Goal: Information Seeking & Learning: Check status

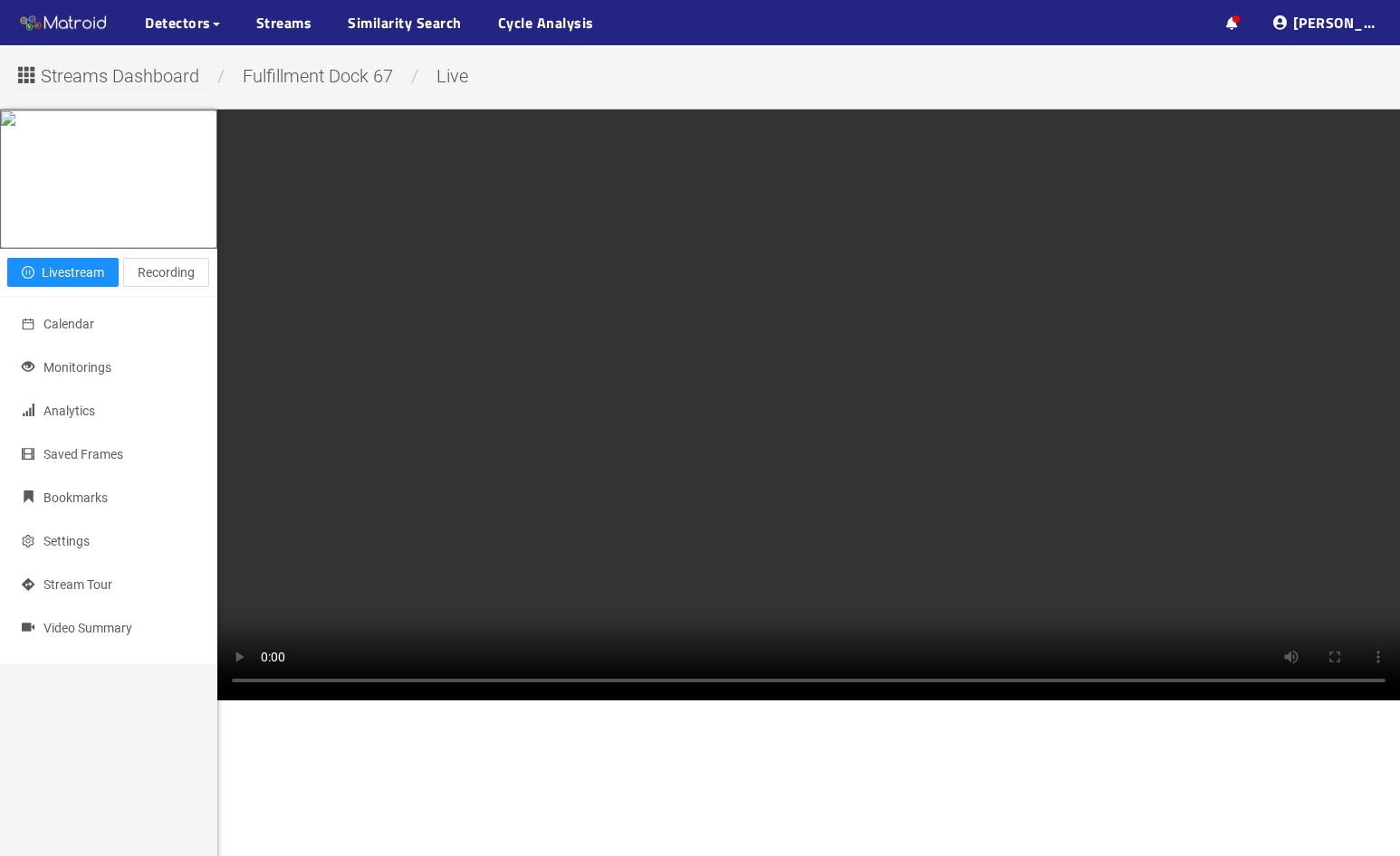
click at [0, 0] on div "Close livestream" at bounding box center [0, 0] width 0 height 0
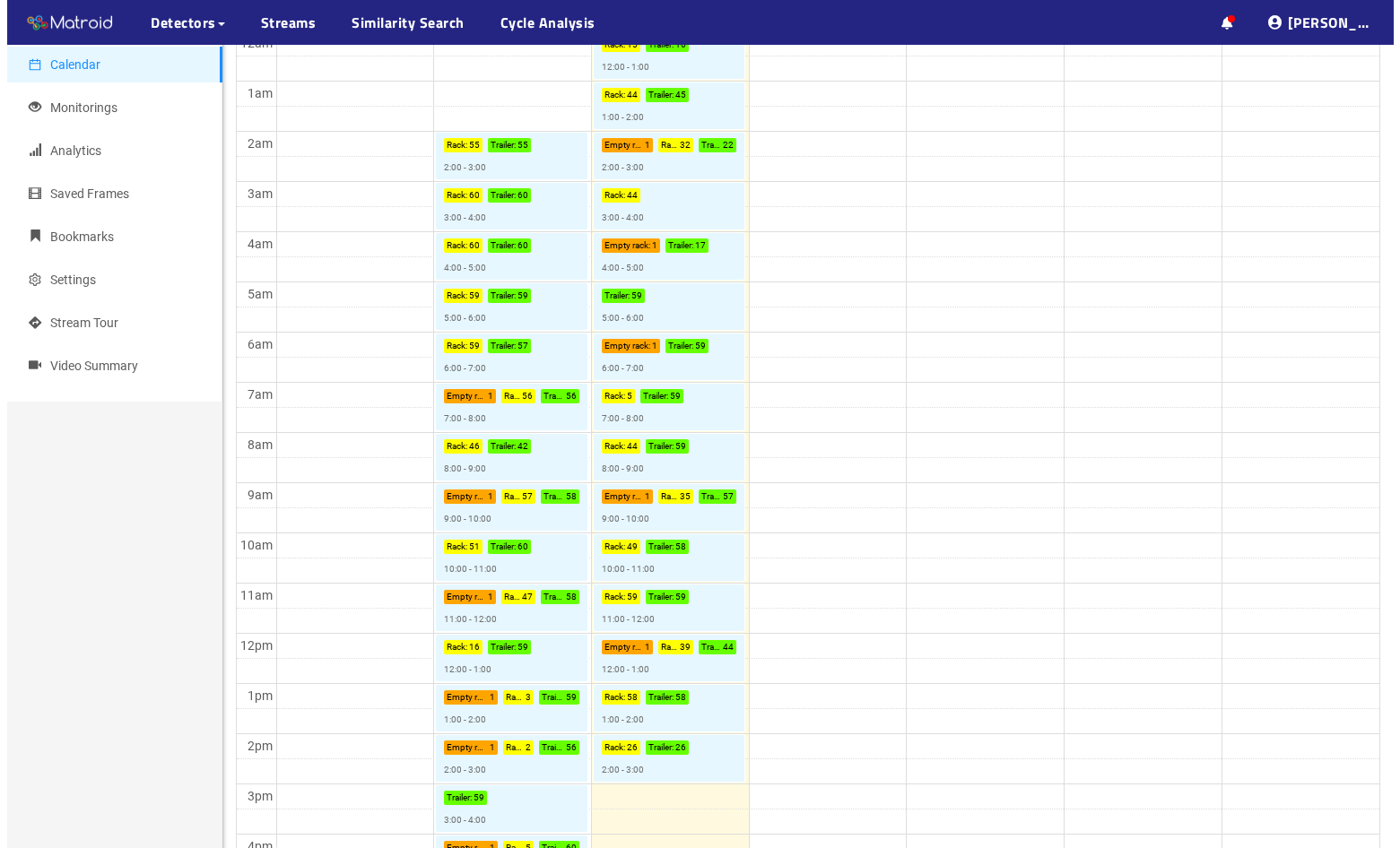
scroll to position [472, 0]
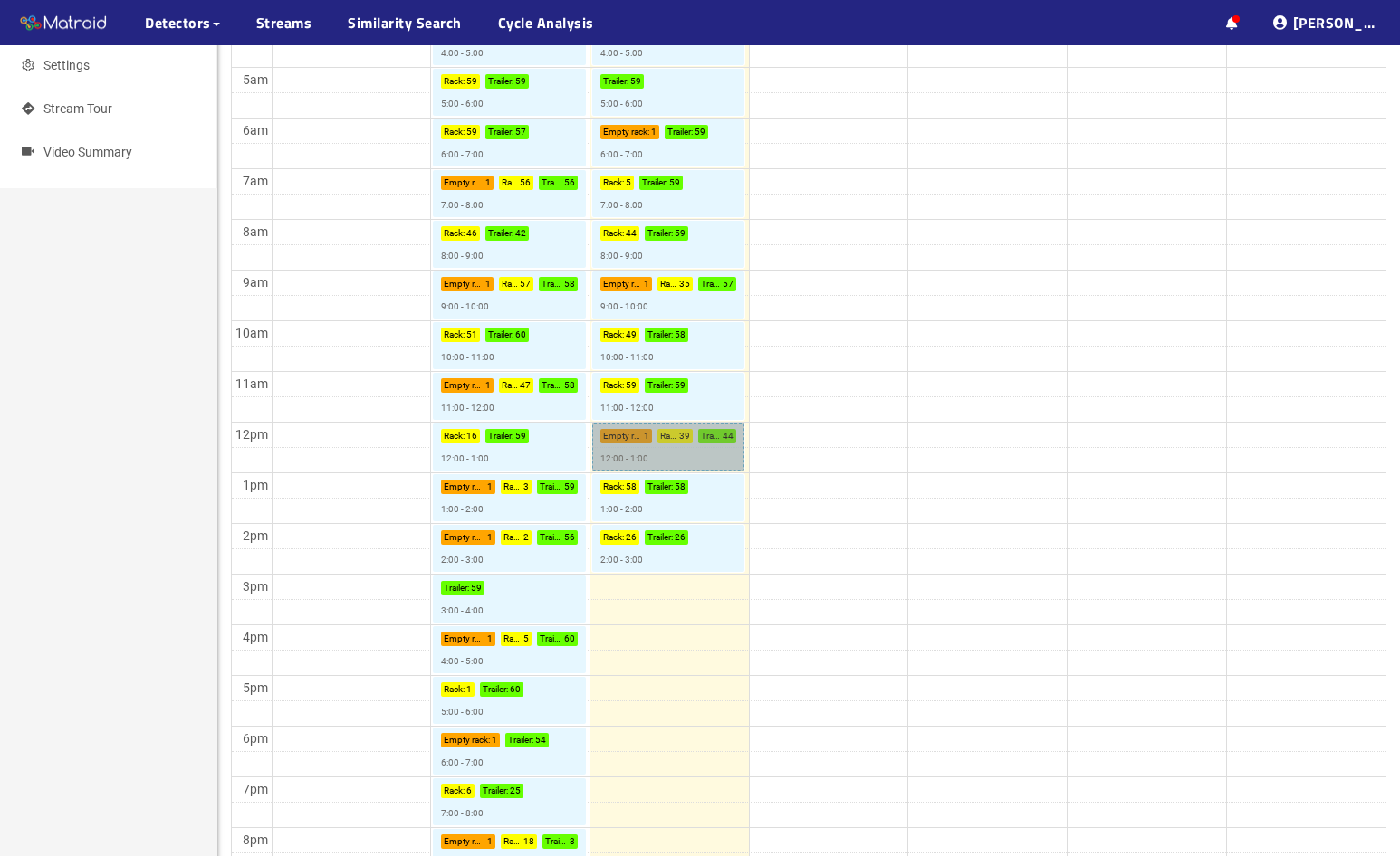
click at [645, 455] on link "Empty rack : 1 Rack : 39 Trailer : 44 12:00 - 1:00" at bounding box center [668, 446] width 152 height 47
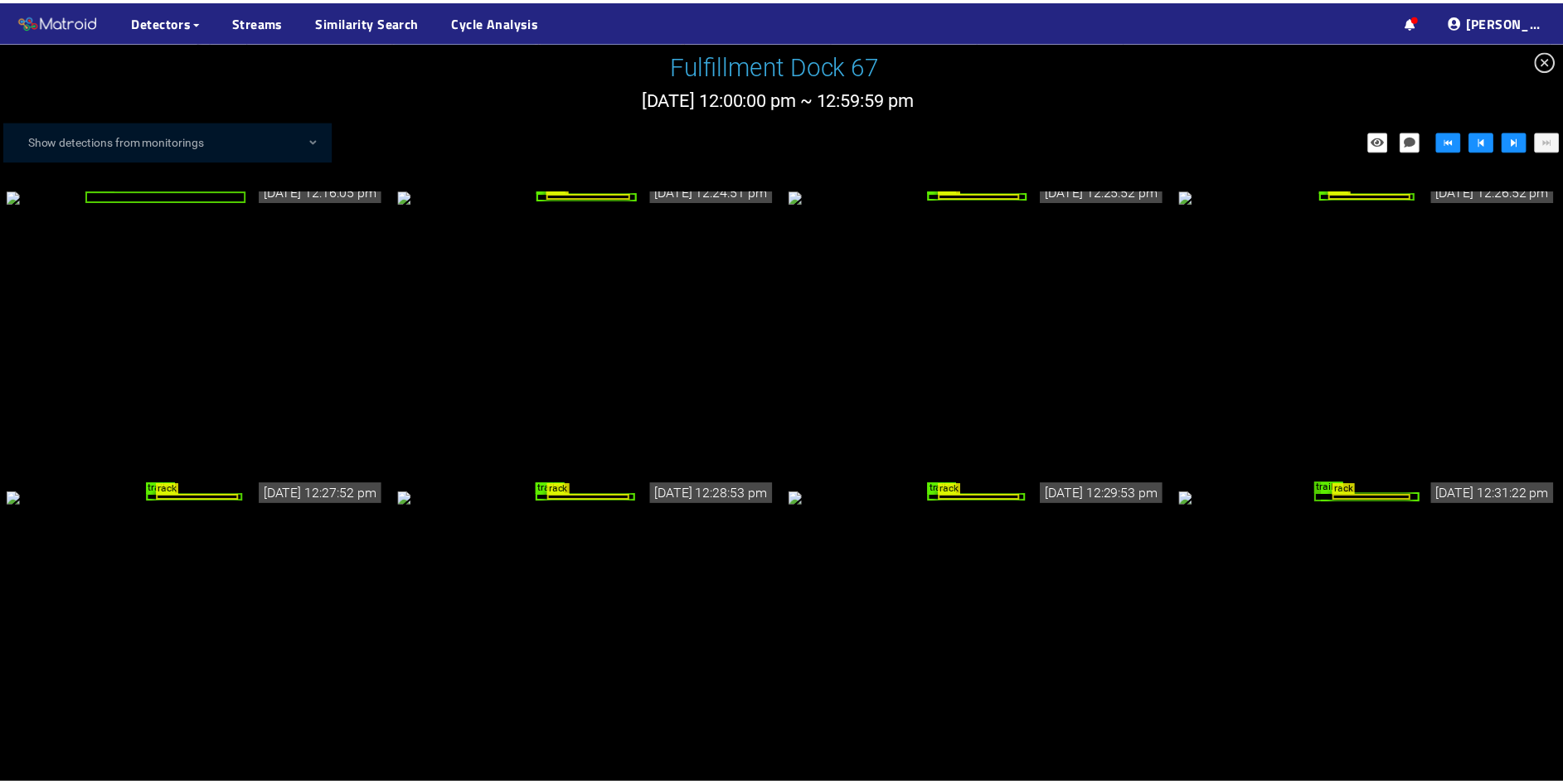
scroll to position [745, 0]
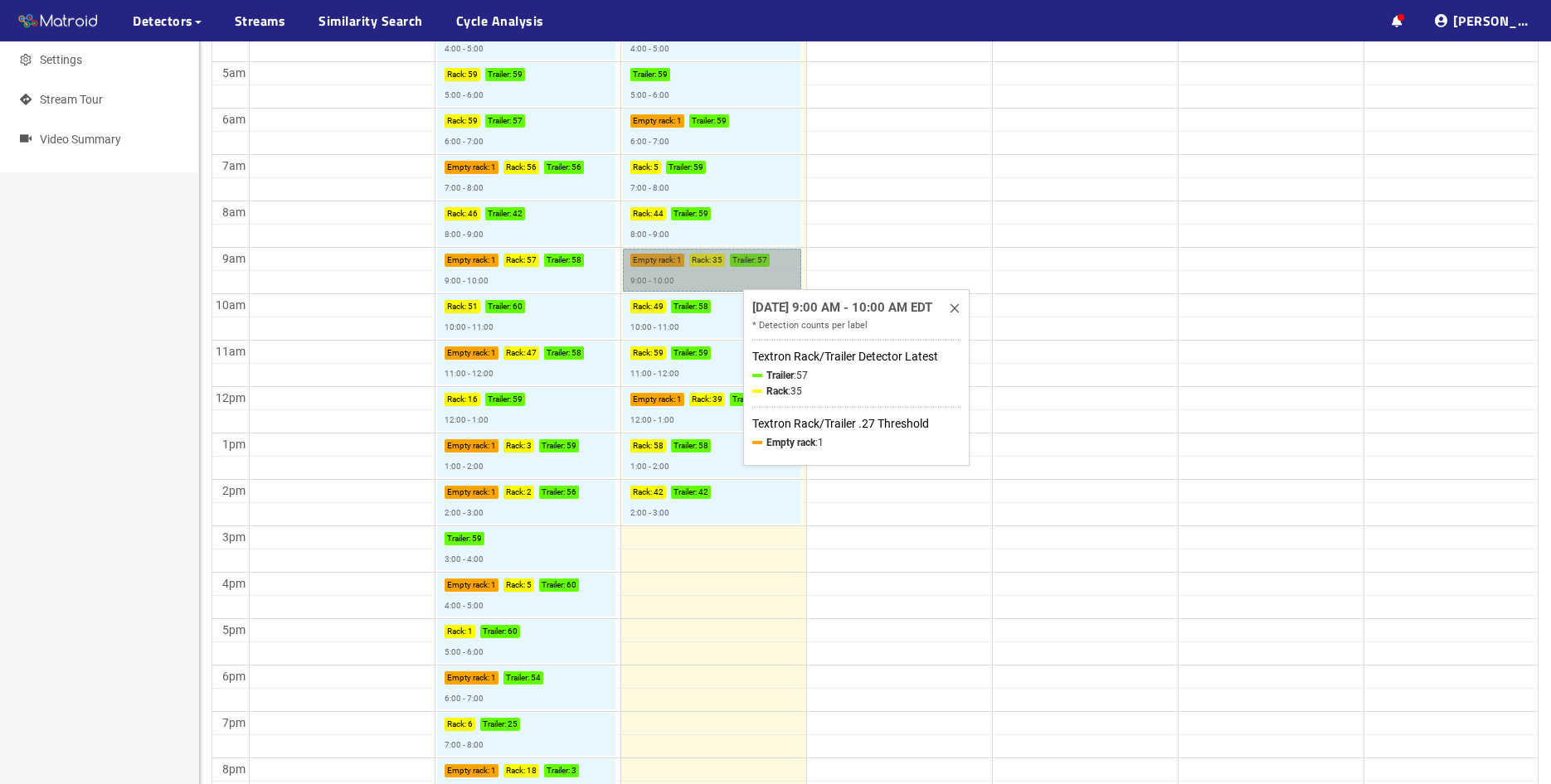
click at [651, 259] on link "Empty rack : 1 Rack : 35 Trailer : 57 9:00 - 10:00" at bounding box center [712, 270] width 179 height 43
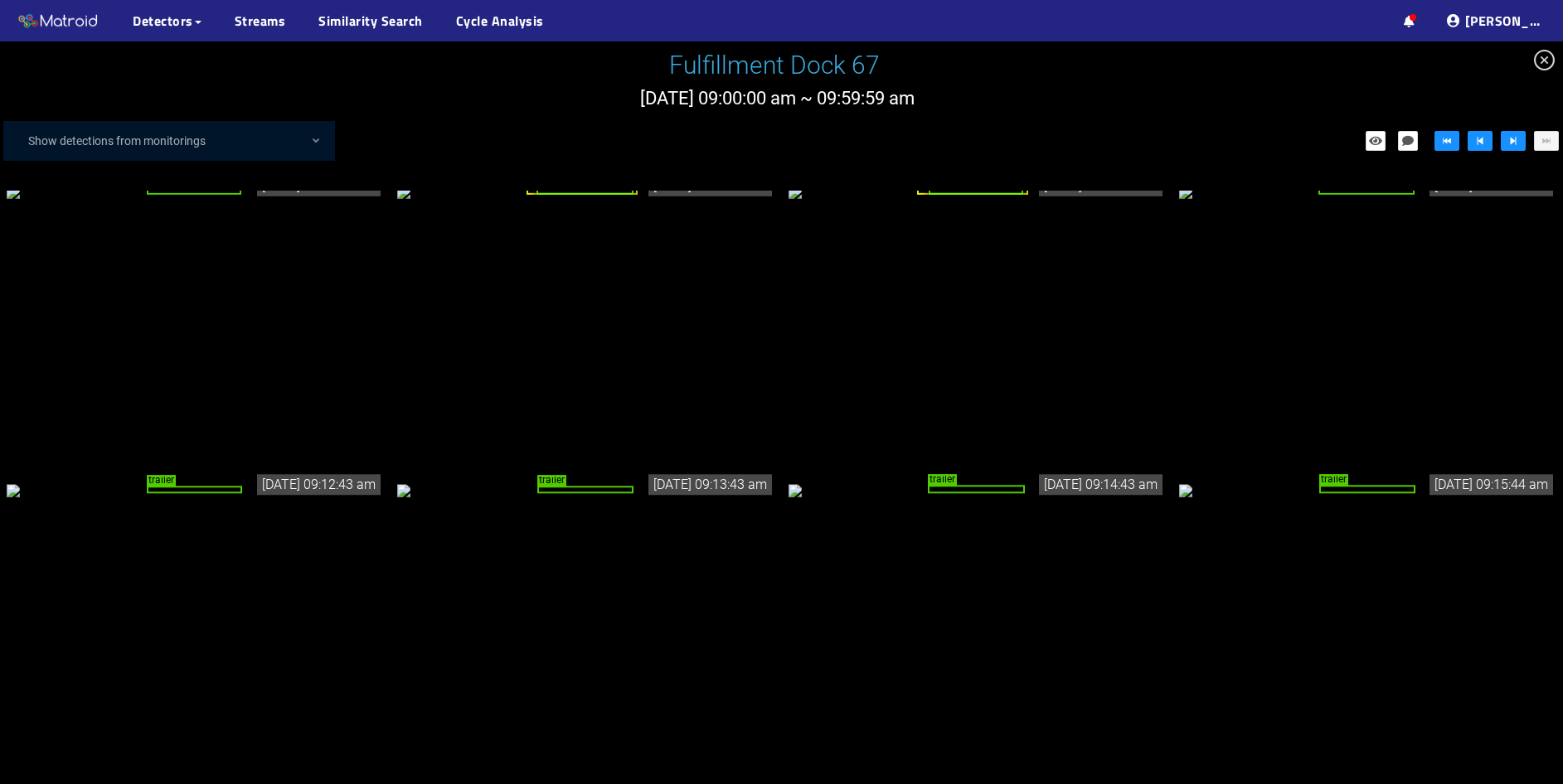
scroll to position [829, 0]
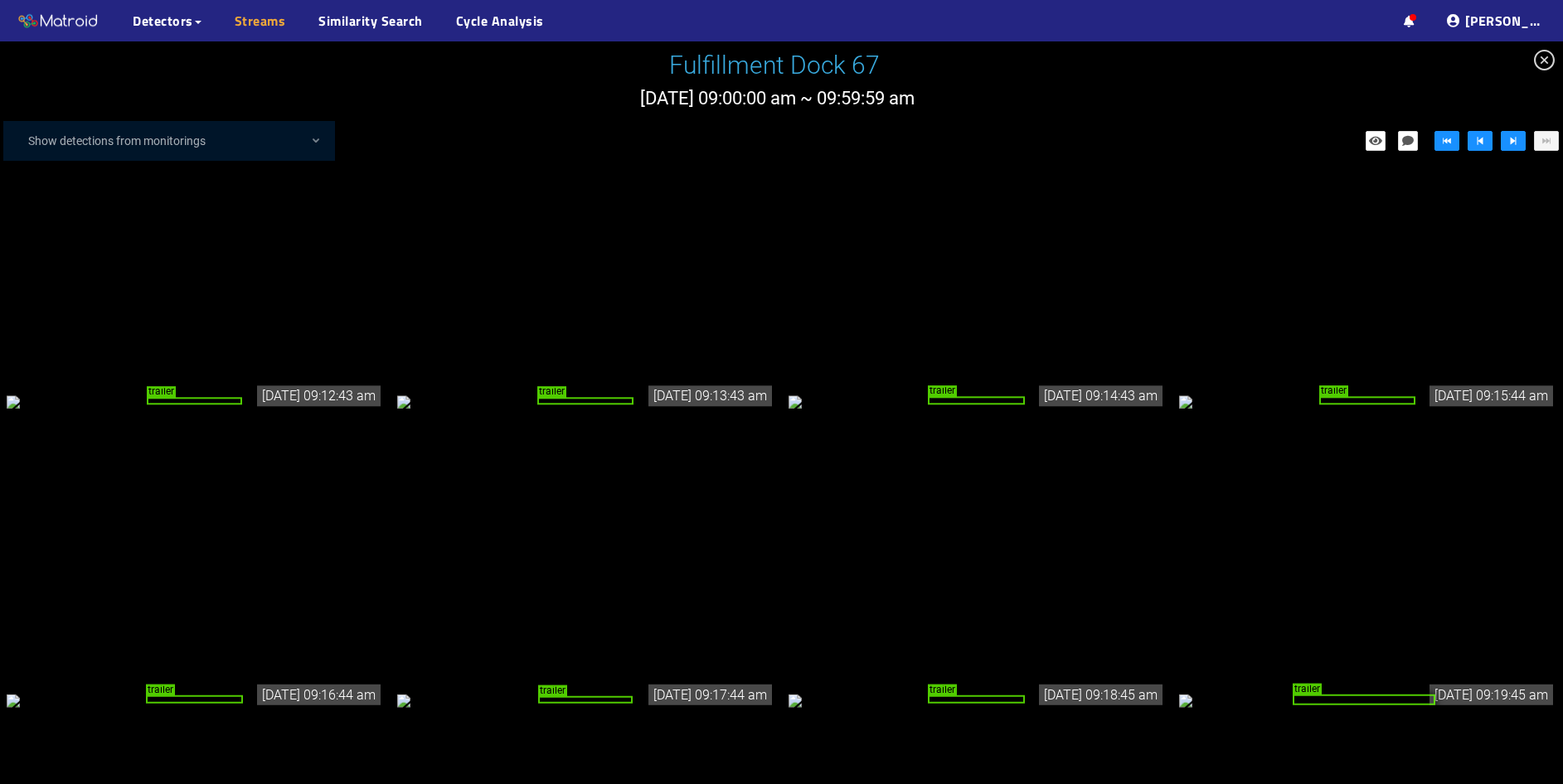
click at [245, 21] on link "Streams" at bounding box center [260, 21] width 51 height 20
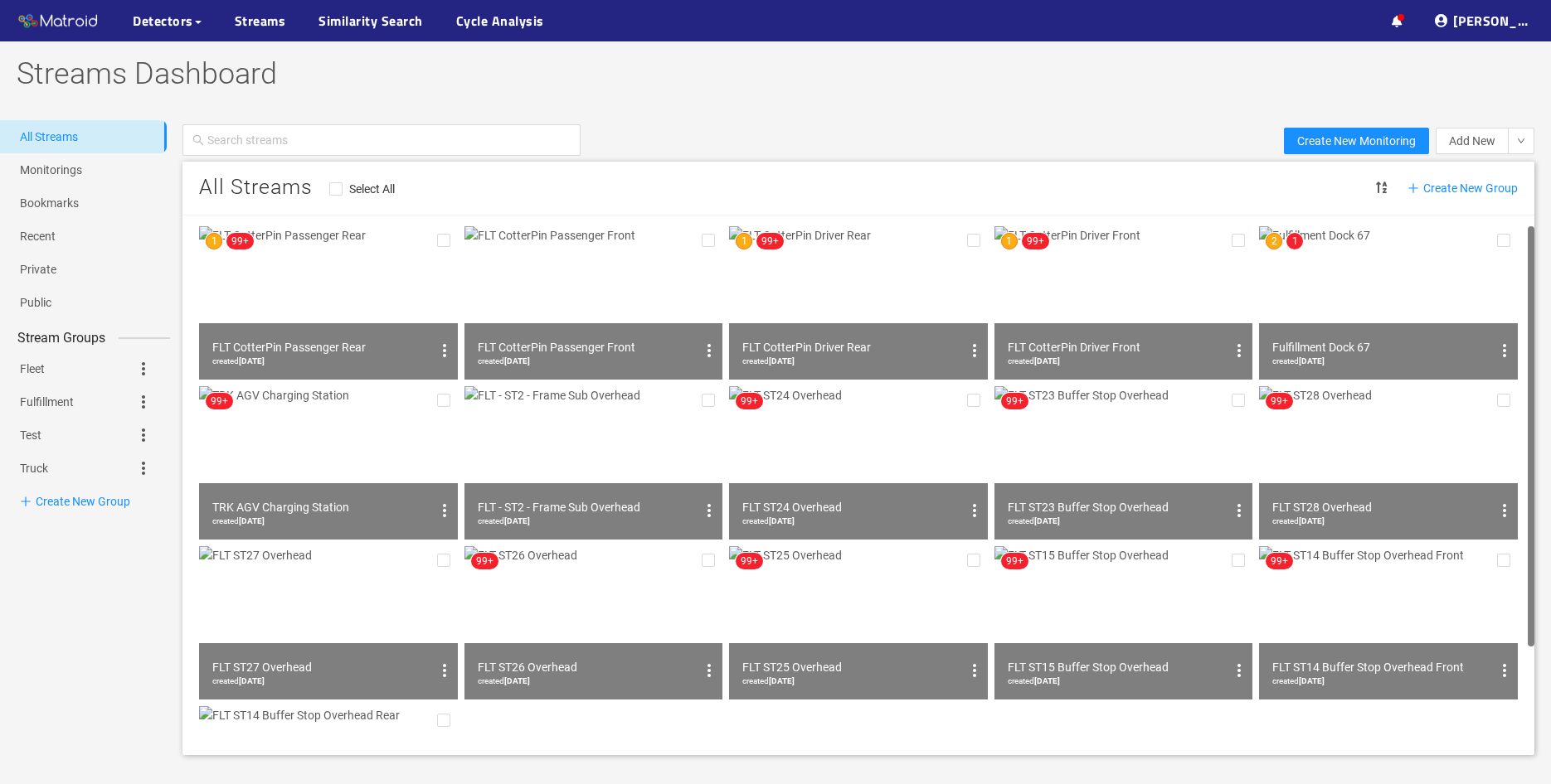
click at [1380, 292] on img at bounding box center [1388, 302] width 259 height 153
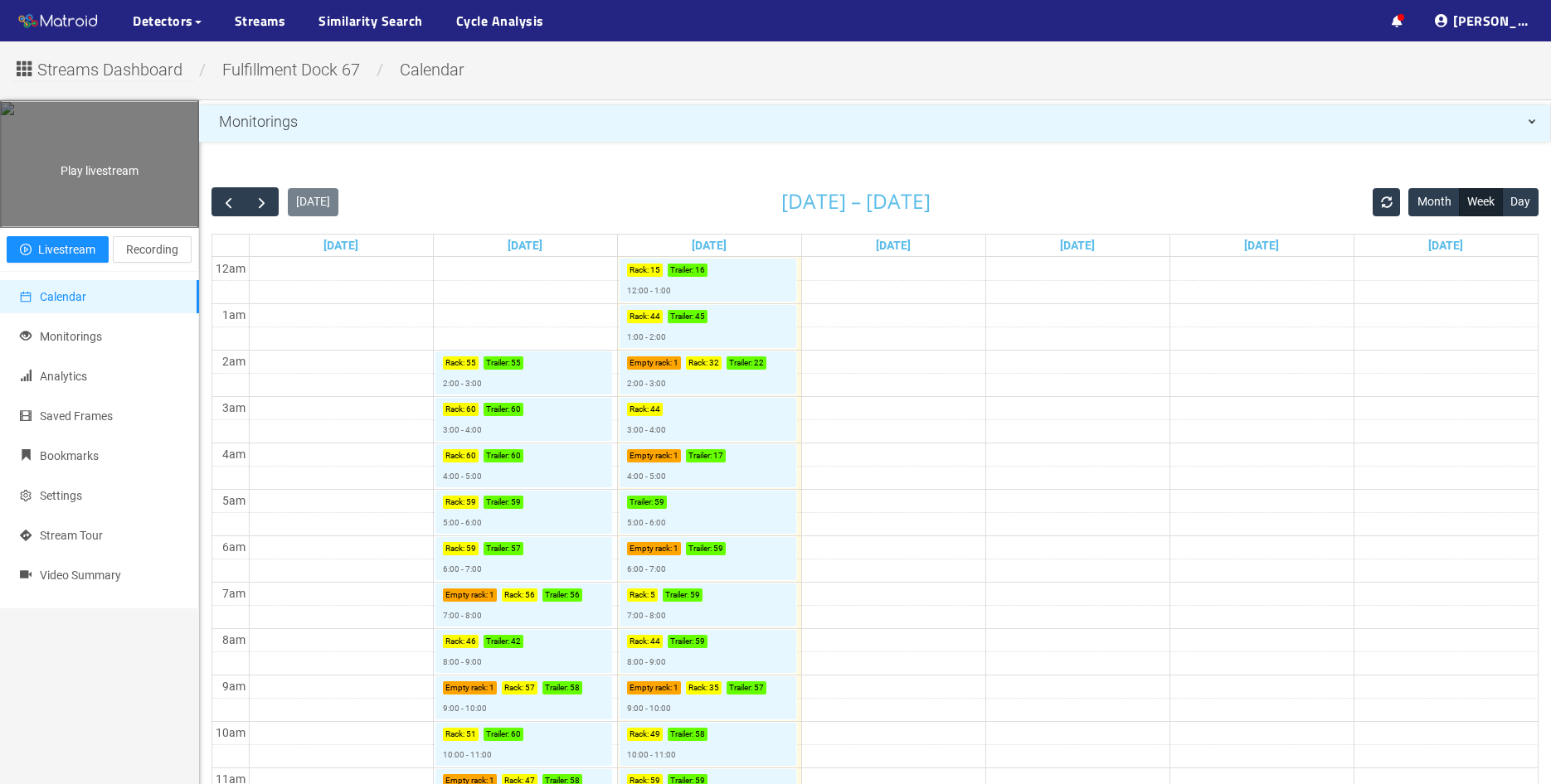
click at [83, 202] on div "Play livestream" at bounding box center [100, 164] width 198 height 124
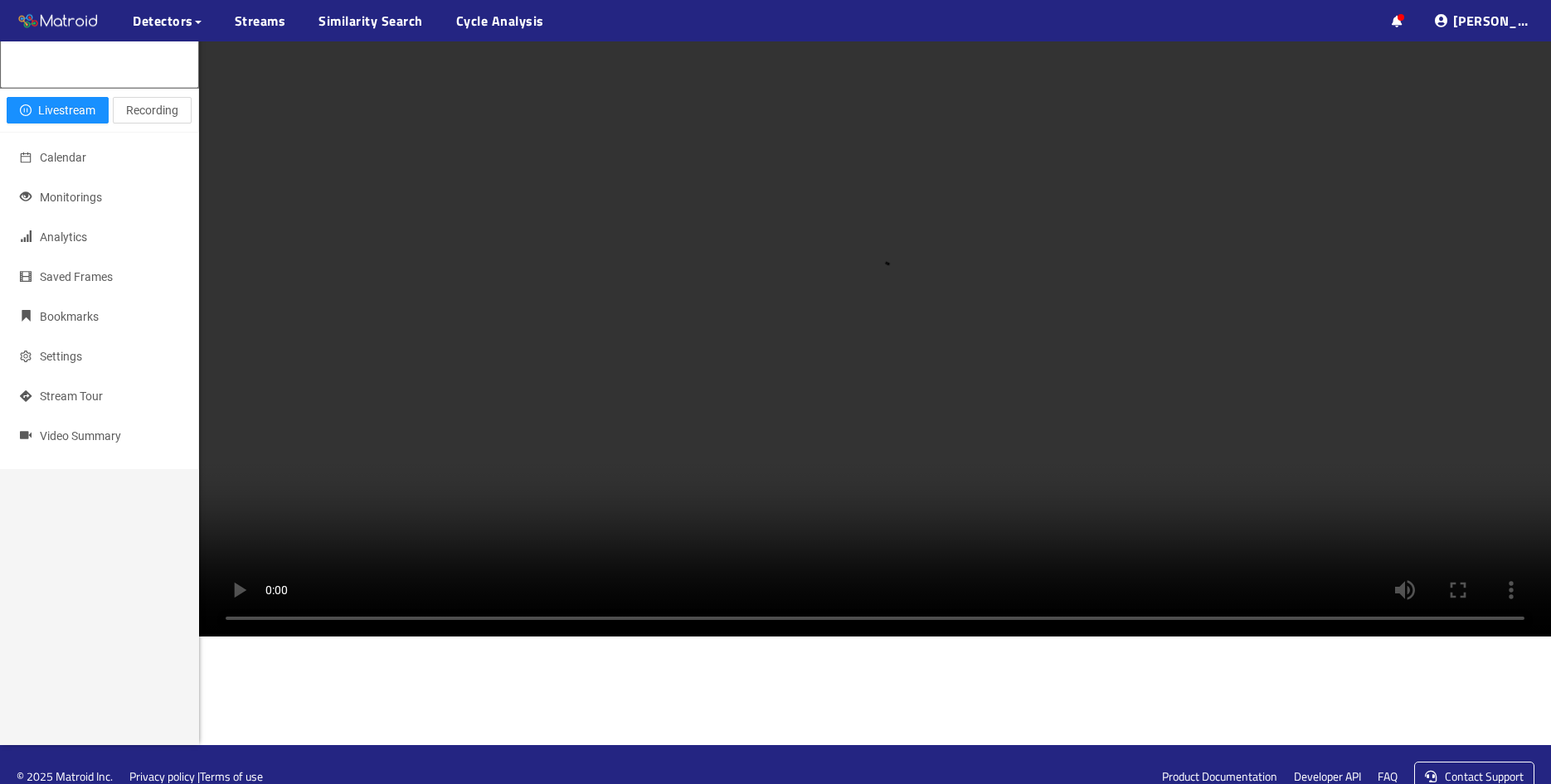
scroll to position [332, 0]
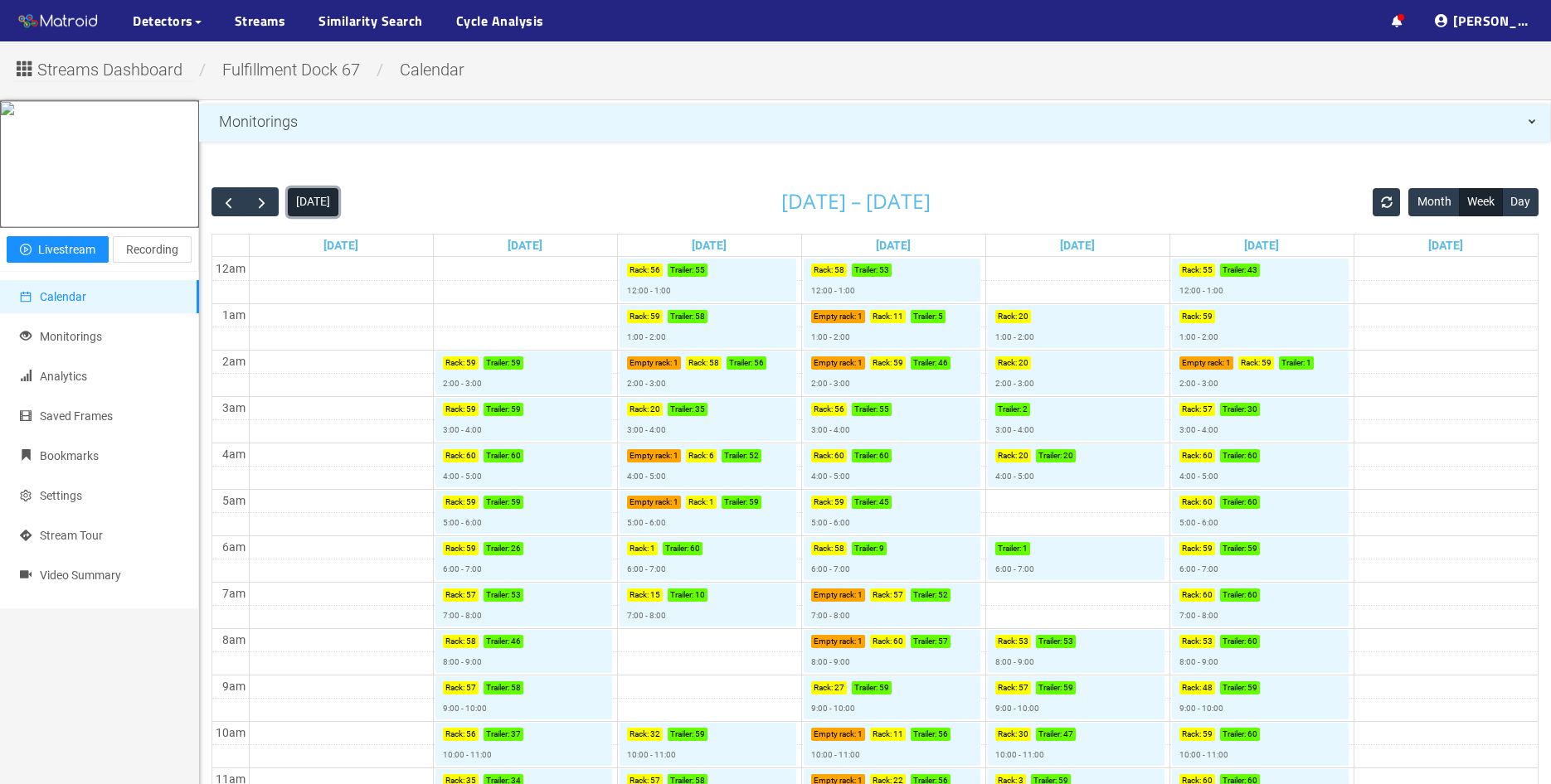
click at [299, 205] on button "[DATE]" at bounding box center [313, 203] width 50 height 28
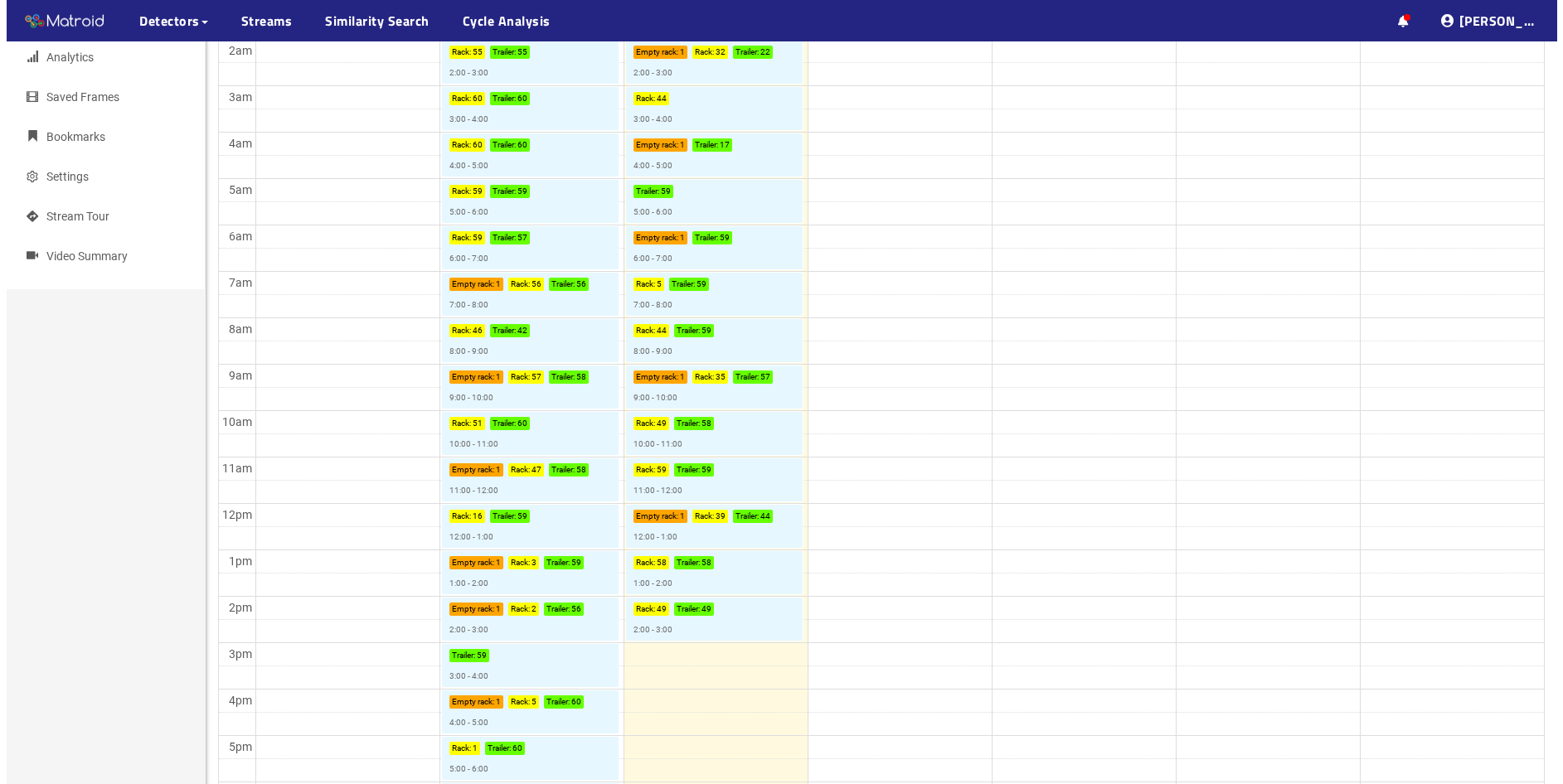
scroll to position [332, 0]
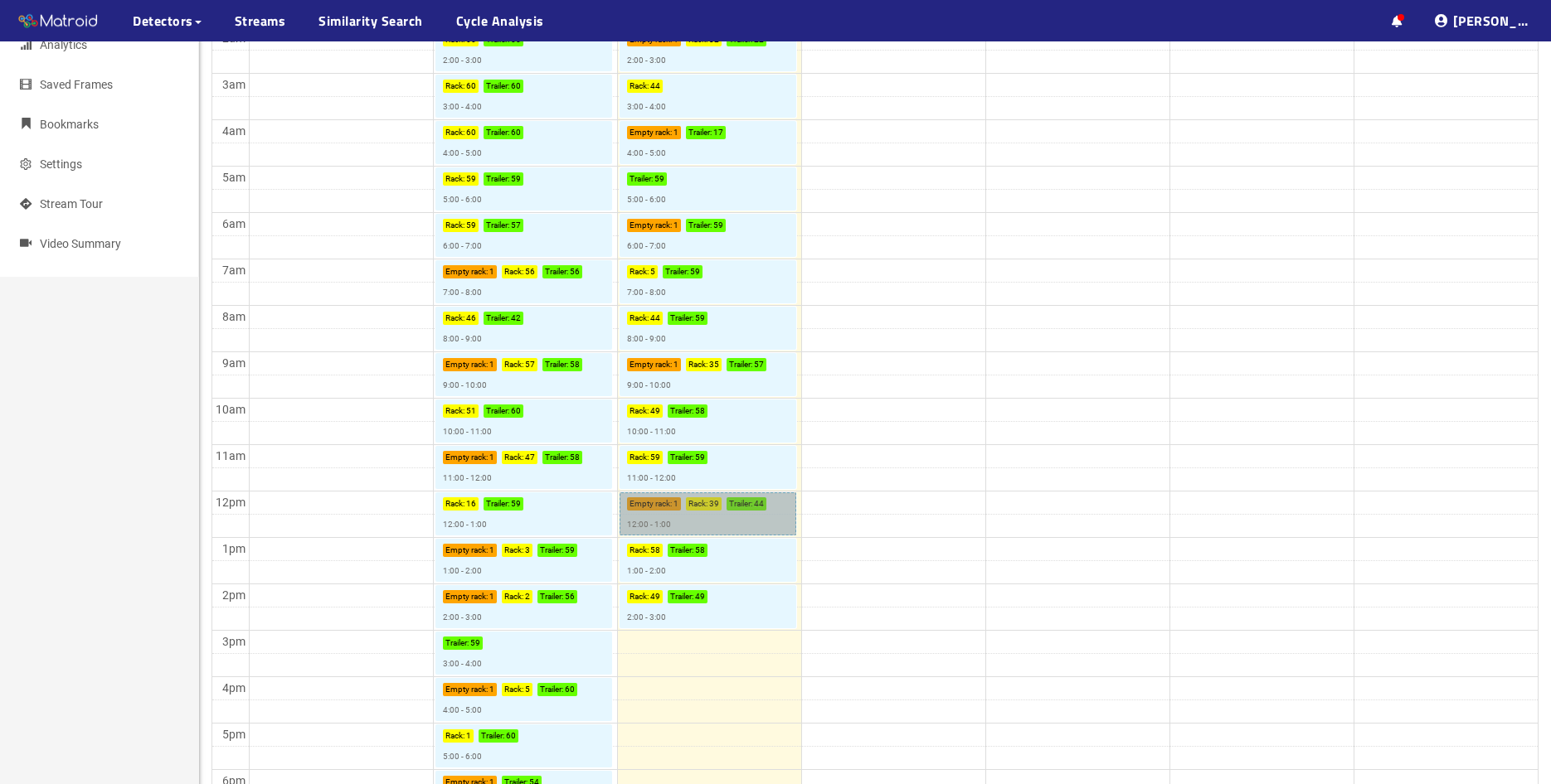
click at [716, 508] on link "Empty rack : 1 Rack : 39 Trailer : 44 12:00 - 1:00" at bounding box center [707, 513] width 177 height 43
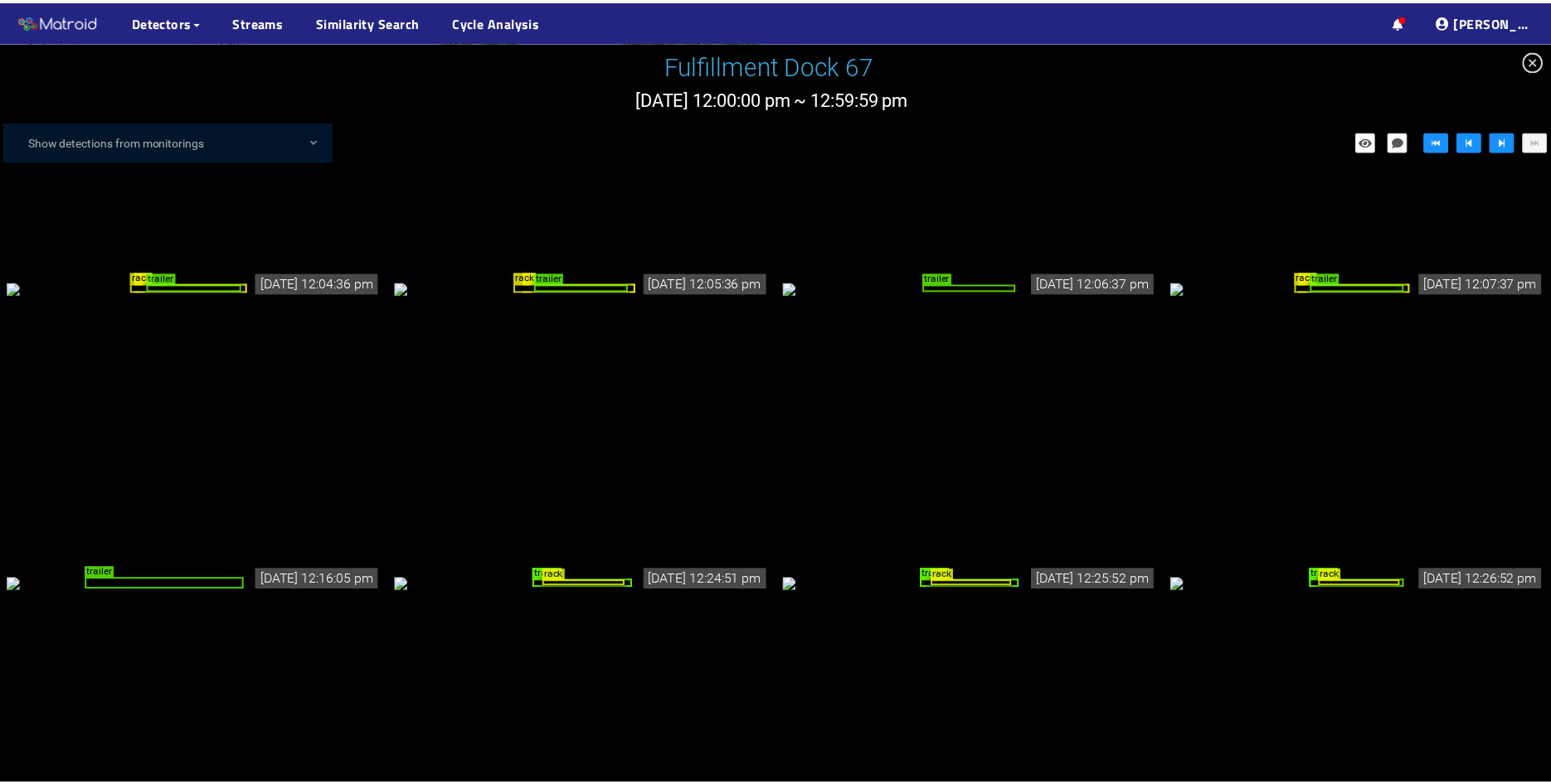
scroll to position [498, 0]
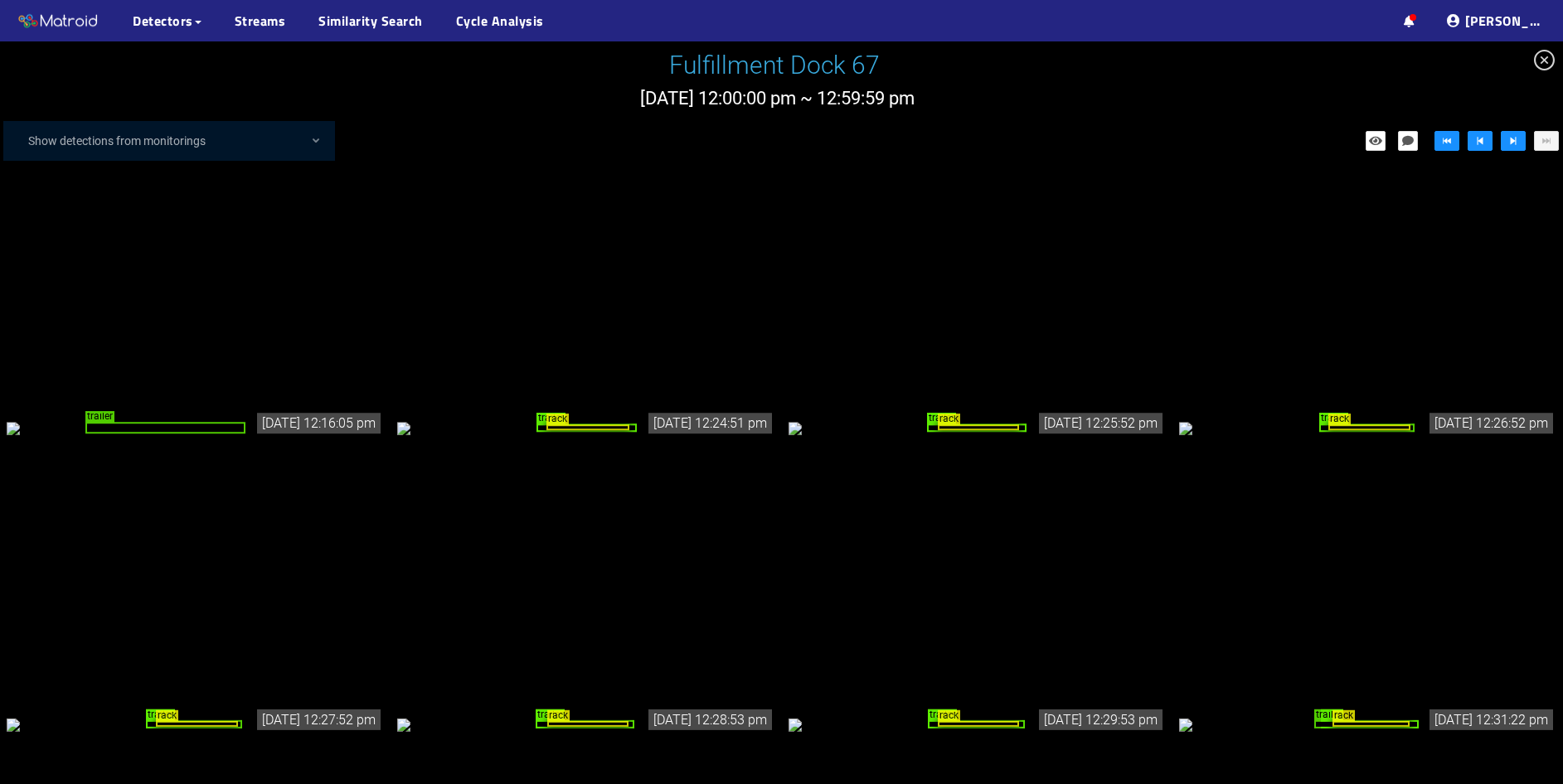
click at [203, 434] on div "trailer" at bounding box center [165, 428] width 160 height 12
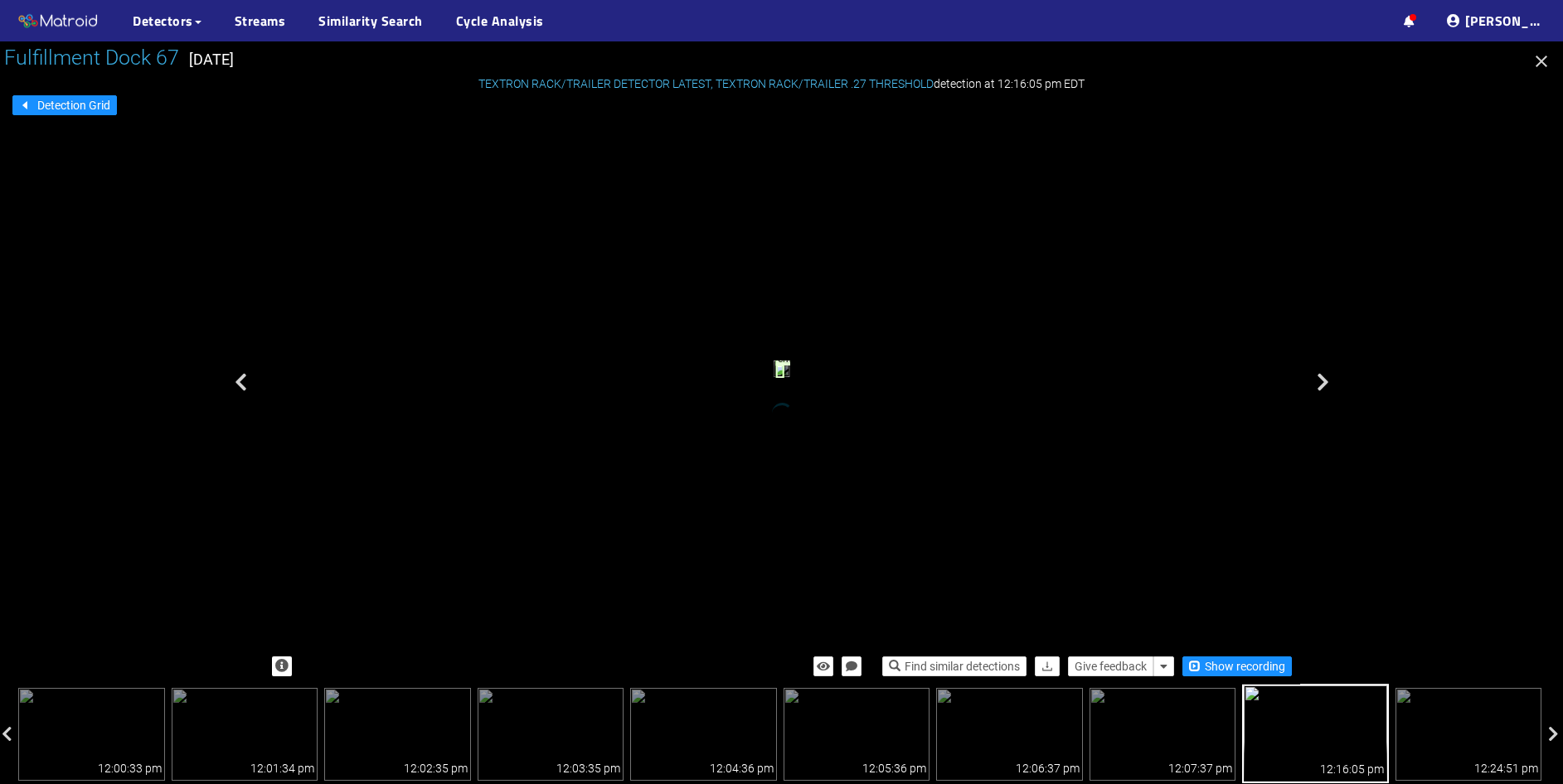
click at [1545, 65] on icon "button" at bounding box center [1541, 61] width 12 height 12
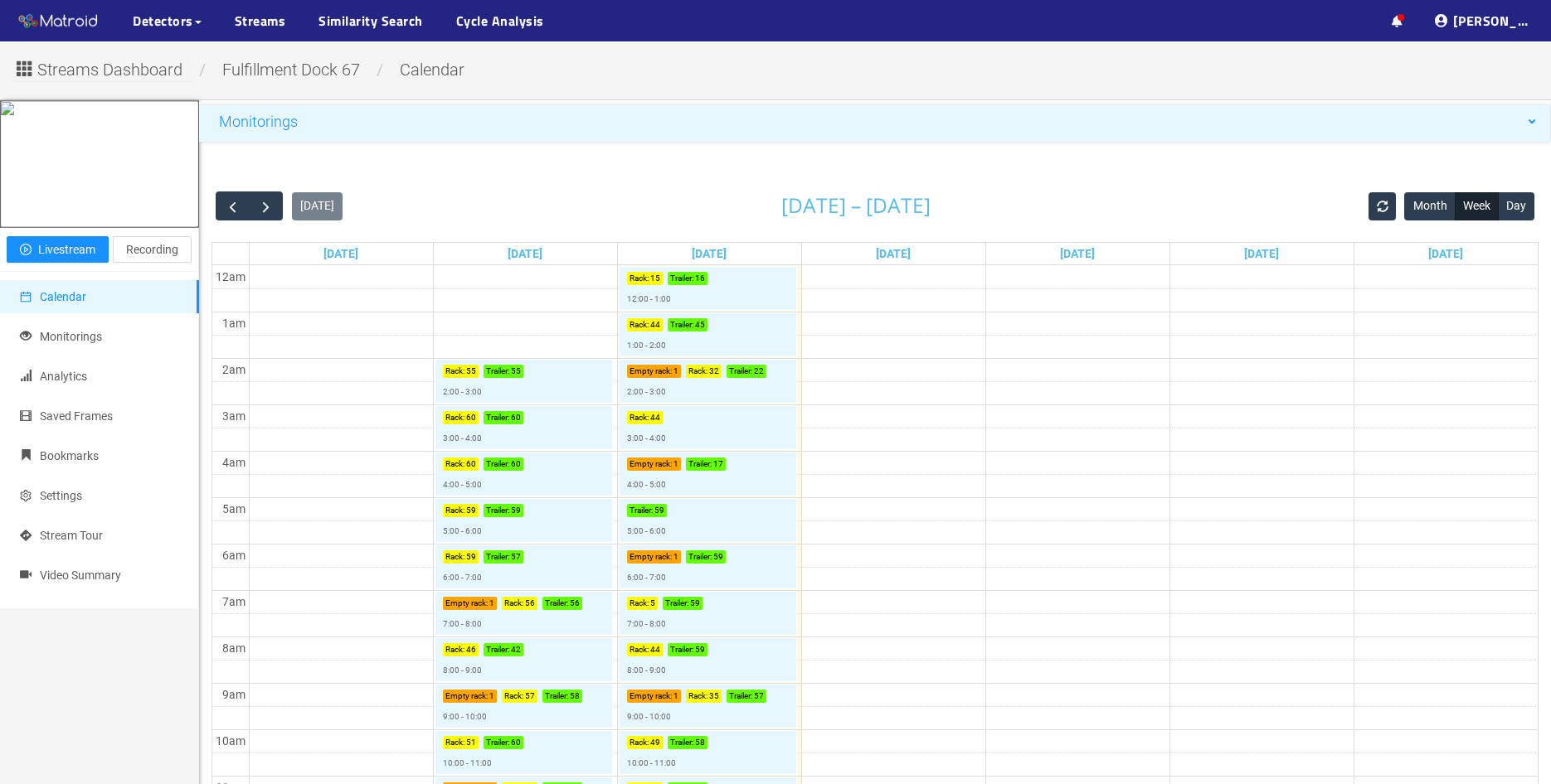
click at [275, 124] on span "Monitorings" at bounding box center [258, 121] width 79 height 18
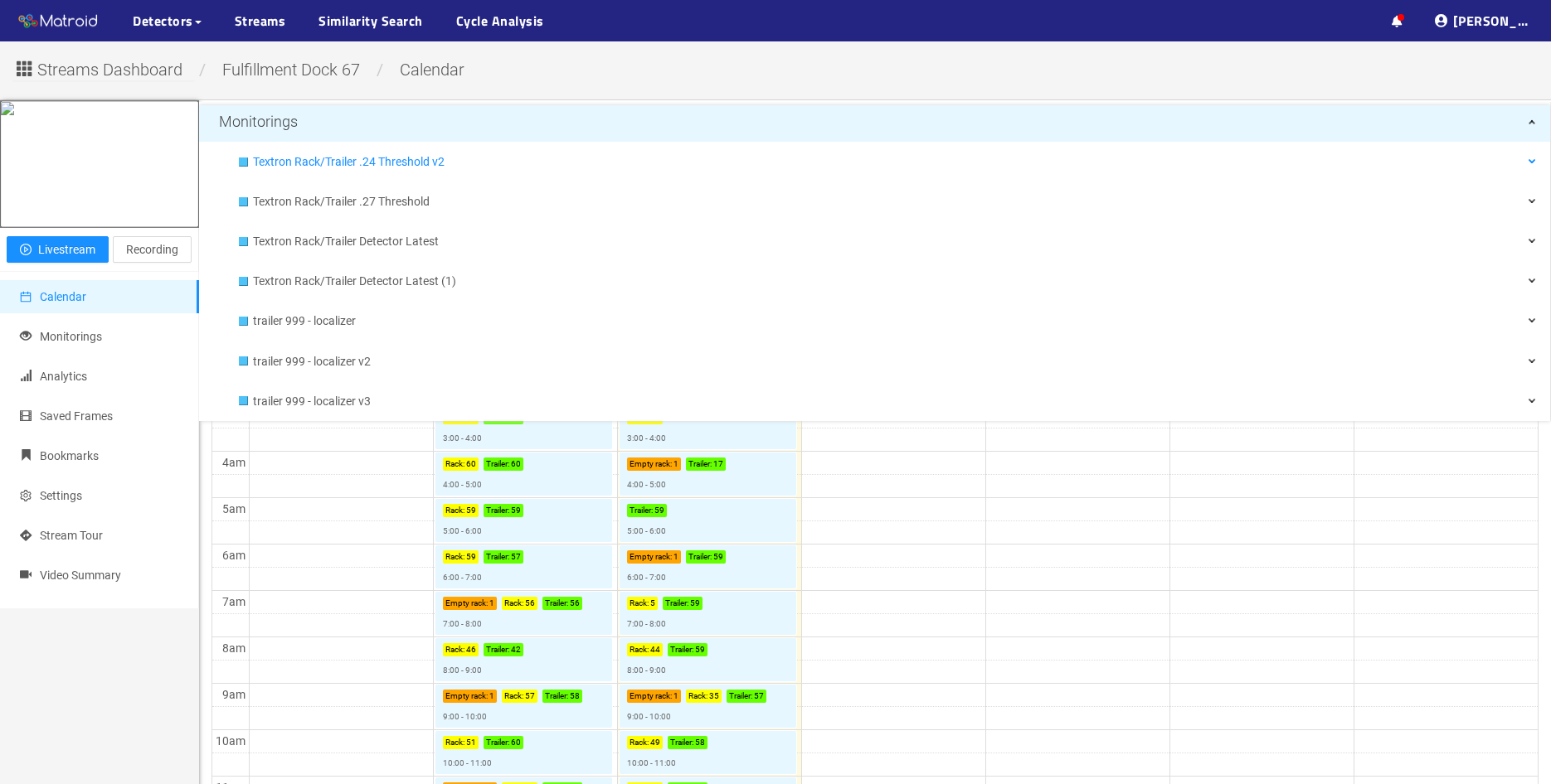
click at [249, 164] on div "Textron Rack/Trailer .24 Threshold v2" at bounding box center [887, 162] width 1297 height 34
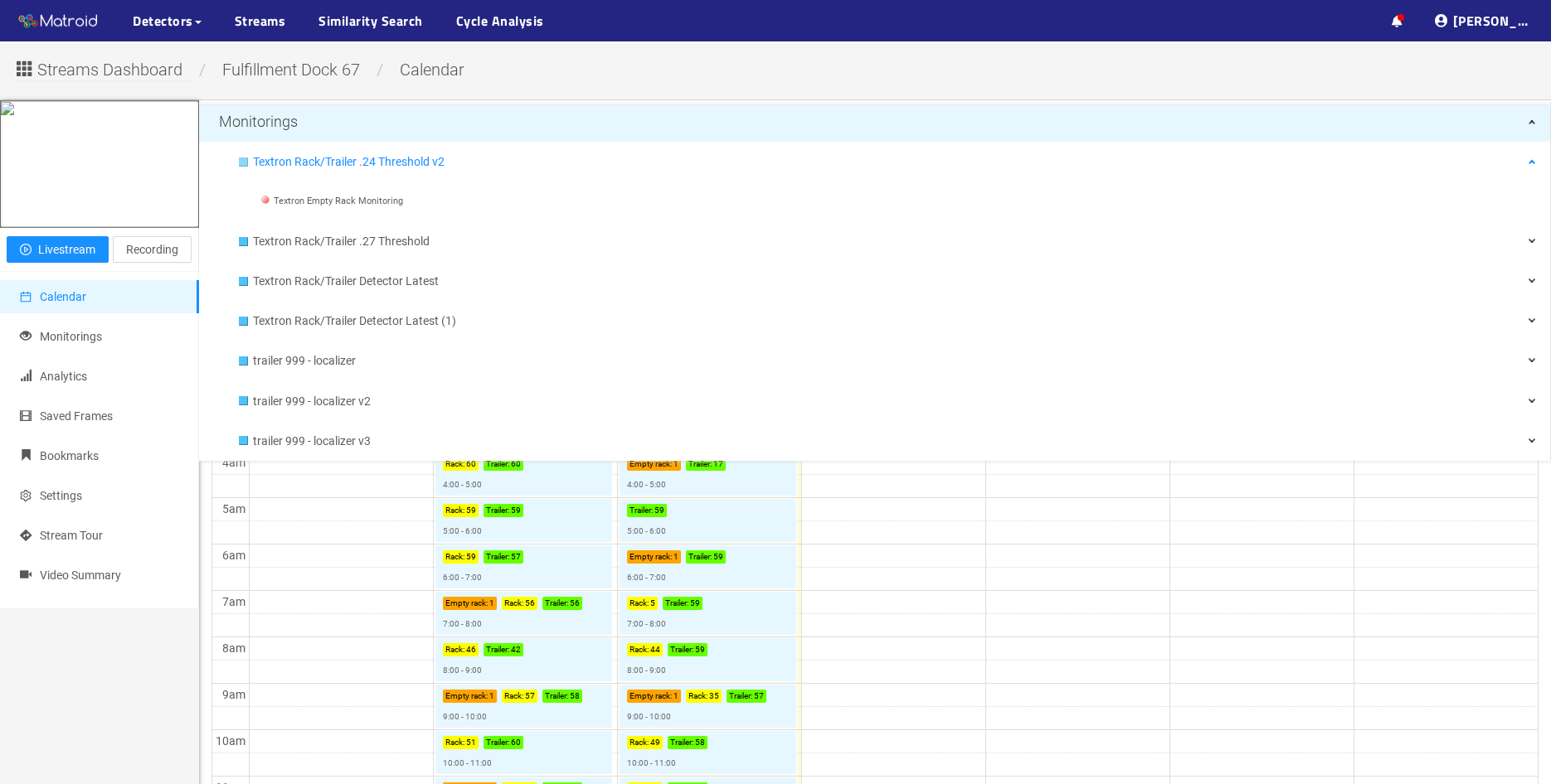
click at [240, 160] on div at bounding box center [243, 162] width 9 height 9
click at [242, 246] on div "Textron Rack/Trailer .27 Threshold" at bounding box center [887, 241] width 1297 height 34
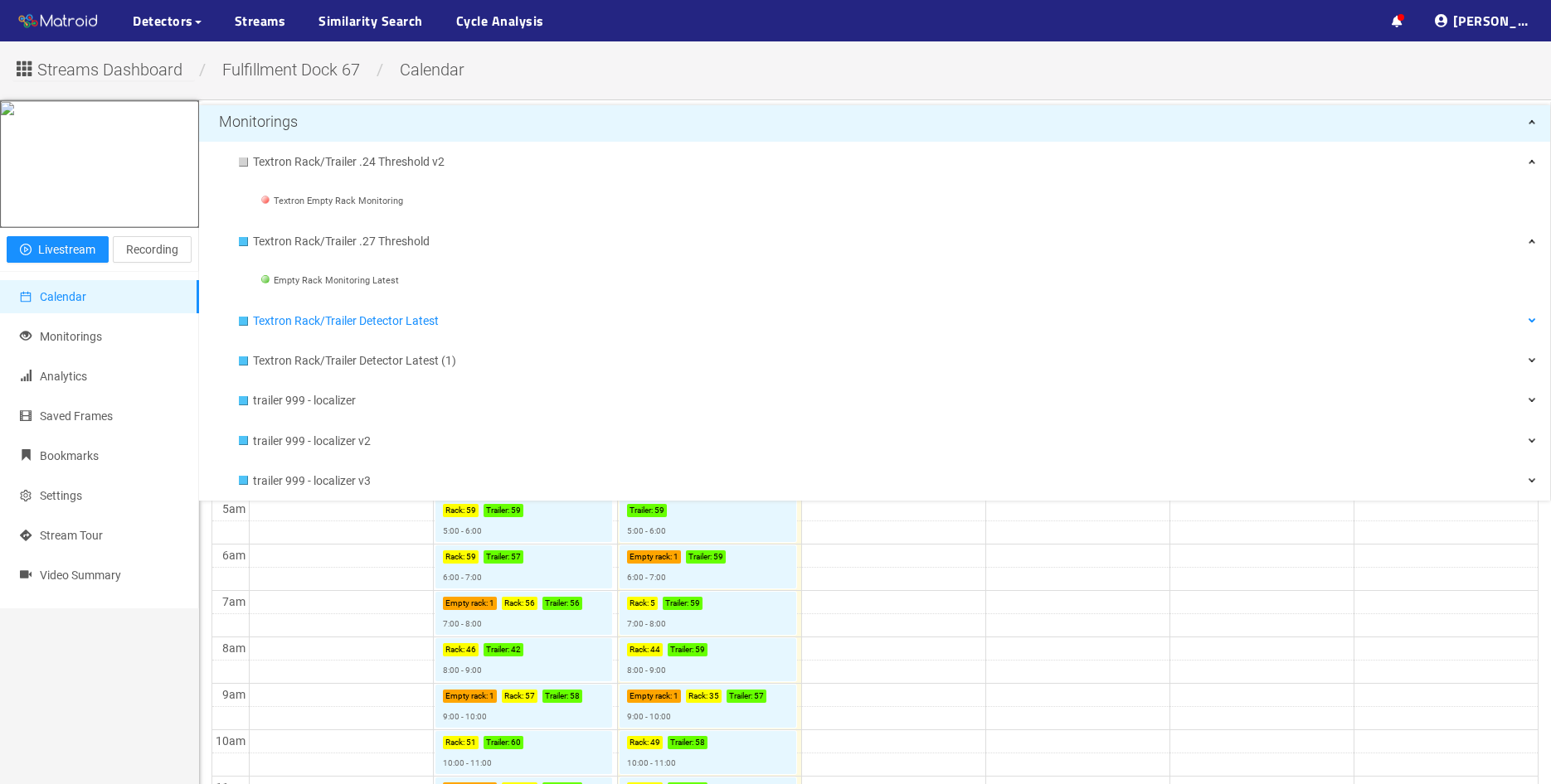
click at [246, 327] on div "Textron Rack/Trailer Detector Latest" at bounding box center [887, 321] width 1297 height 34
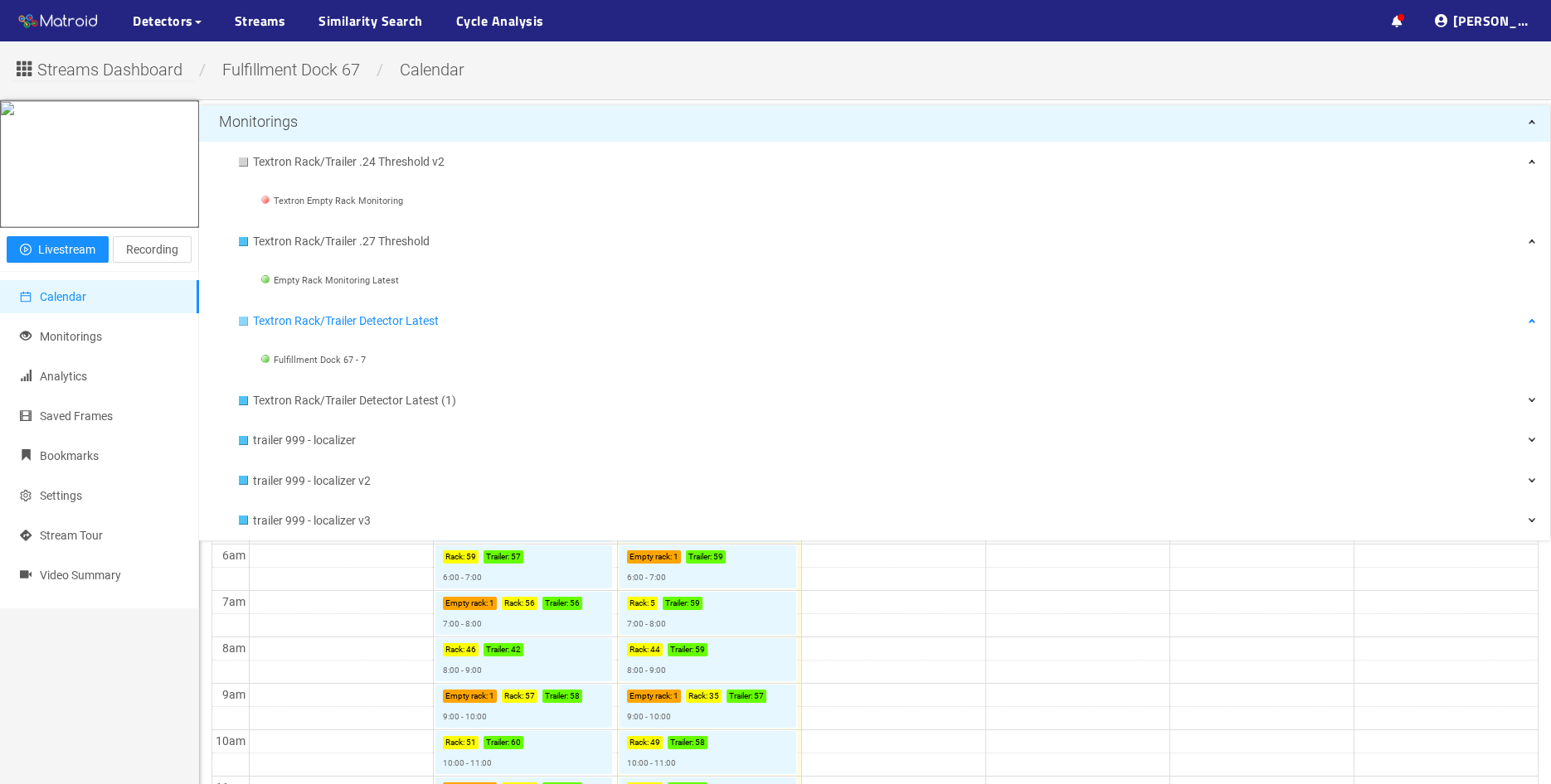
click at [242, 321] on div at bounding box center [243, 321] width 9 height 9
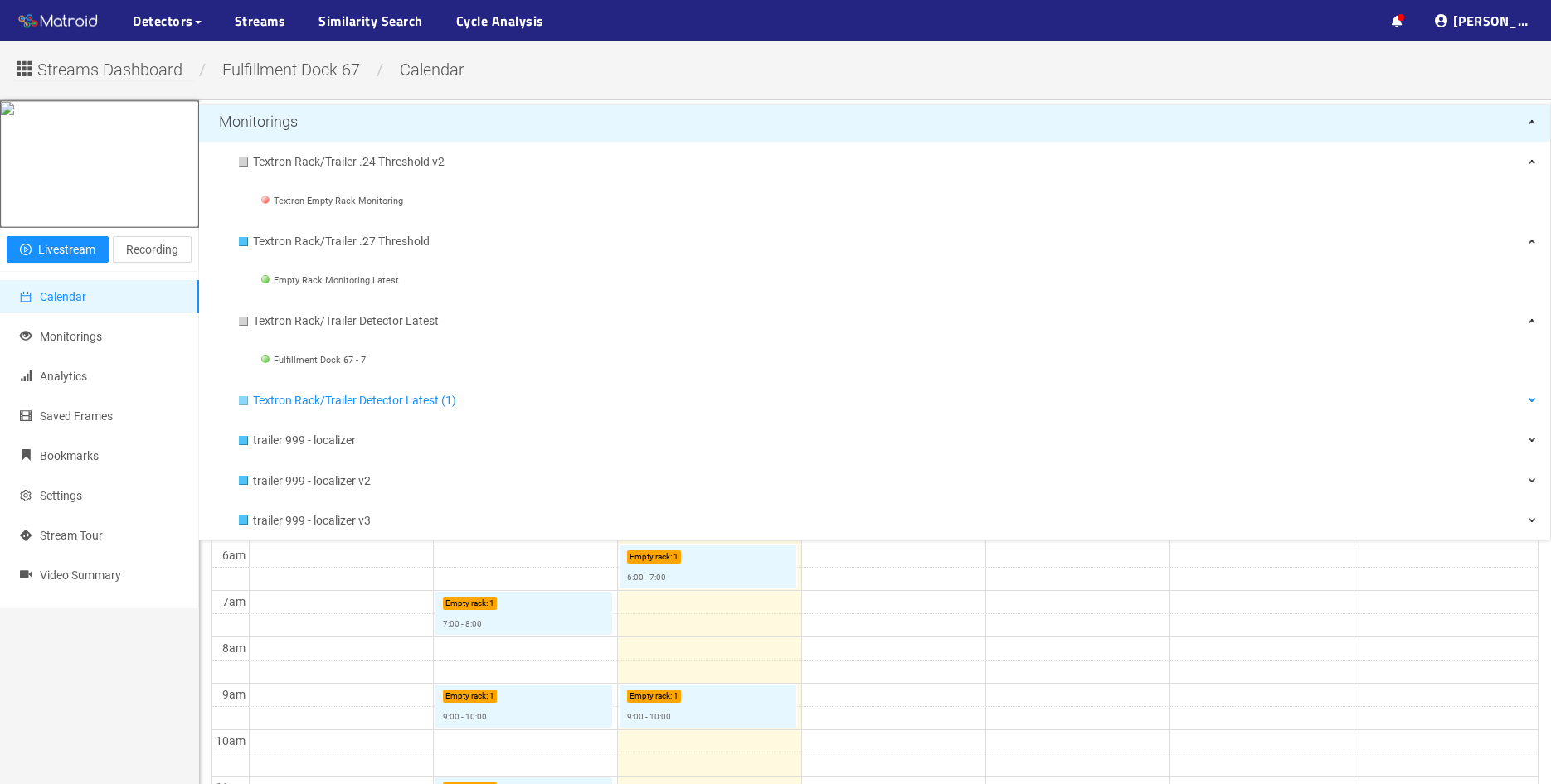
click at [242, 397] on div at bounding box center [243, 400] width 9 height 9
click at [245, 441] on div at bounding box center [243, 441] width 9 height 9
click at [243, 480] on div at bounding box center [243, 480] width 9 height 9
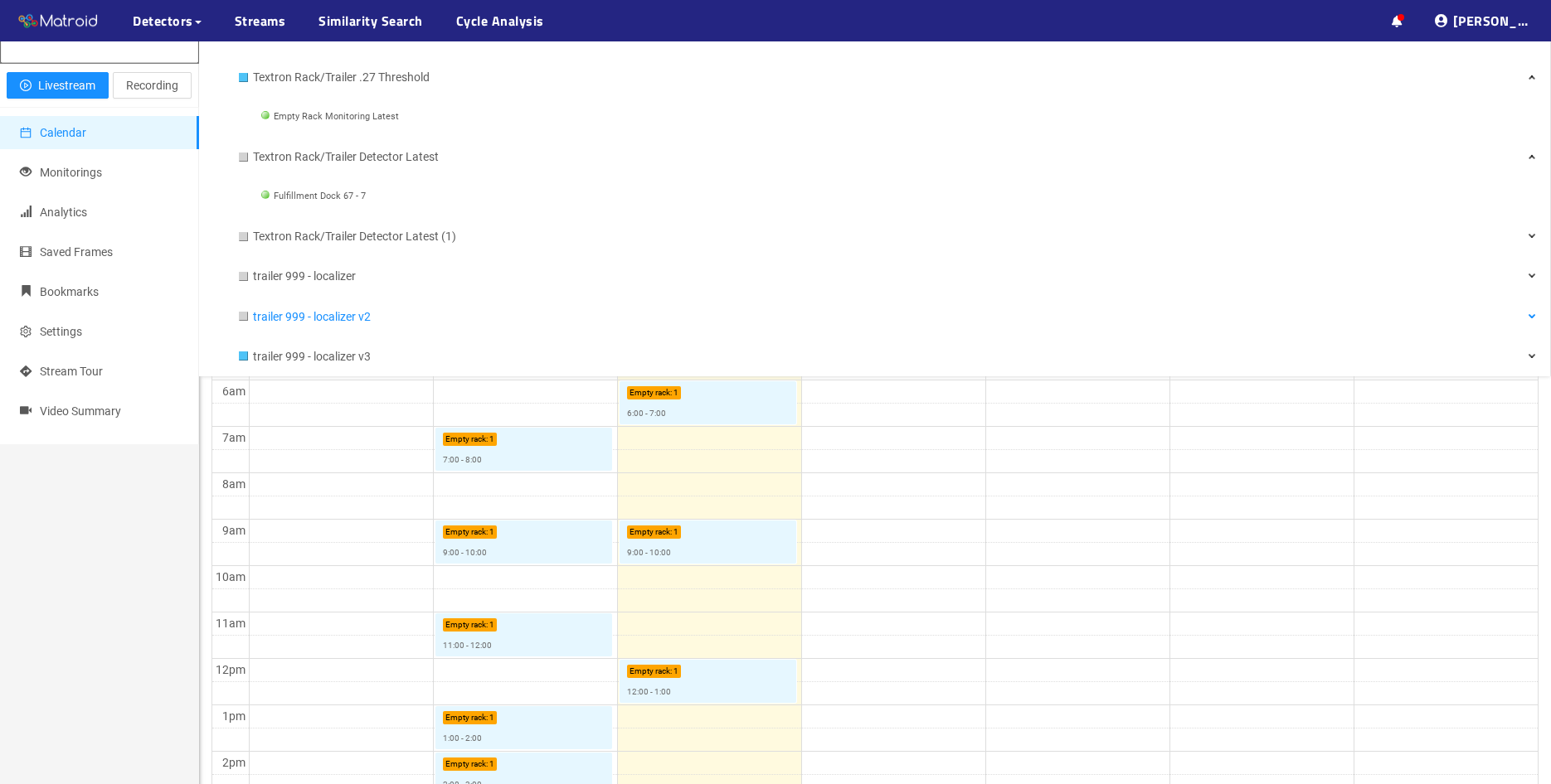
scroll to position [166, 0]
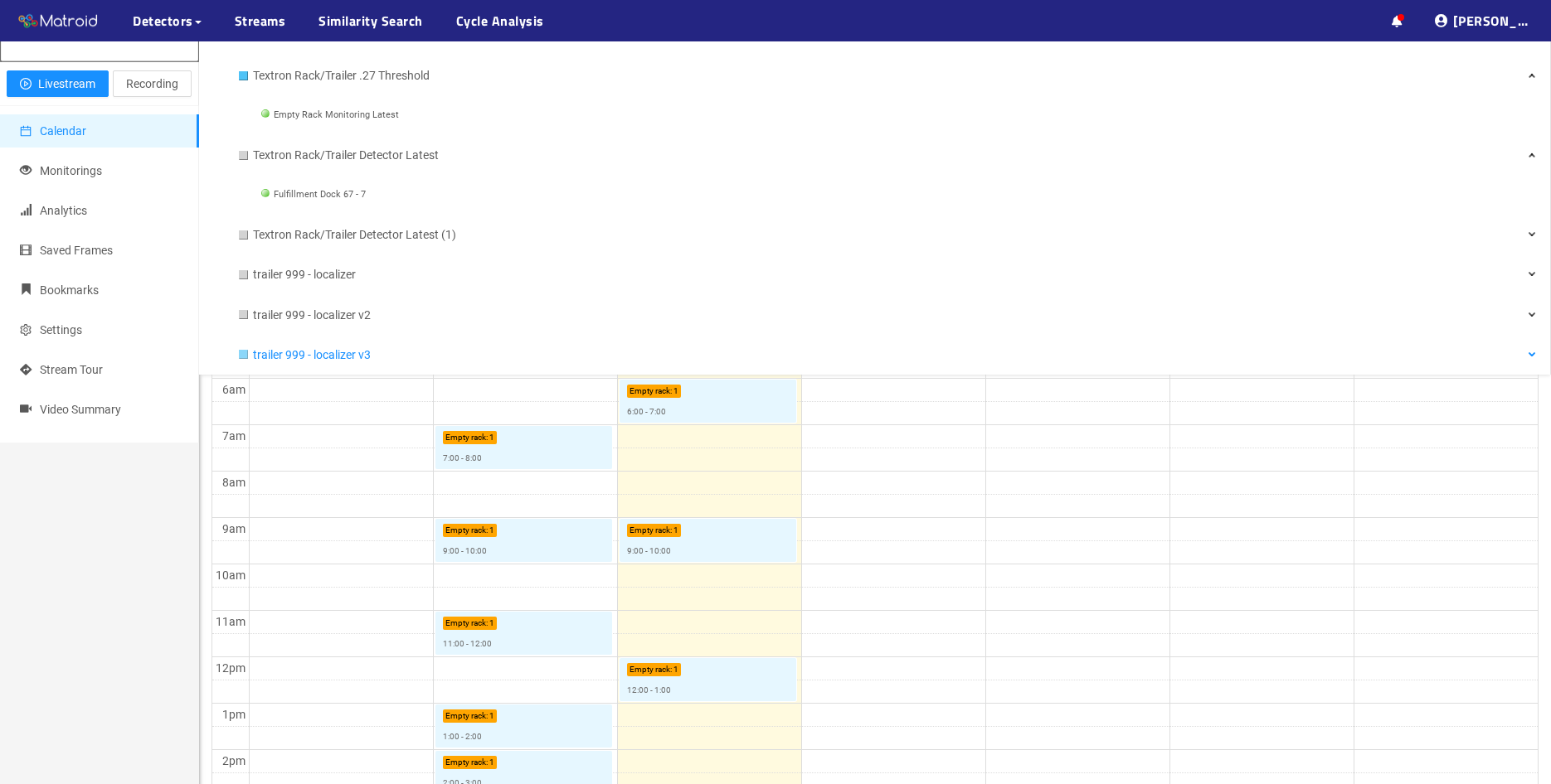
click at [243, 358] on div at bounding box center [243, 354] width 9 height 9
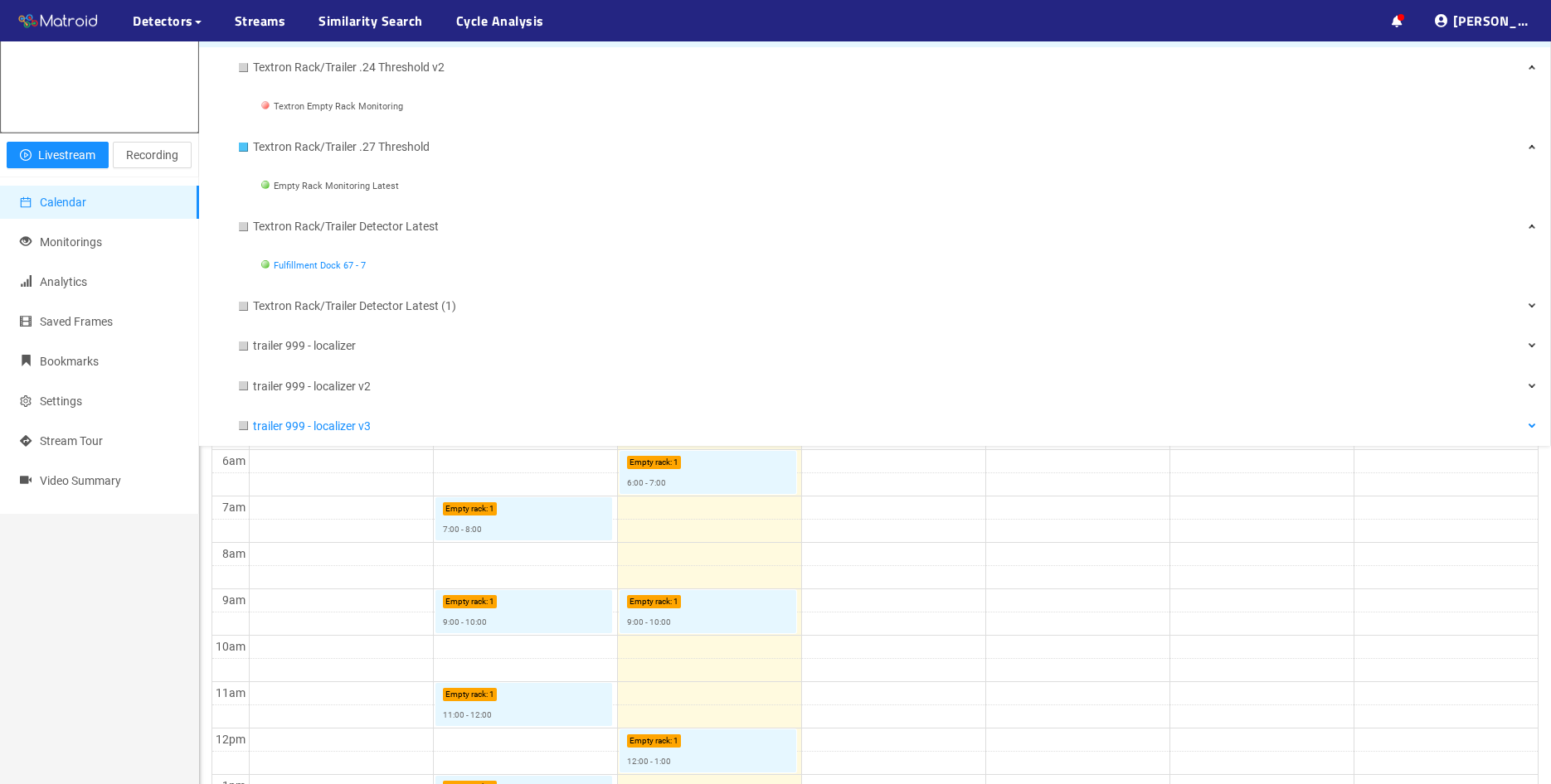
scroll to position [0, 0]
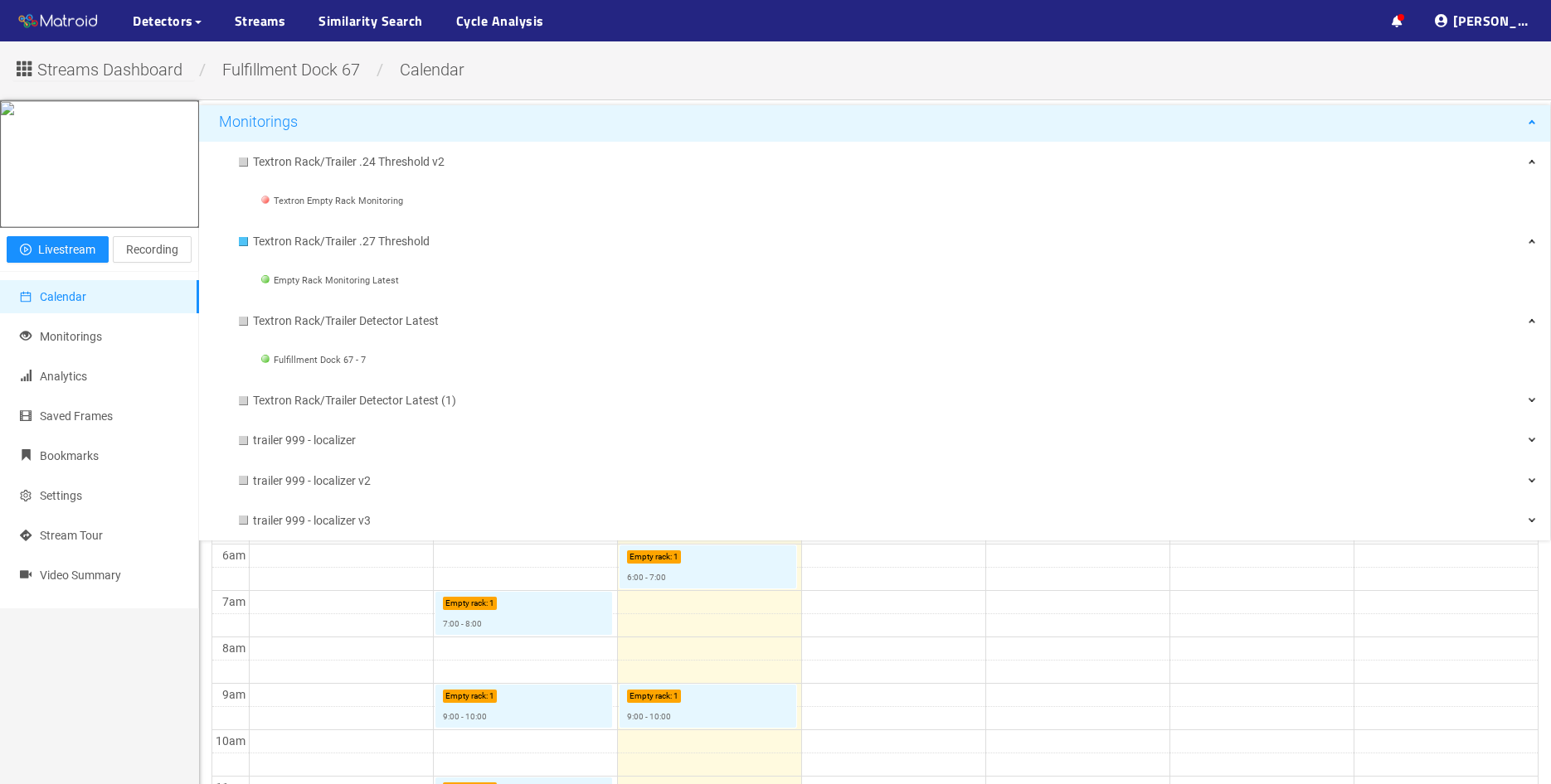
click at [1533, 127] on div "Monitorings" at bounding box center [875, 122] width 1352 height 34
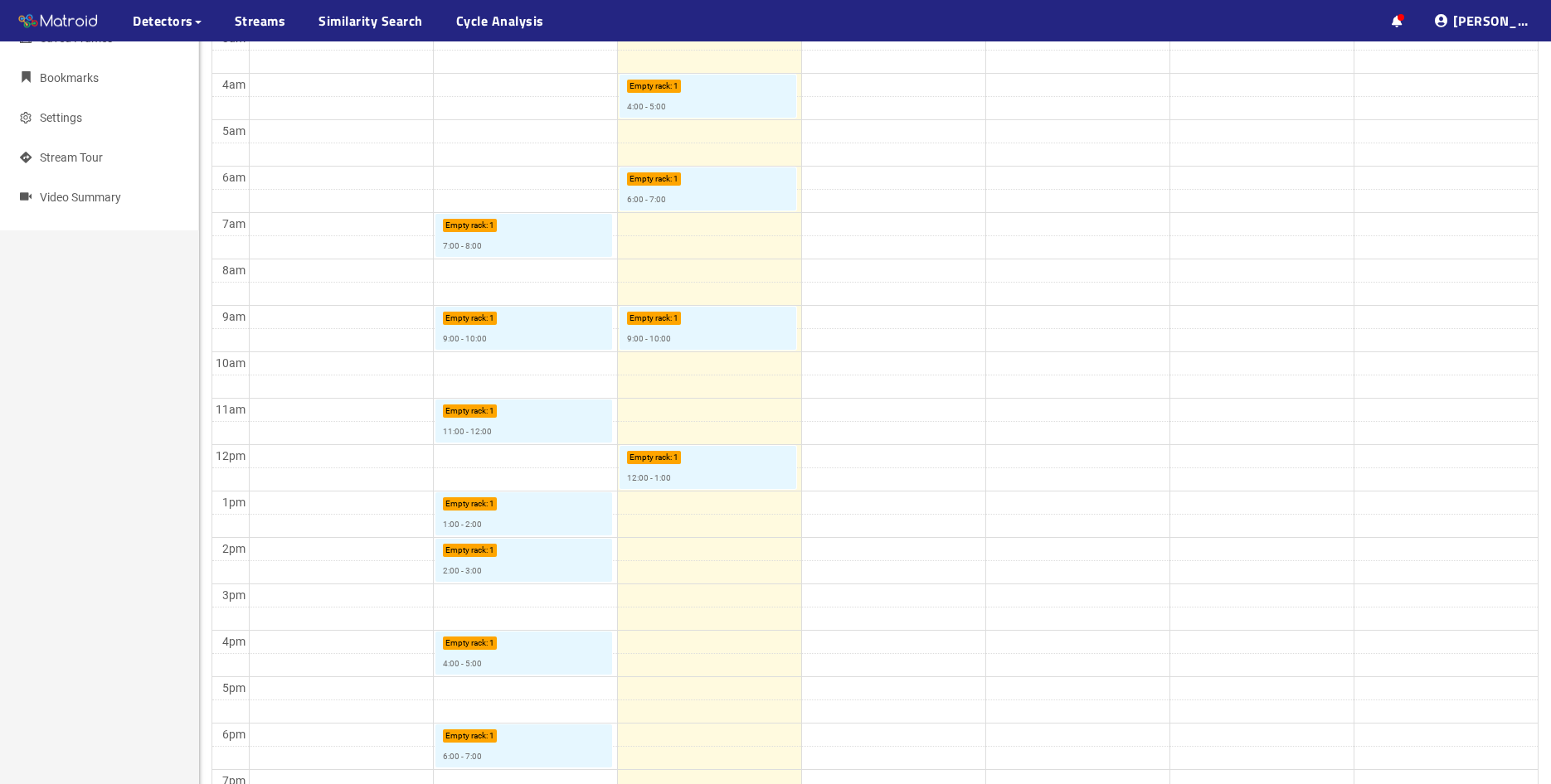
scroll to position [332, 0]
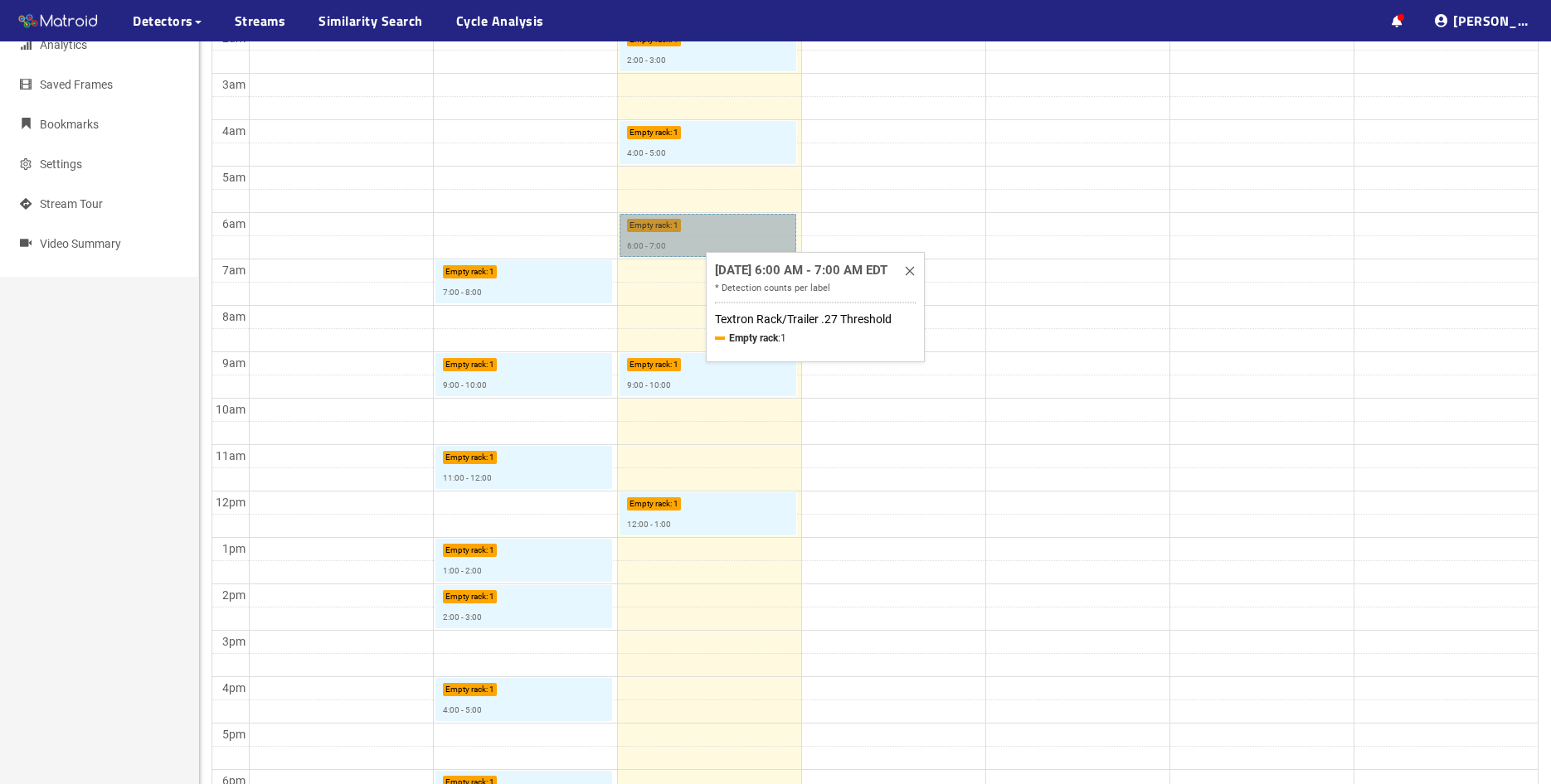
click at [697, 239] on link "Empty rack : 1 6:00 - 7:00" at bounding box center [707, 235] width 177 height 43
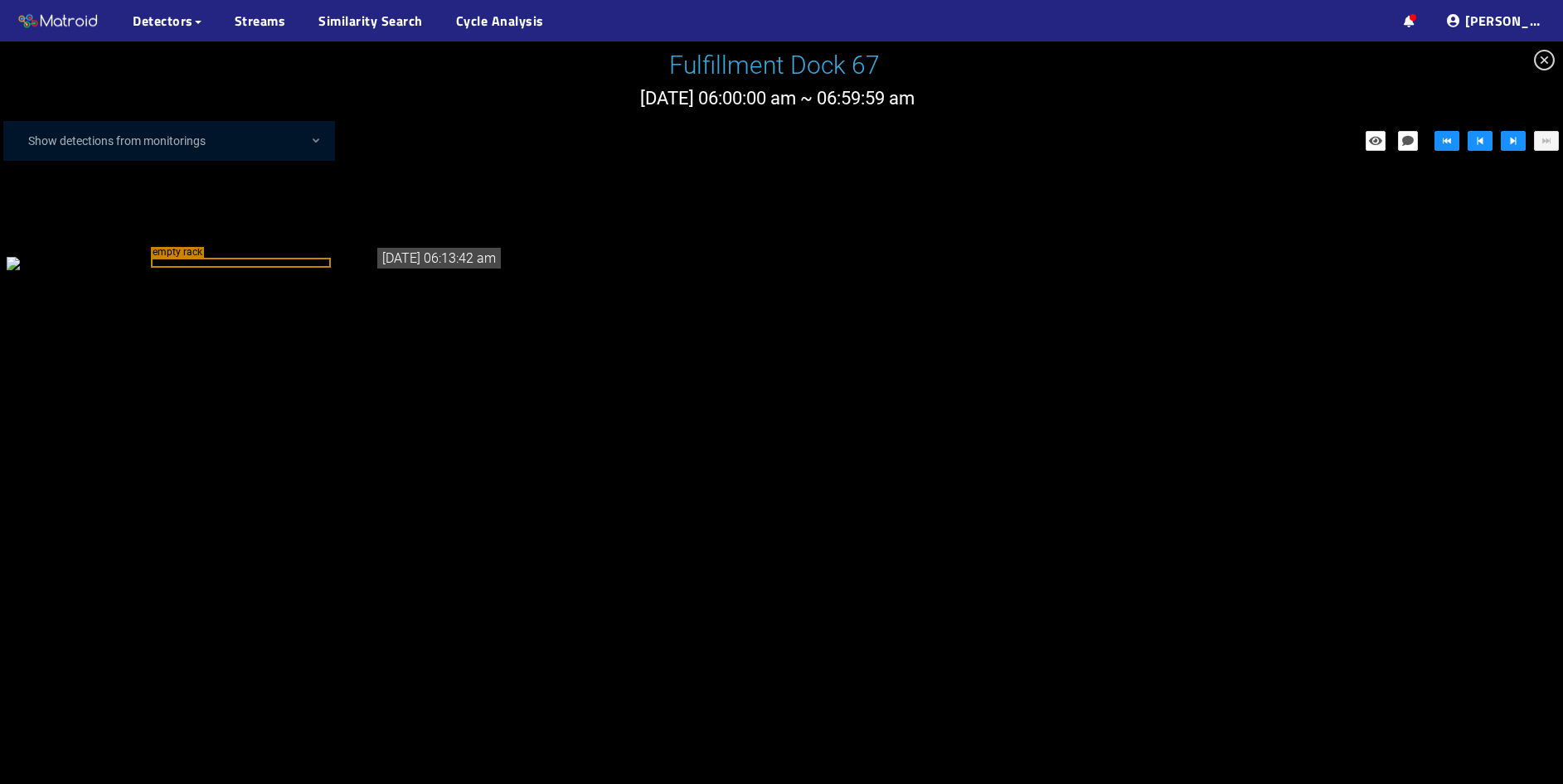
click at [1542, 61] on icon "close-circle" at bounding box center [1544, 59] width 21 height 21
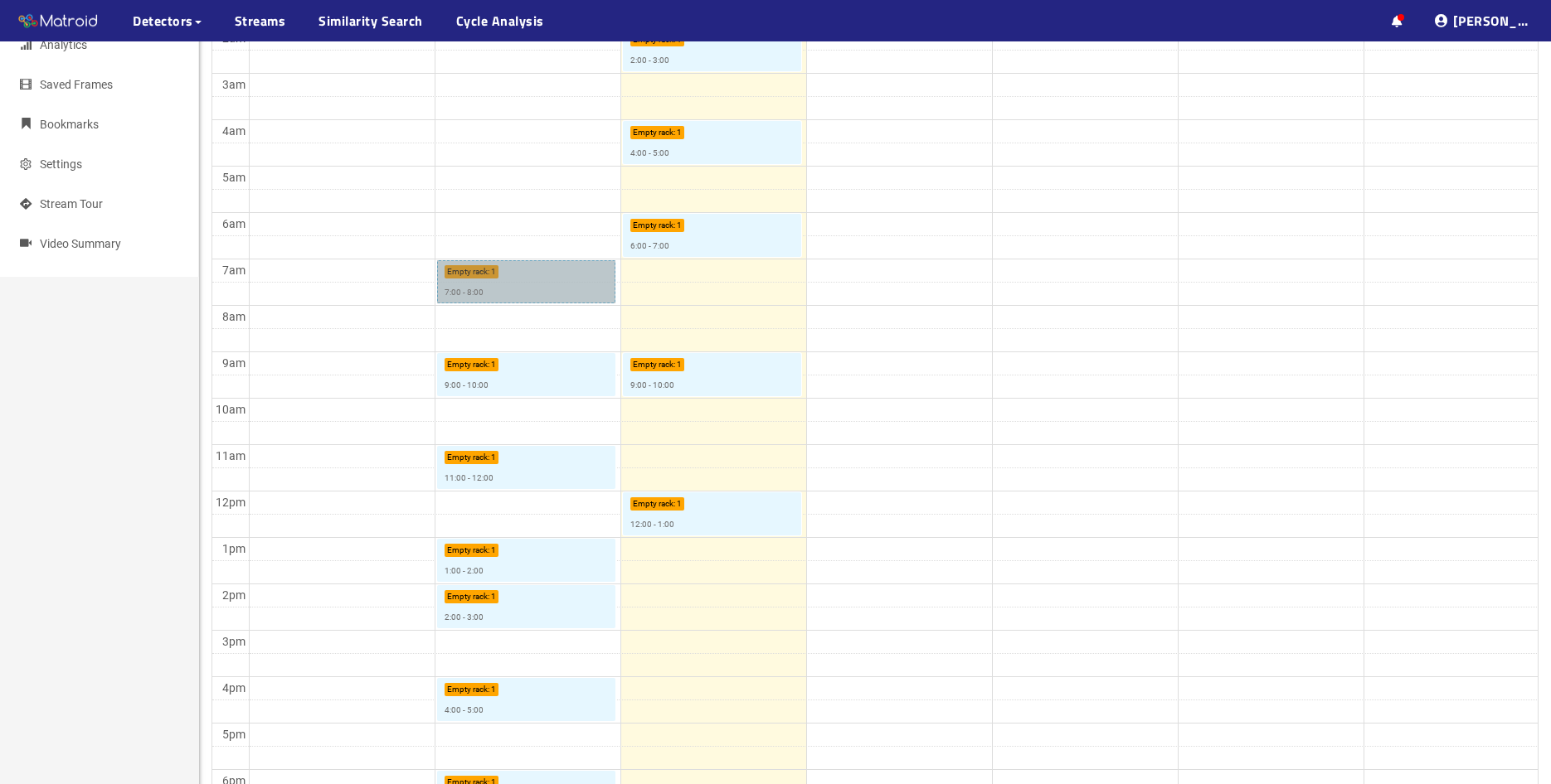
click at [537, 282] on link "Empty rack : 1 7:00 - 8:00" at bounding box center [527, 281] width 179 height 43
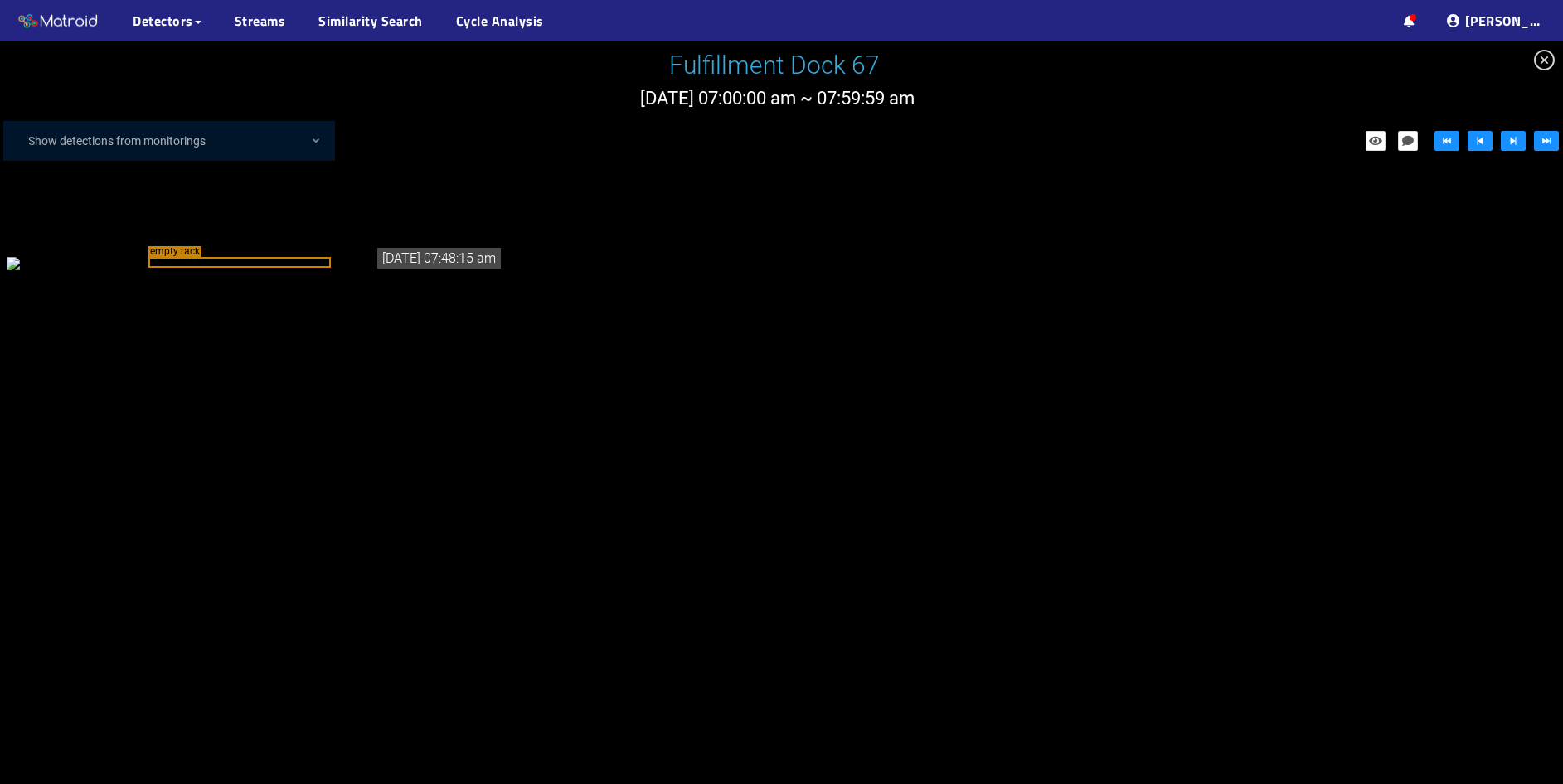
click at [1541, 62] on icon "close-circle" at bounding box center [1544, 59] width 21 height 21
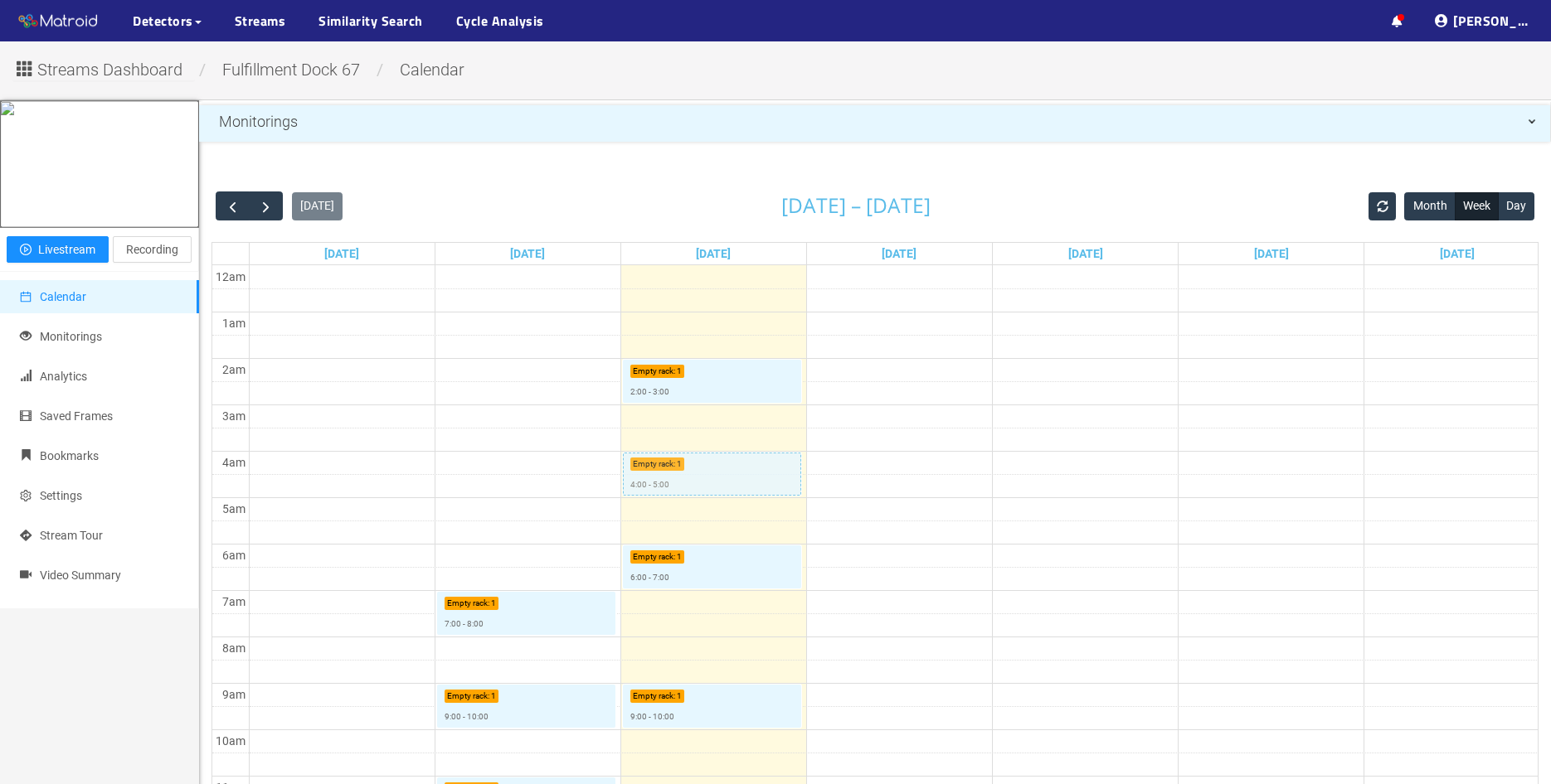
scroll to position [332, 0]
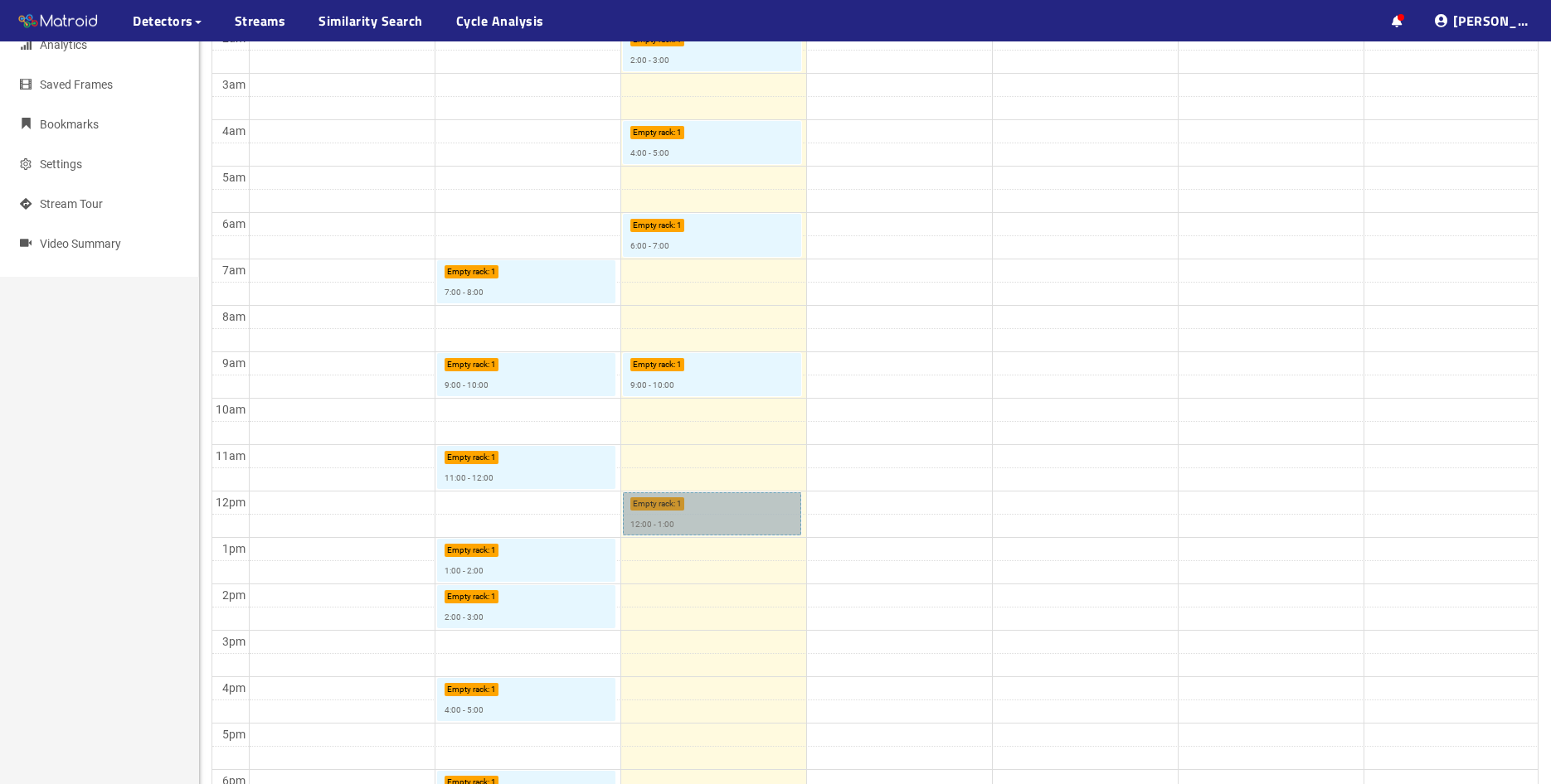
click at [699, 516] on link "Empty rack : 1 12:00 - 1:00" at bounding box center [712, 513] width 179 height 43
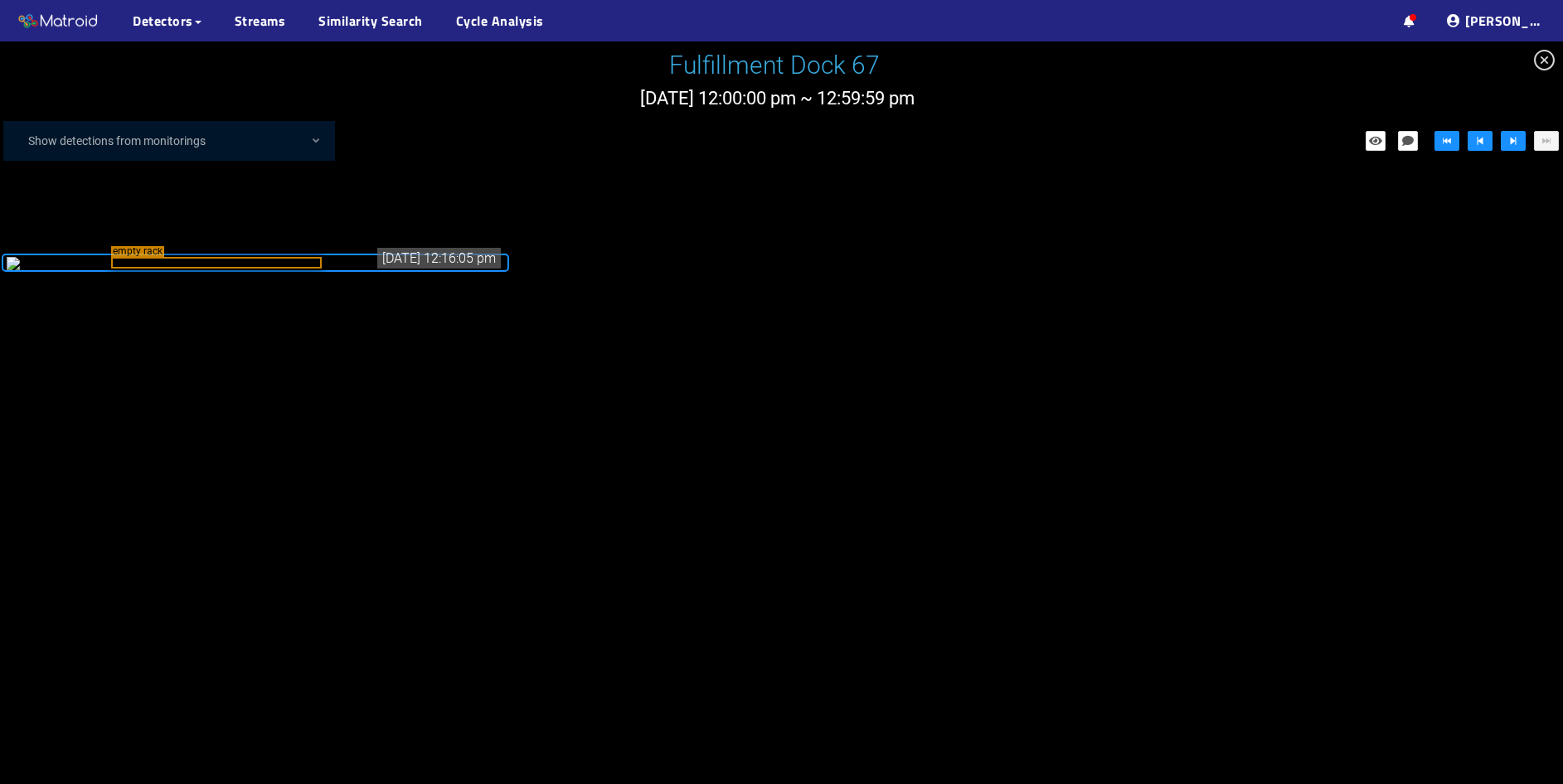
click at [1546, 64] on icon "close-circle" at bounding box center [1544, 59] width 21 height 21
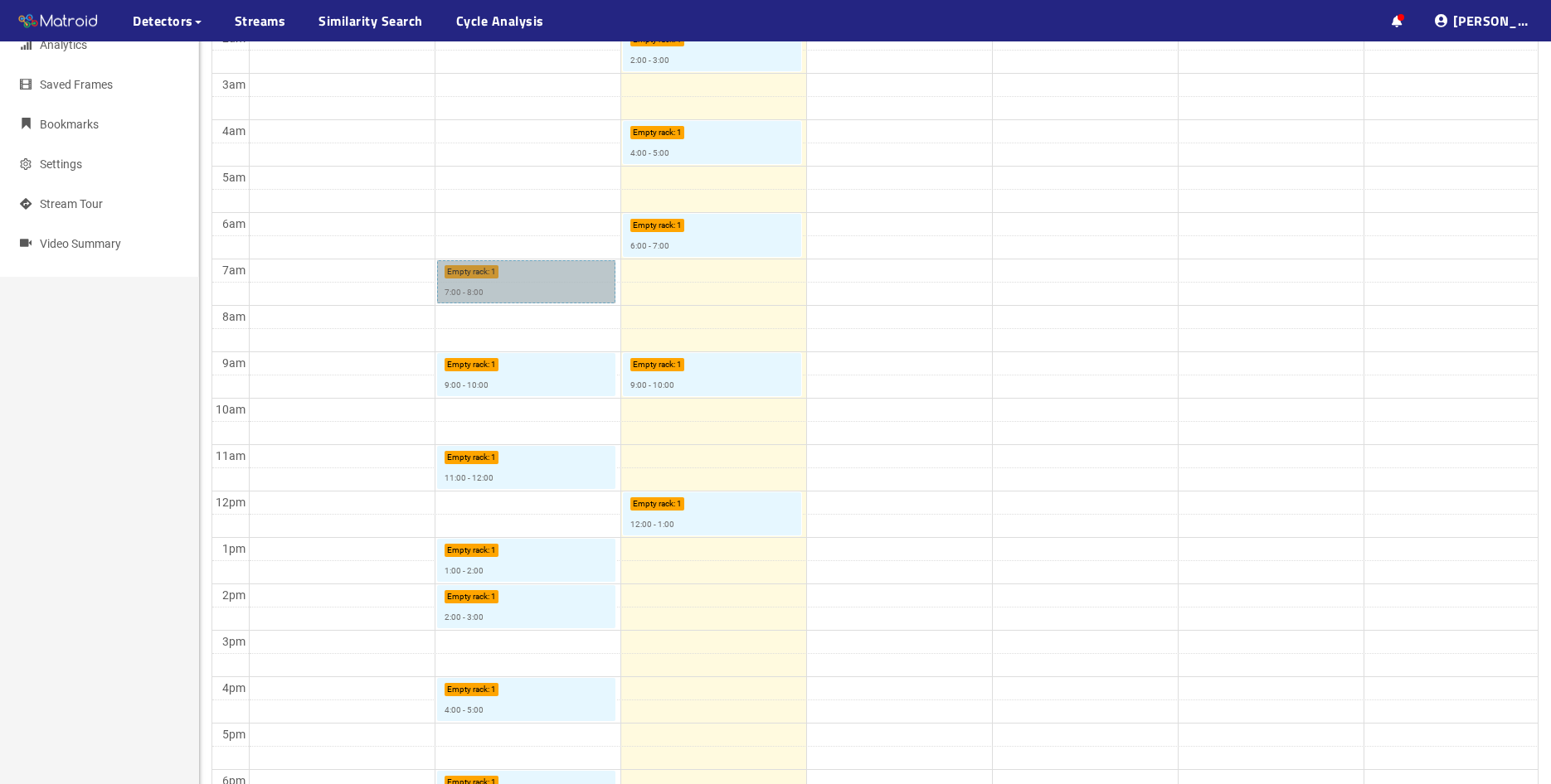
click at [503, 286] on link "Empty rack : 1 7:00 - 8:00" at bounding box center [527, 281] width 179 height 43
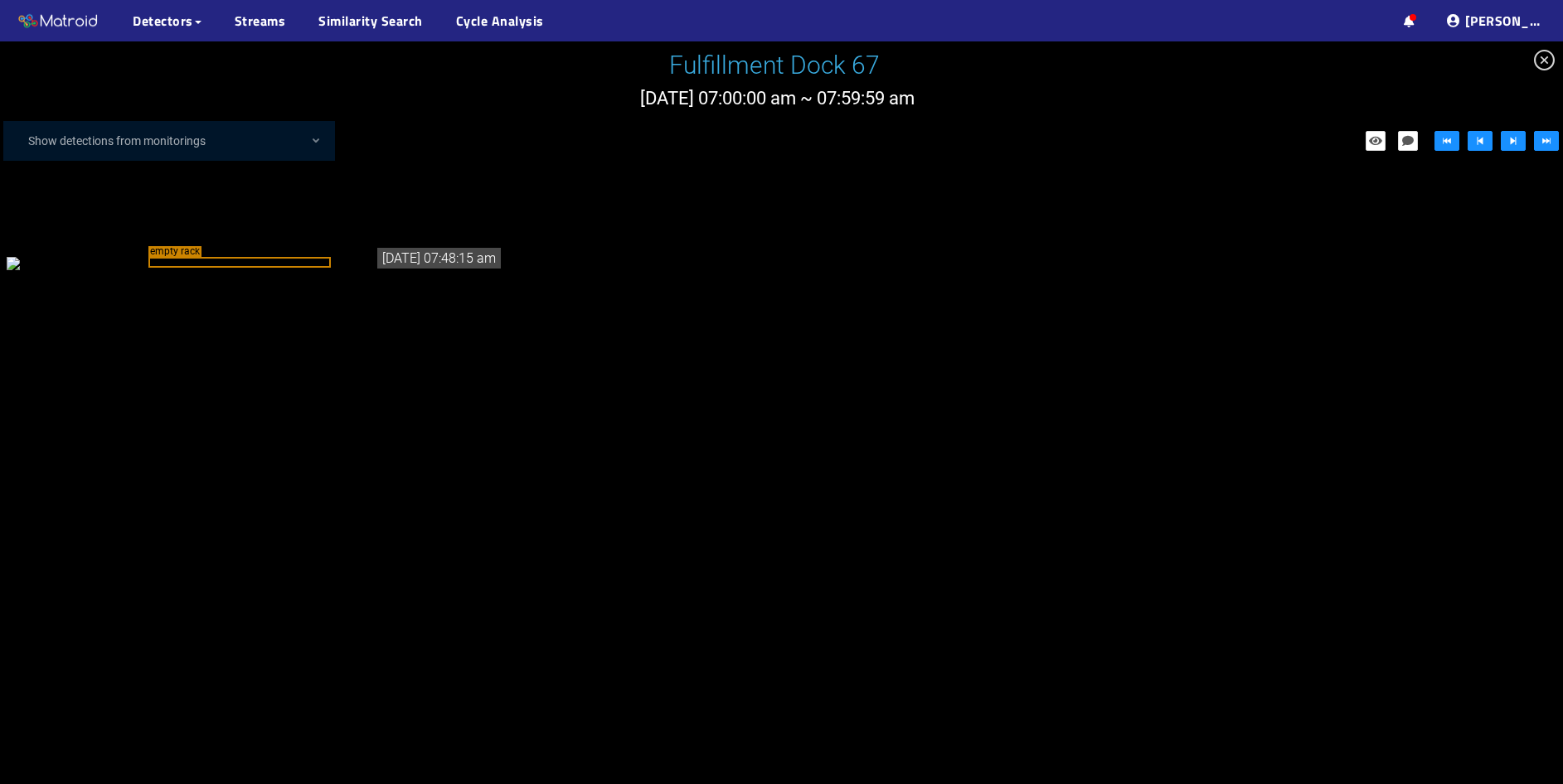
click at [1544, 64] on icon "close-circle" at bounding box center [1544, 59] width 21 height 21
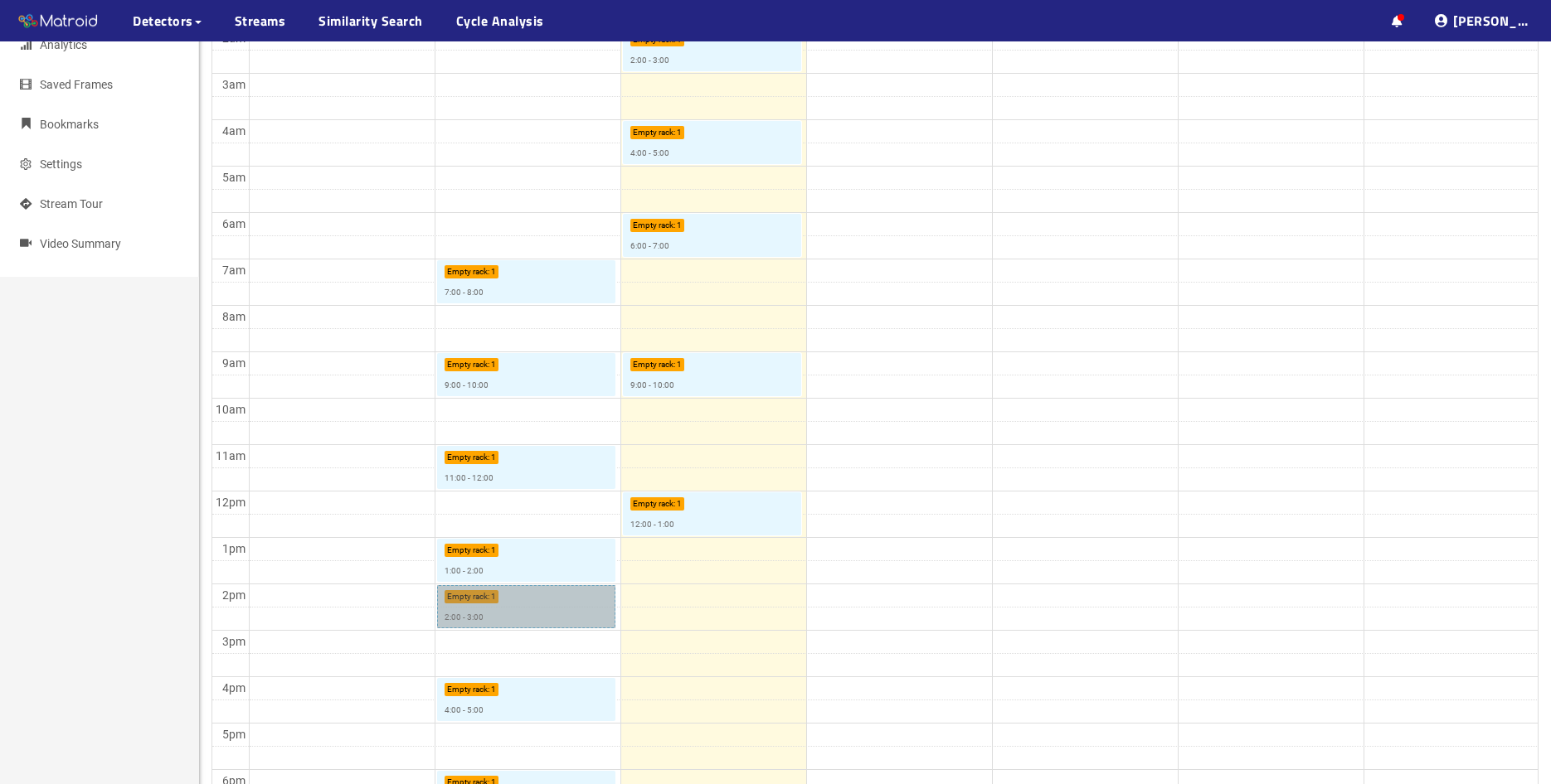
click at [522, 615] on link "Empty rack : 1 2:00 - 3:00" at bounding box center [527, 606] width 179 height 43
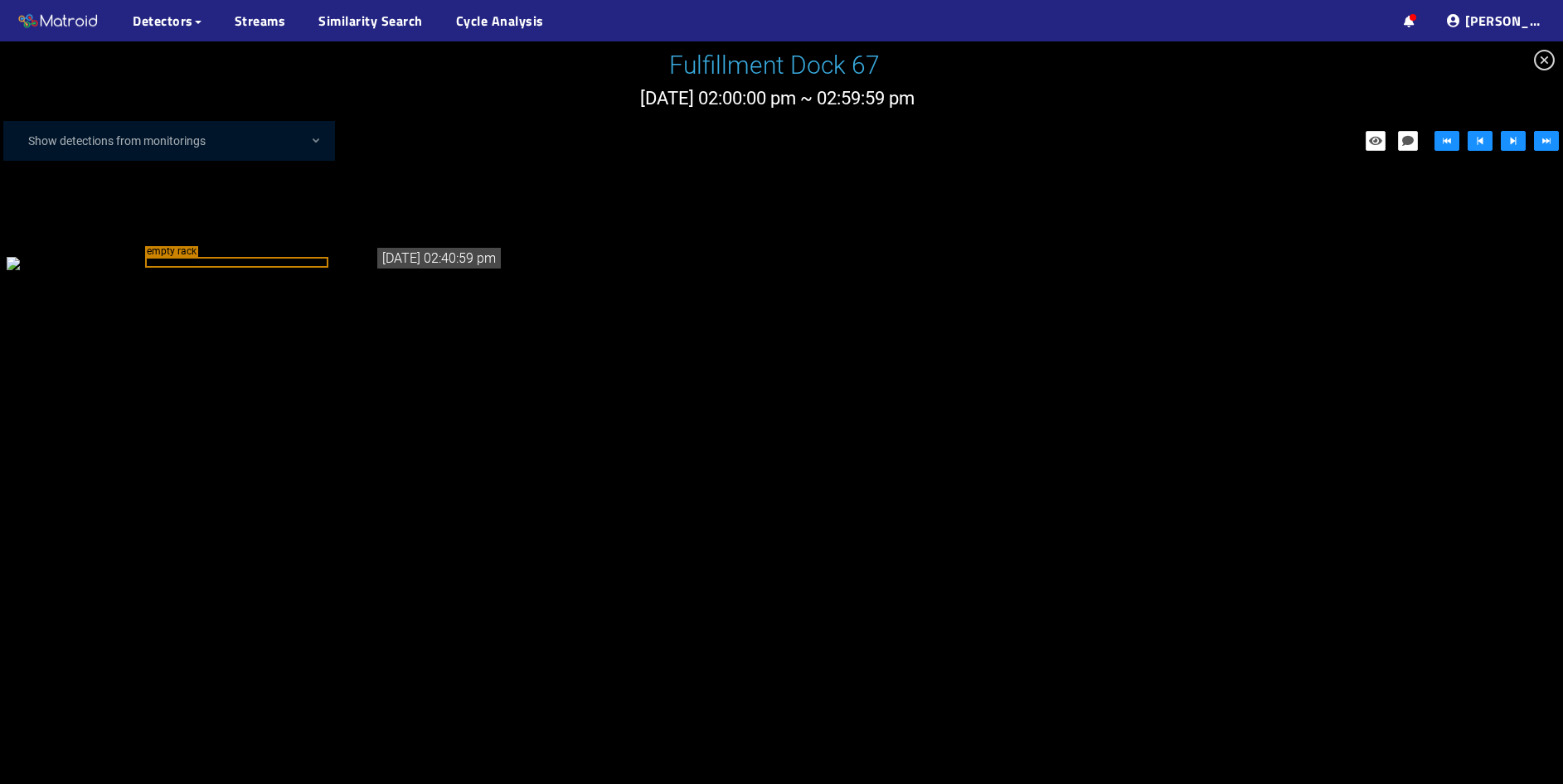
click at [1537, 64] on icon "close-circle" at bounding box center [1544, 59] width 21 height 21
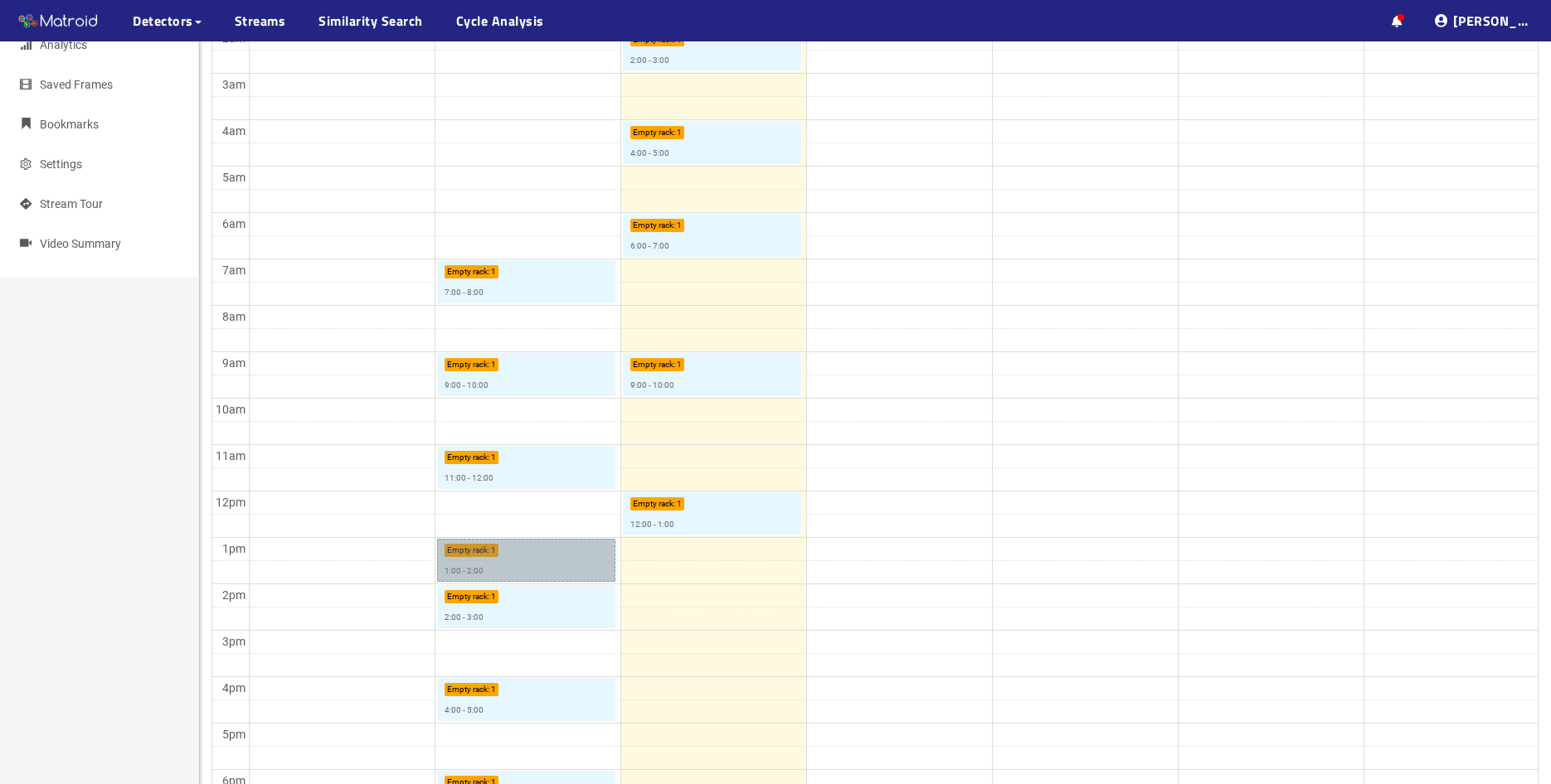
click at [530, 561] on link "Empty rack : 1 1:00 - 2:00" at bounding box center [527, 560] width 179 height 43
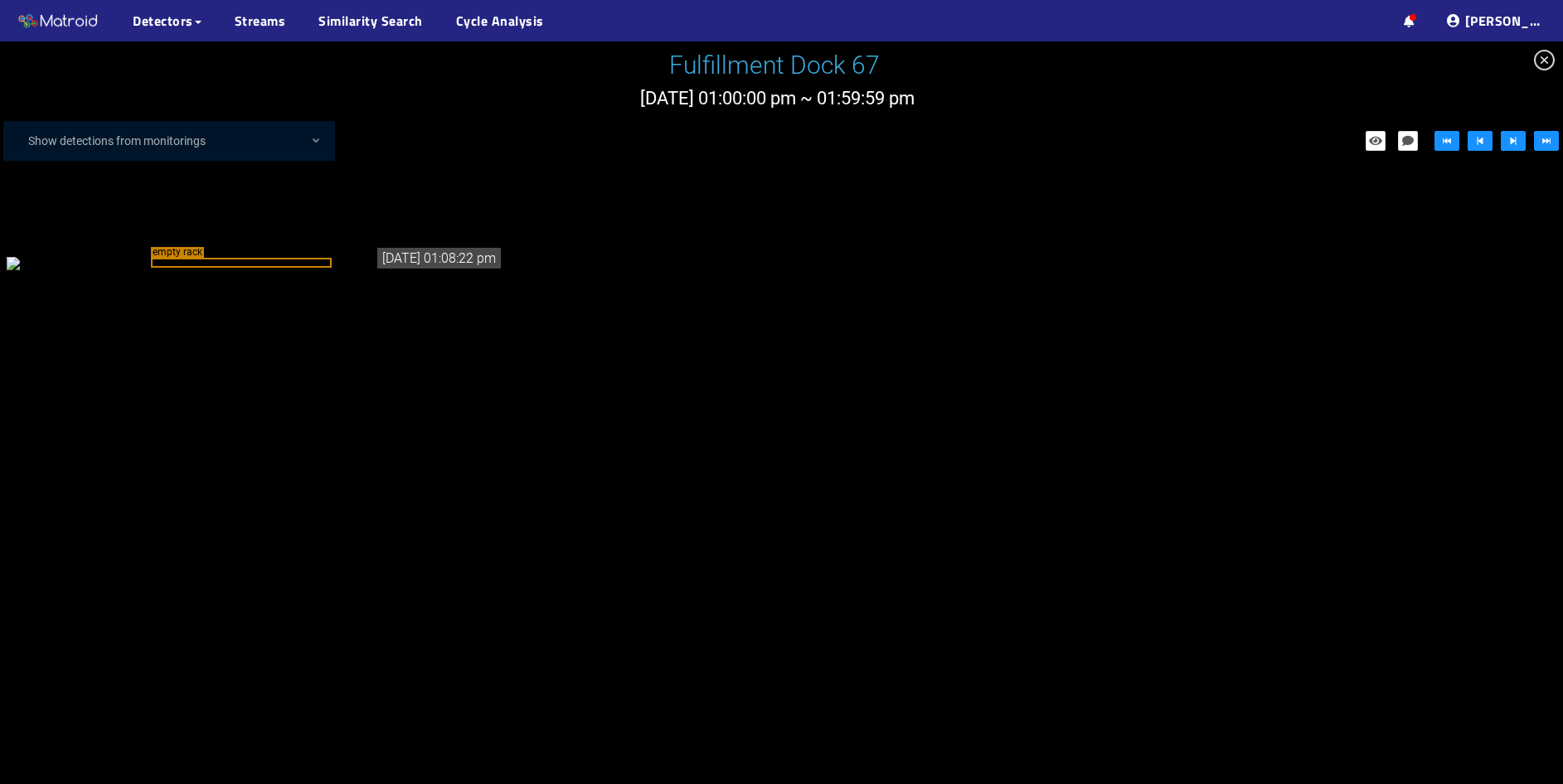
click at [1550, 59] on icon "close-circle" at bounding box center [1544, 59] width 21 height 21
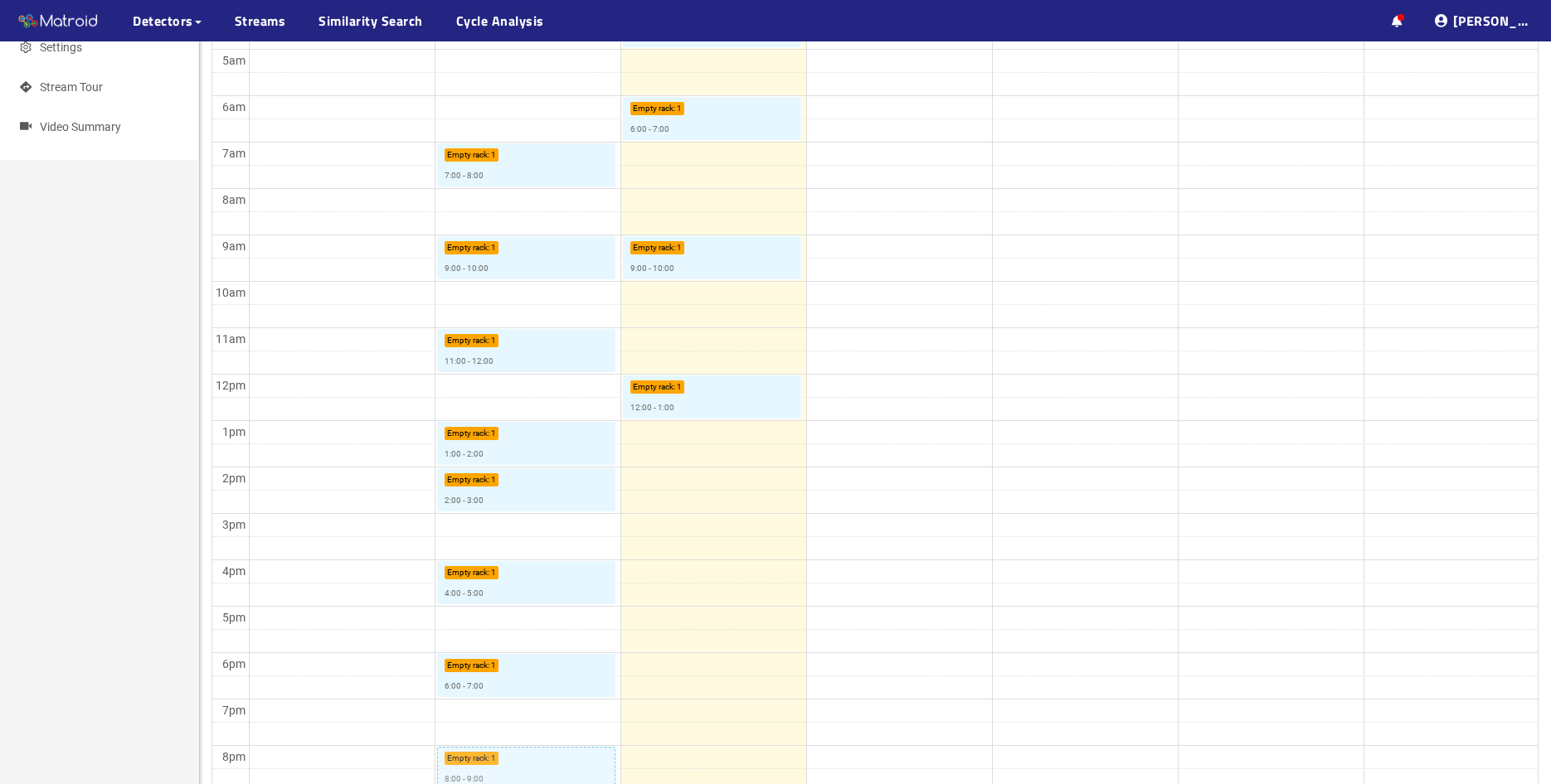
scroll to position [498, 0]
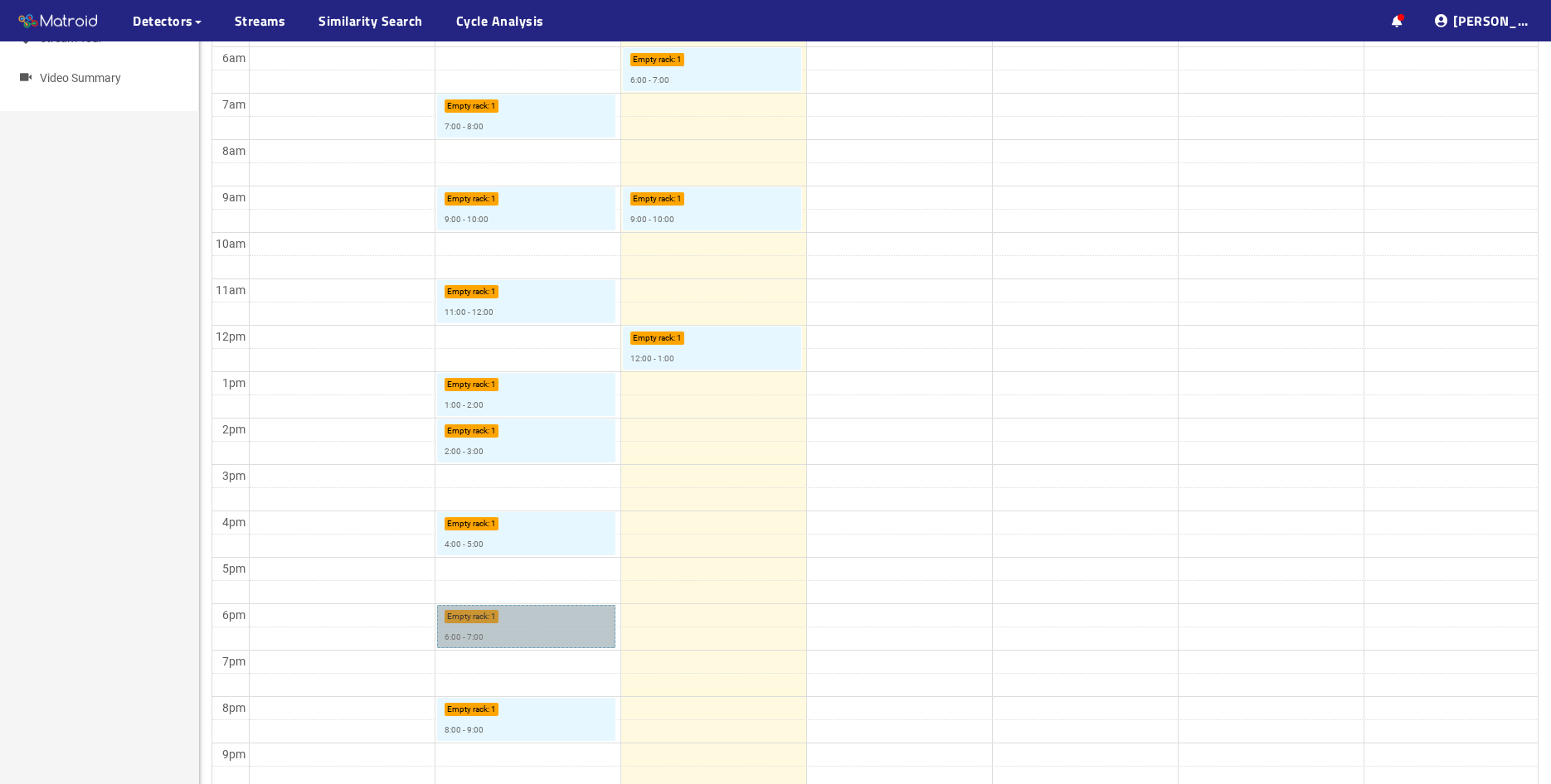
click at [522, 629] on link "Empty rack : 1 6:00 - 7:00" at bounding box center [527, 626] width 179 height 43
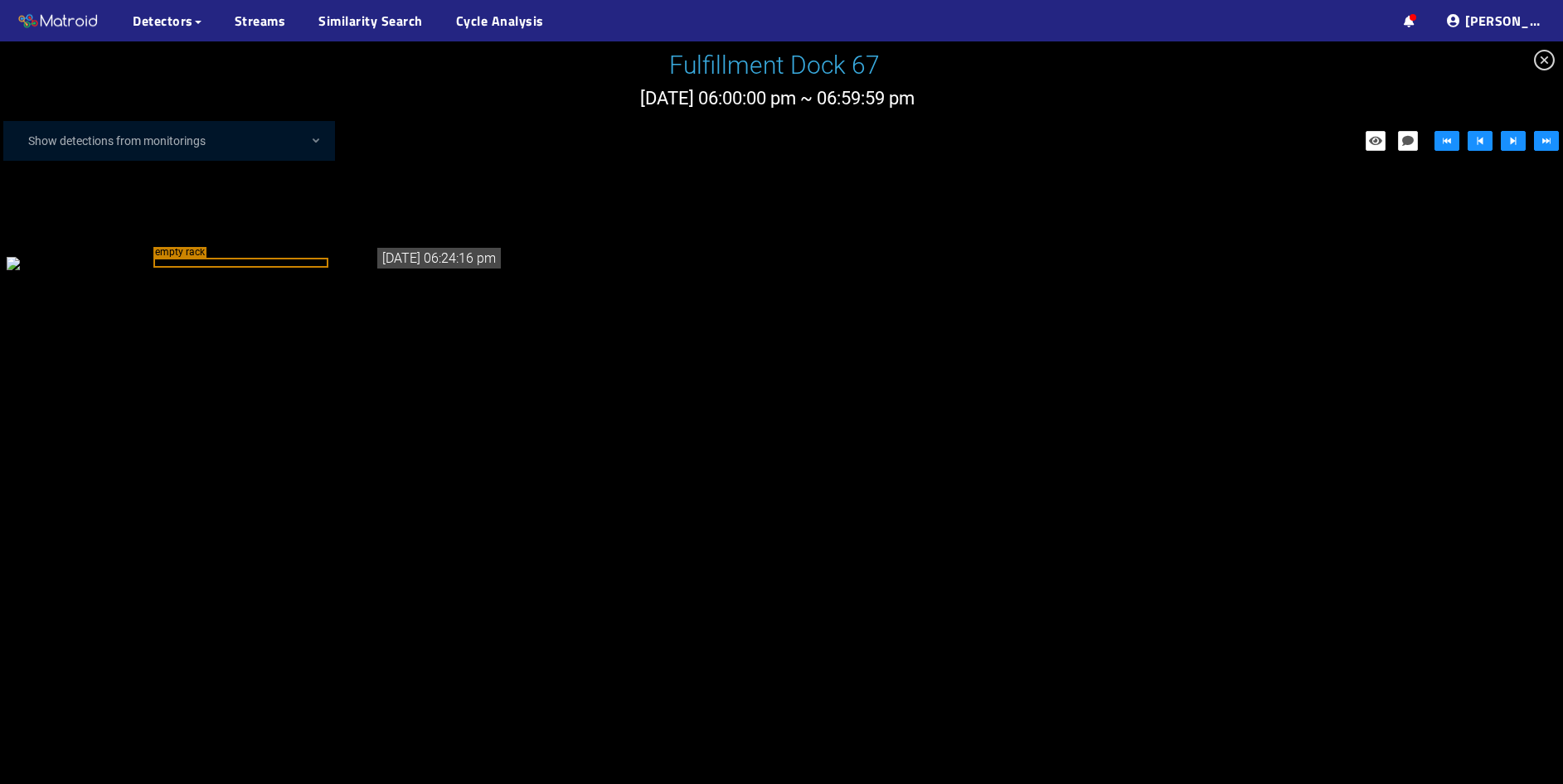
click at [296, 269] on div "empty rack" at bounding box center [240, 263] width 175 height 11
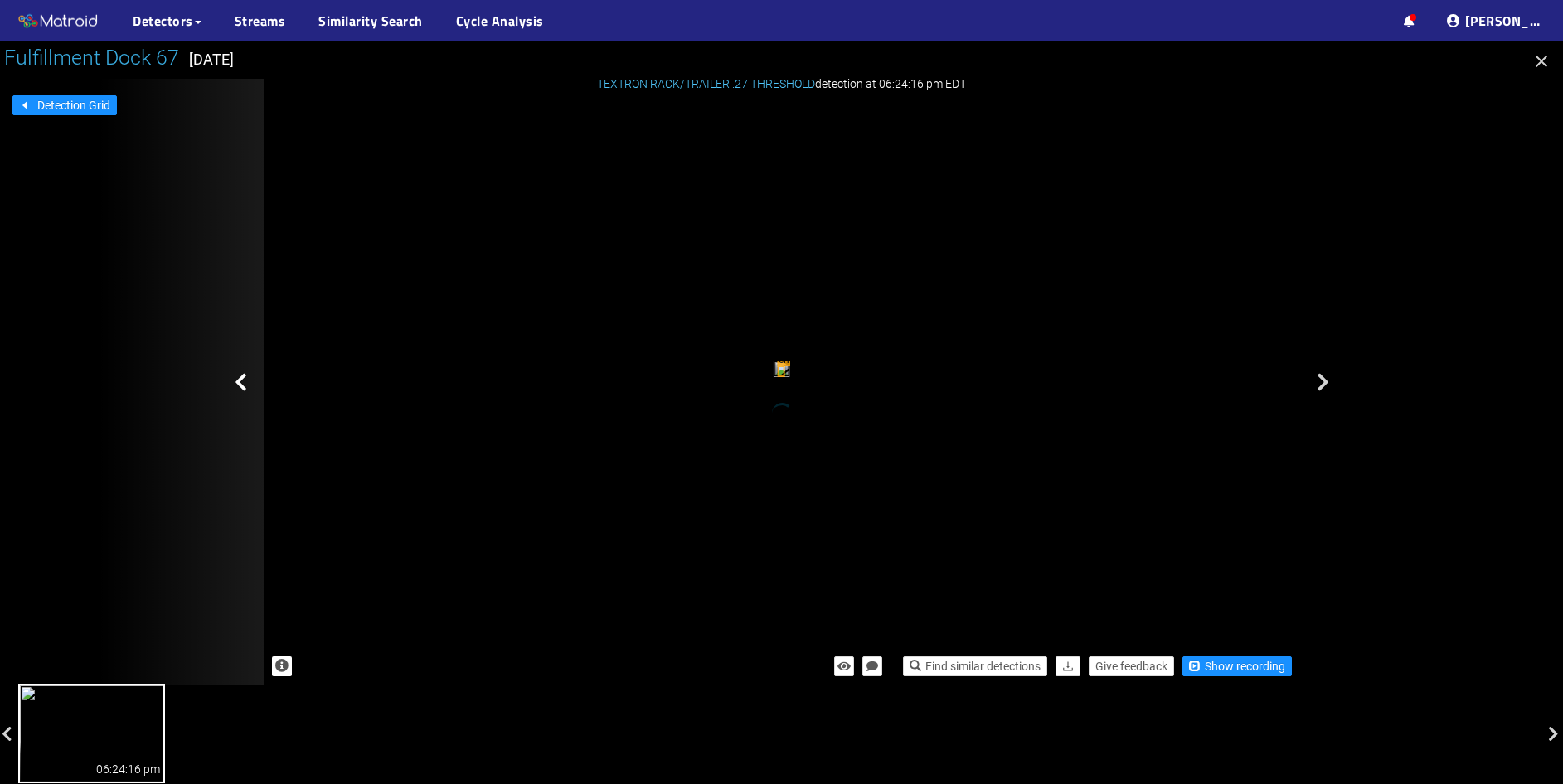
click at [235, 383] on icon at bounding box center [240, 382] width 13 height 20
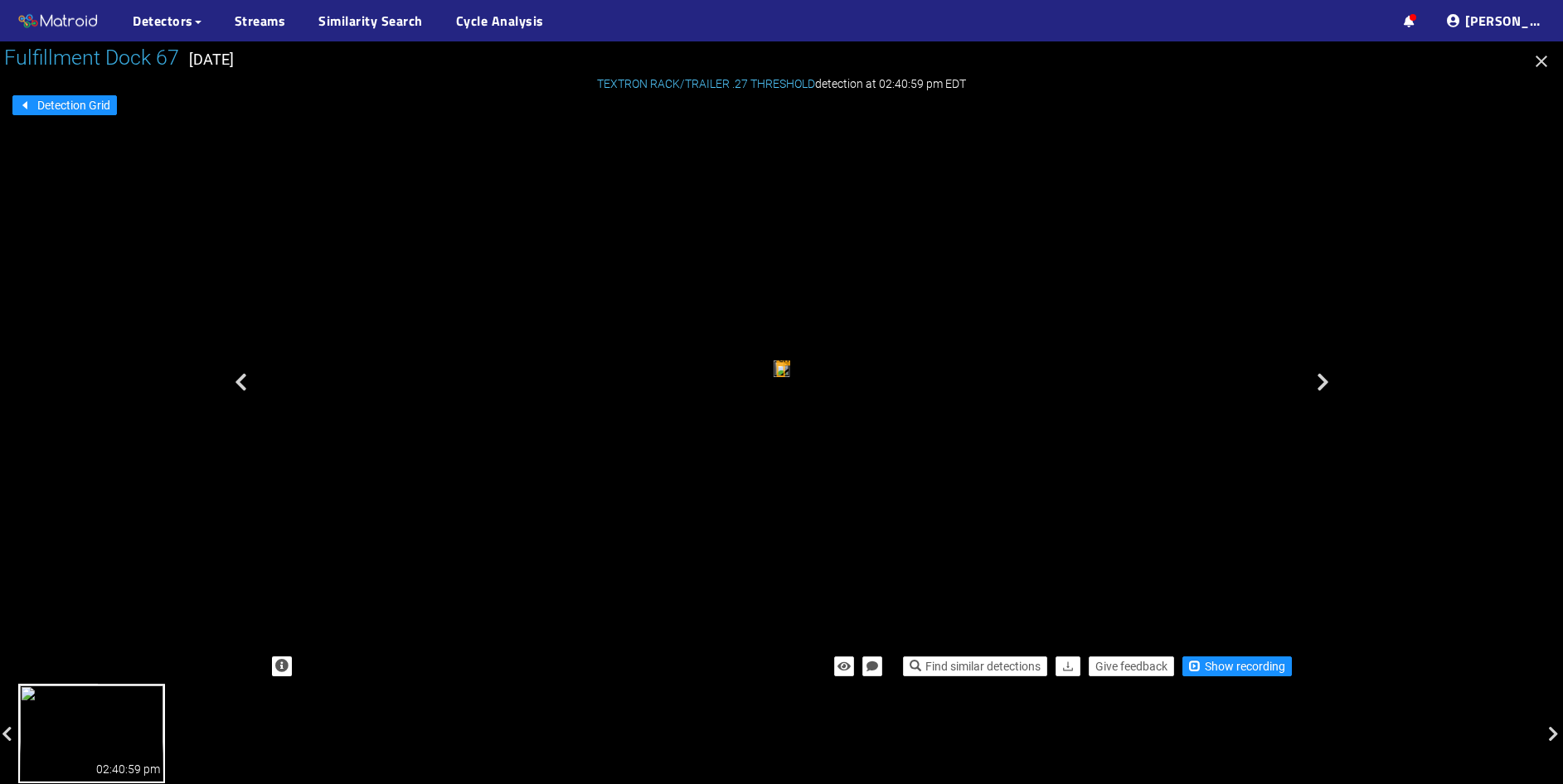
click at [235, 383] on icon at bounding box center [240, 382] width 13 height 20
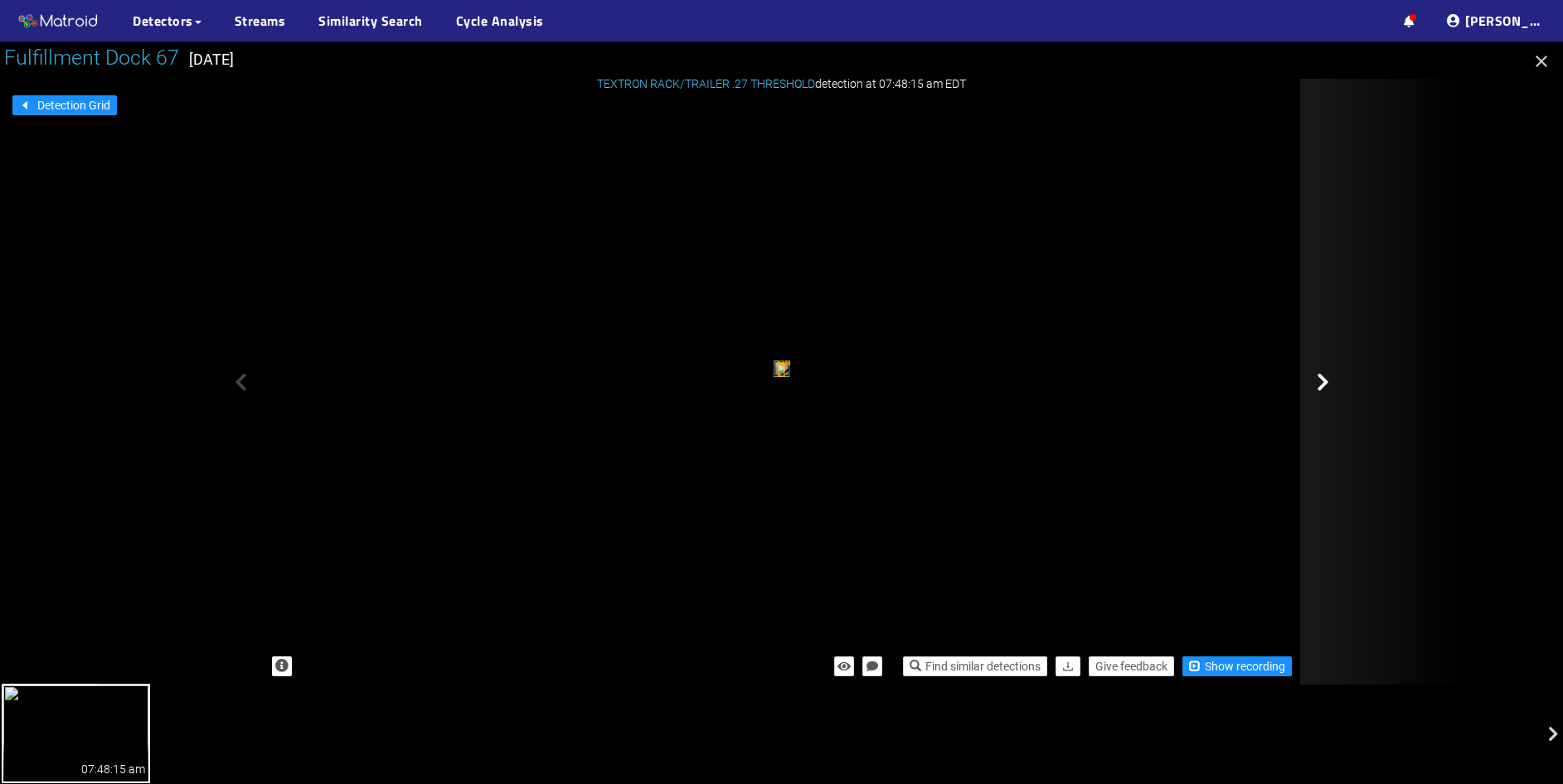
click at [1328, 394] on div at bounding box center [1383, 381] width 166 height 606
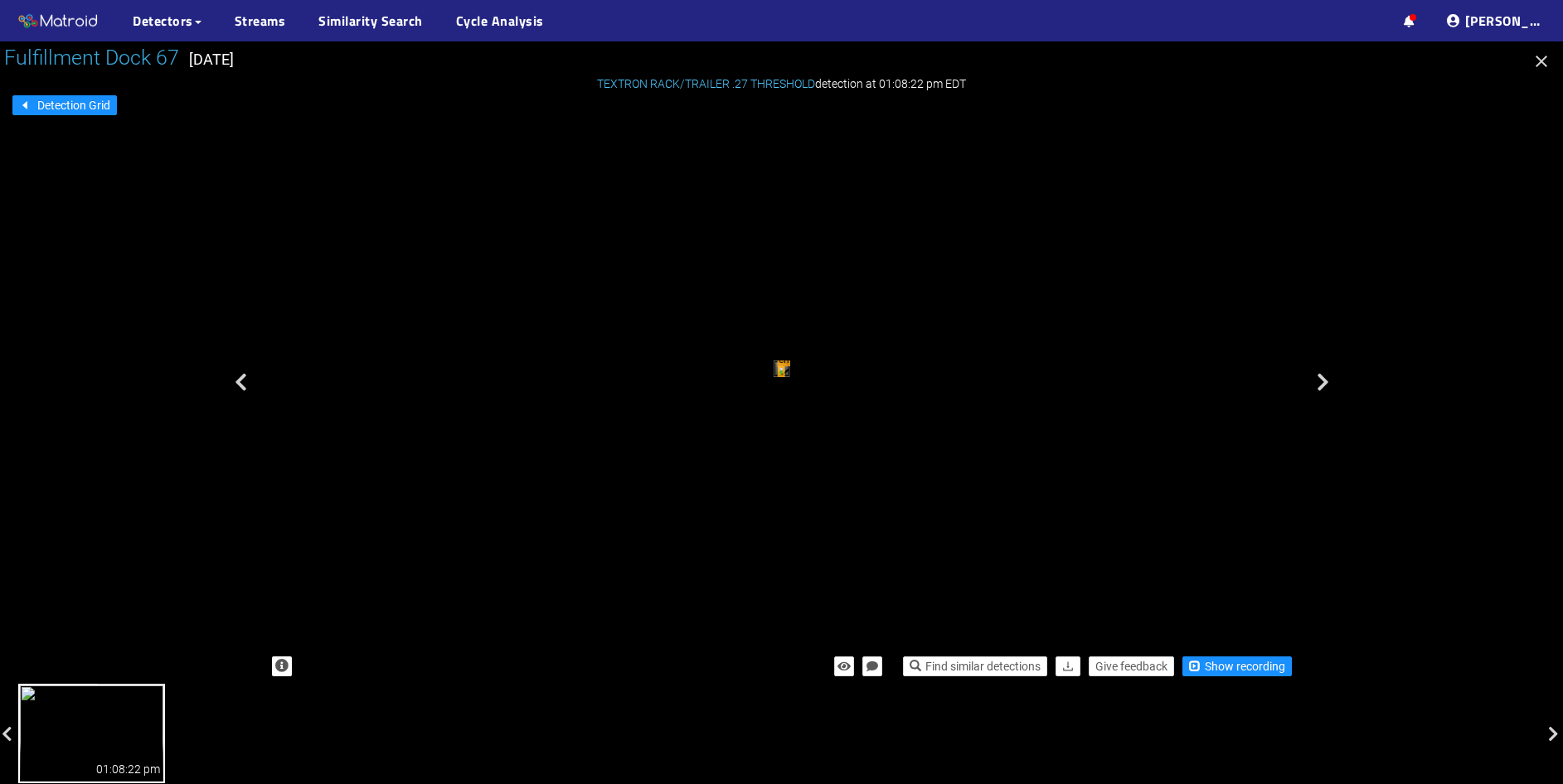
click at [784, 377] on div "empty rack" at bounding box center [780, 371] width 8 height 12
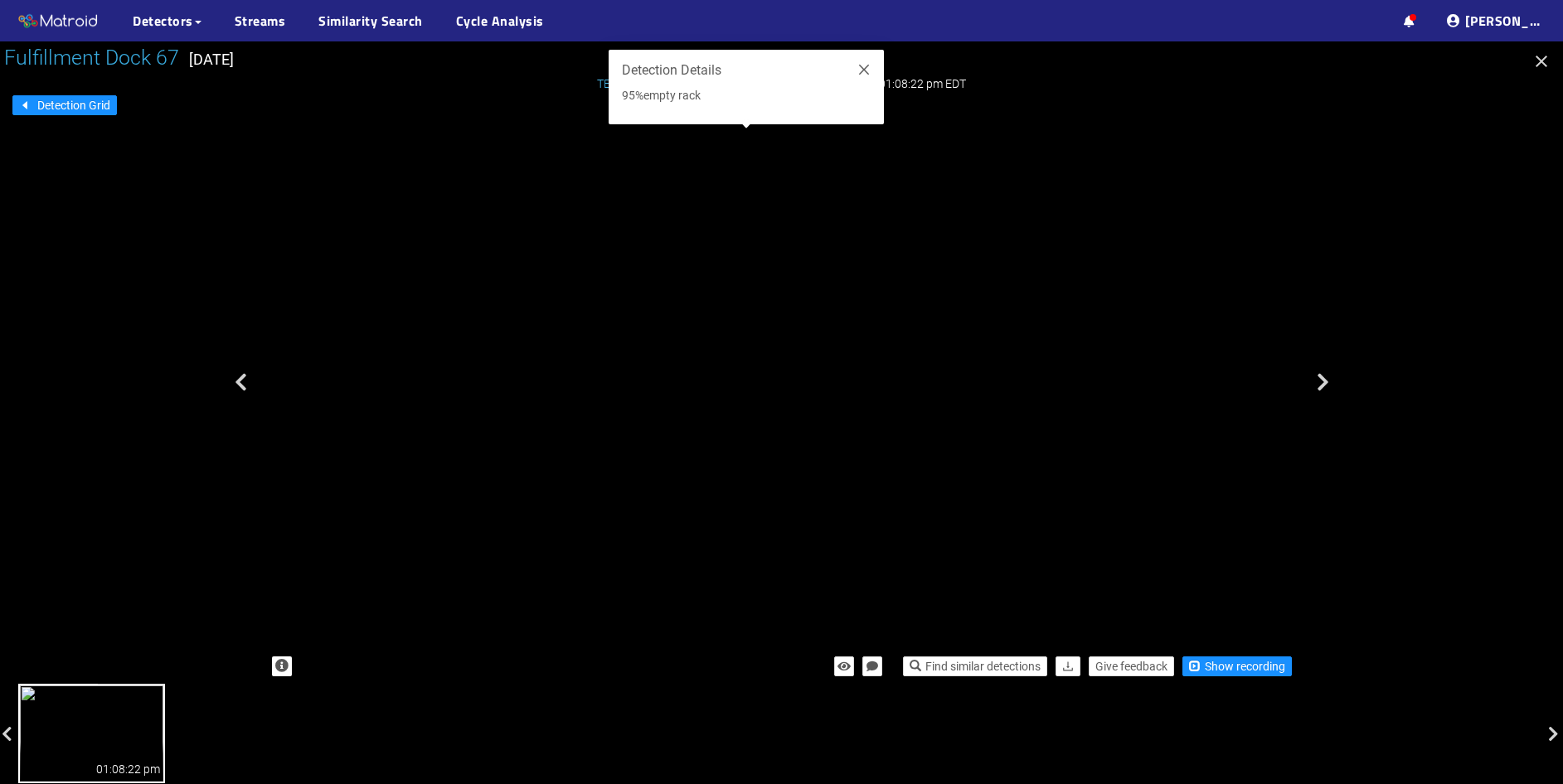
click at [426, 75] on div "empty rack" at bounding box center [418, 63] width 15 height 24
click at [868, 72] on icon "close" at bounding box center [864, 70] width 13 height 13
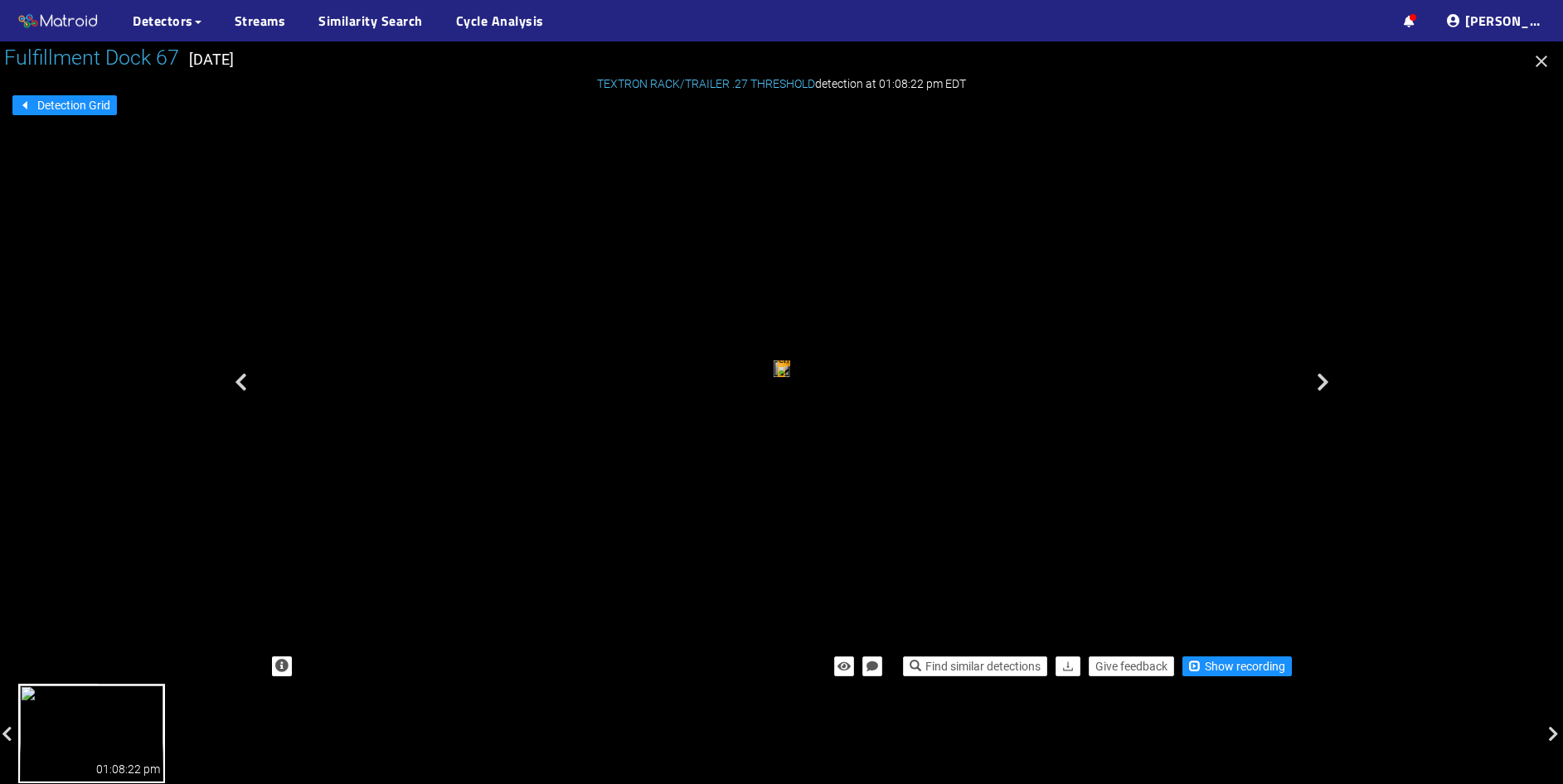
click at [1540, 63] on icon "button" at bounding box center [1541, 61] width 12 height 12
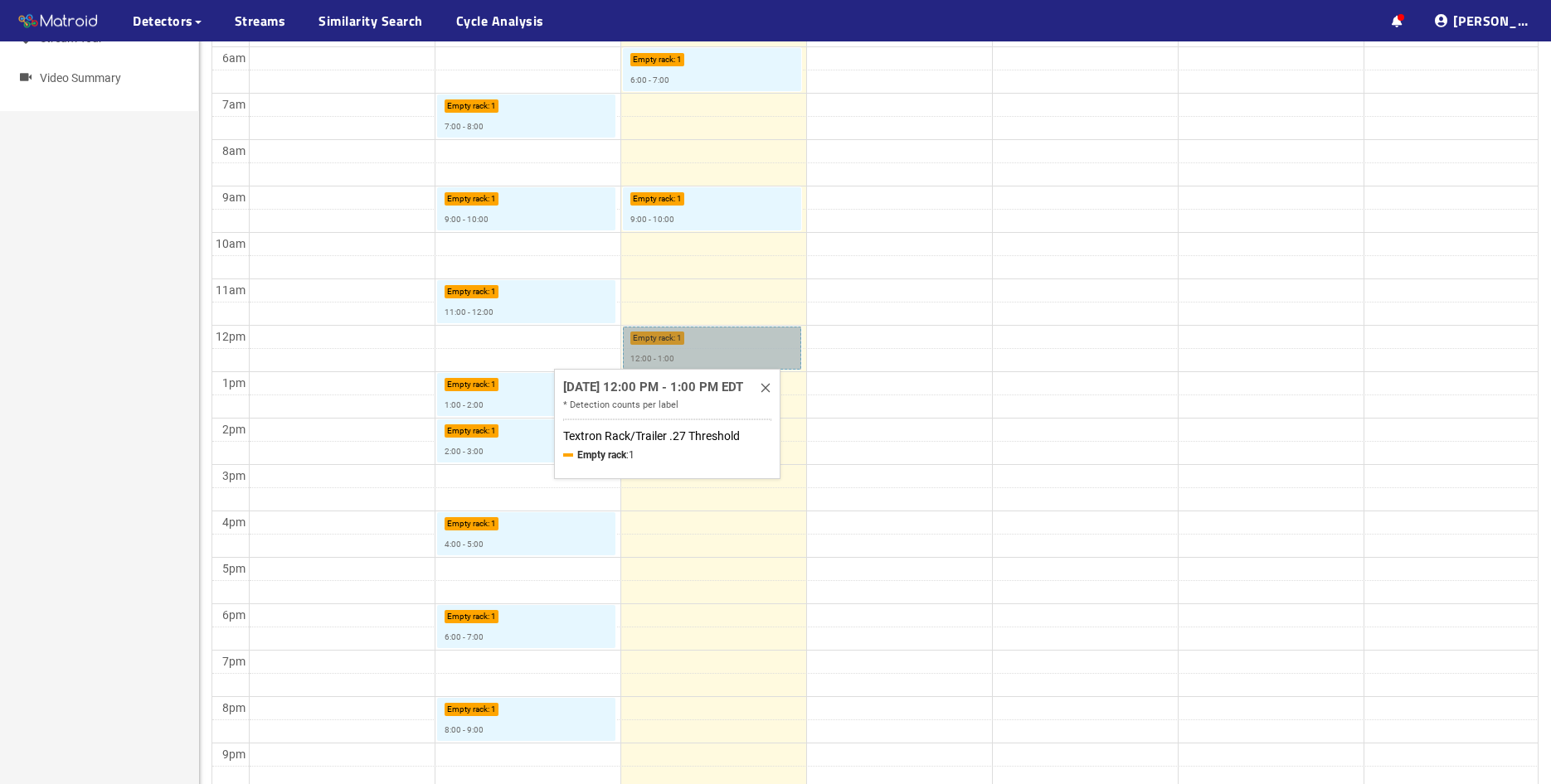
click at [738, 355] on link "Empty rack : 1 12:00 - 1:00" at bounding box center [712, 348] width 179 height 43
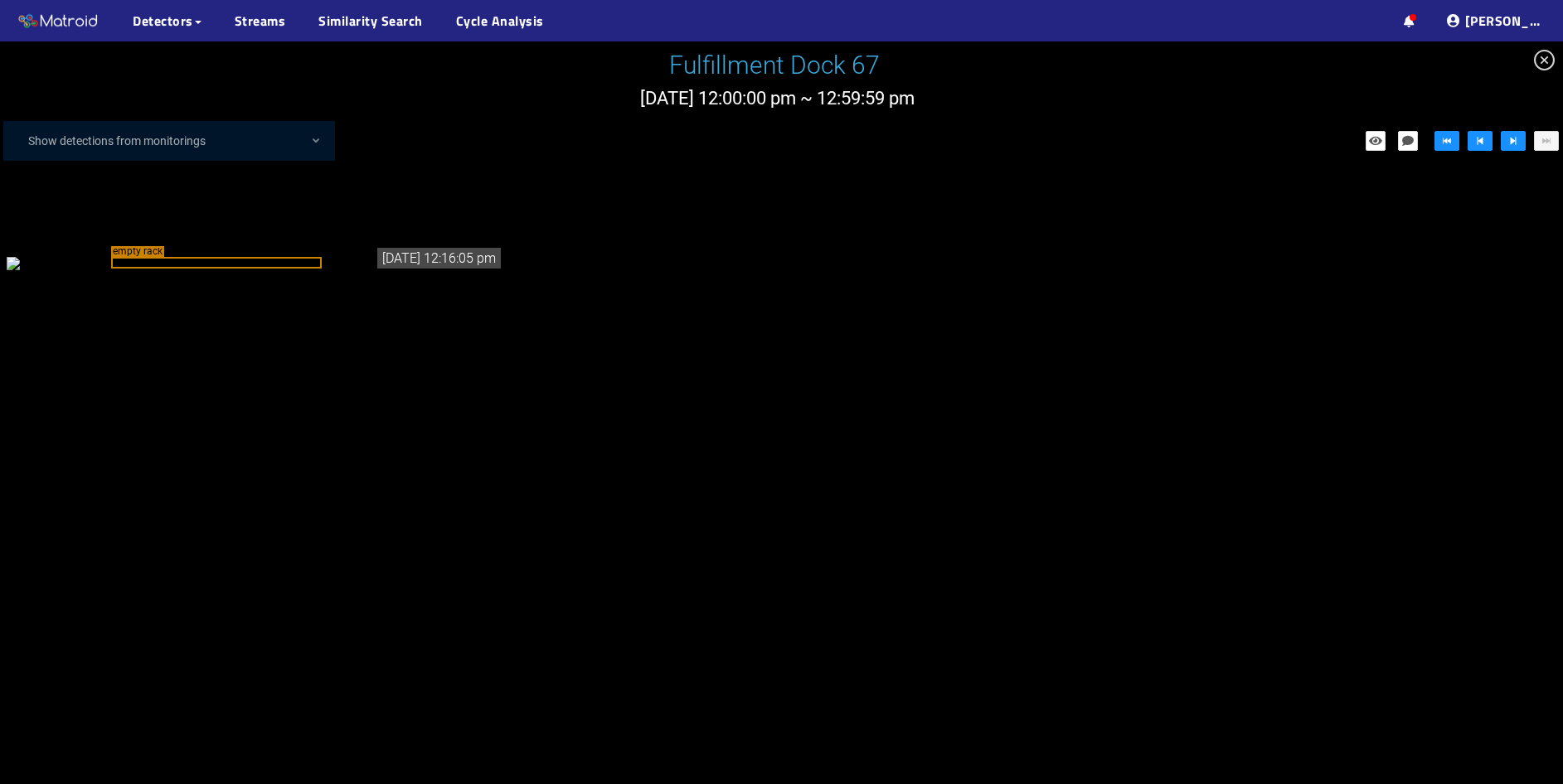
click at [219, 269] on div "empty rack" at bounding box center [216, 263] width 210 height 12
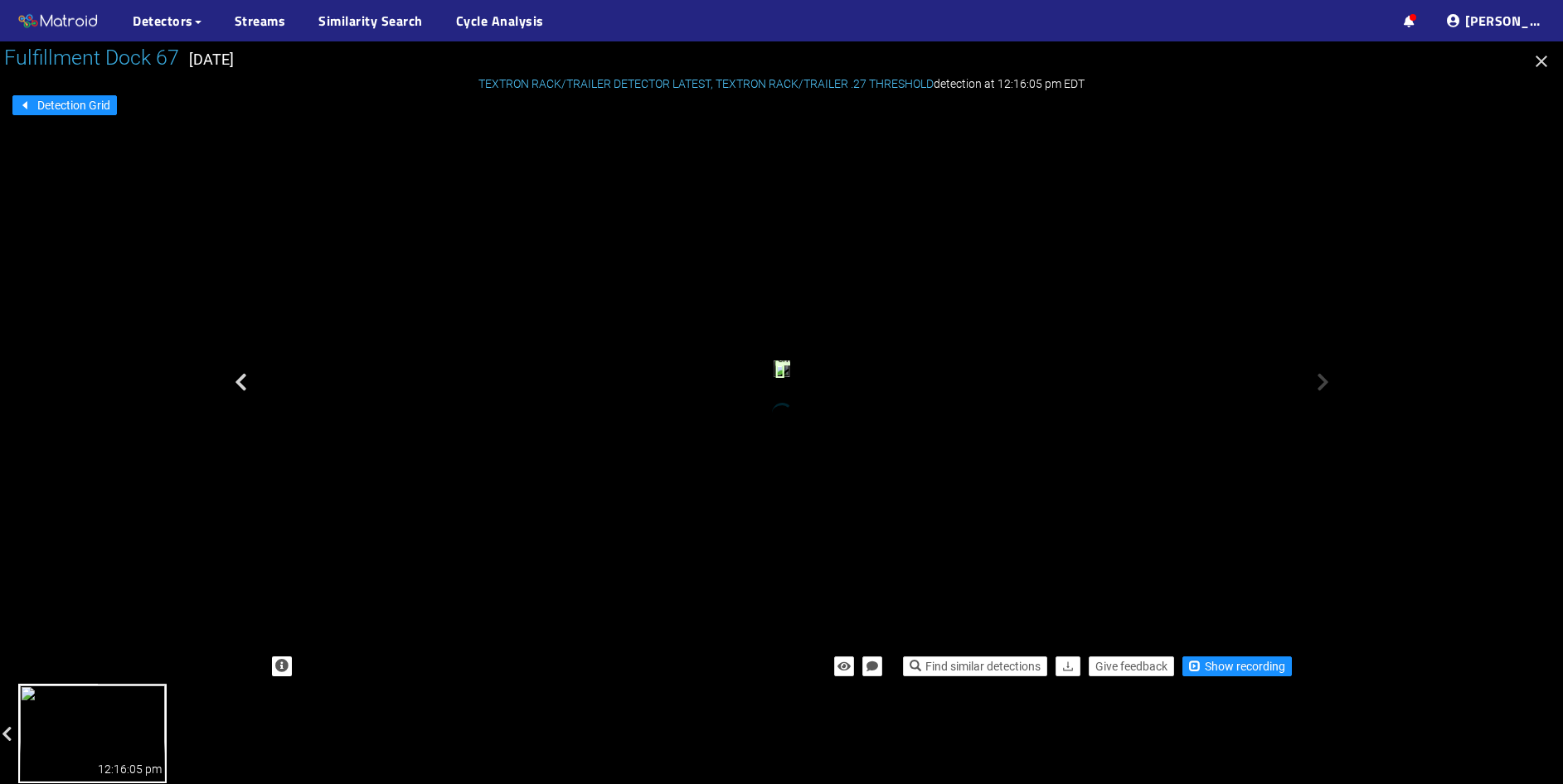
click at [1540, 63] on icon "button" at bounding box center [1541, 61] width 12 height 12
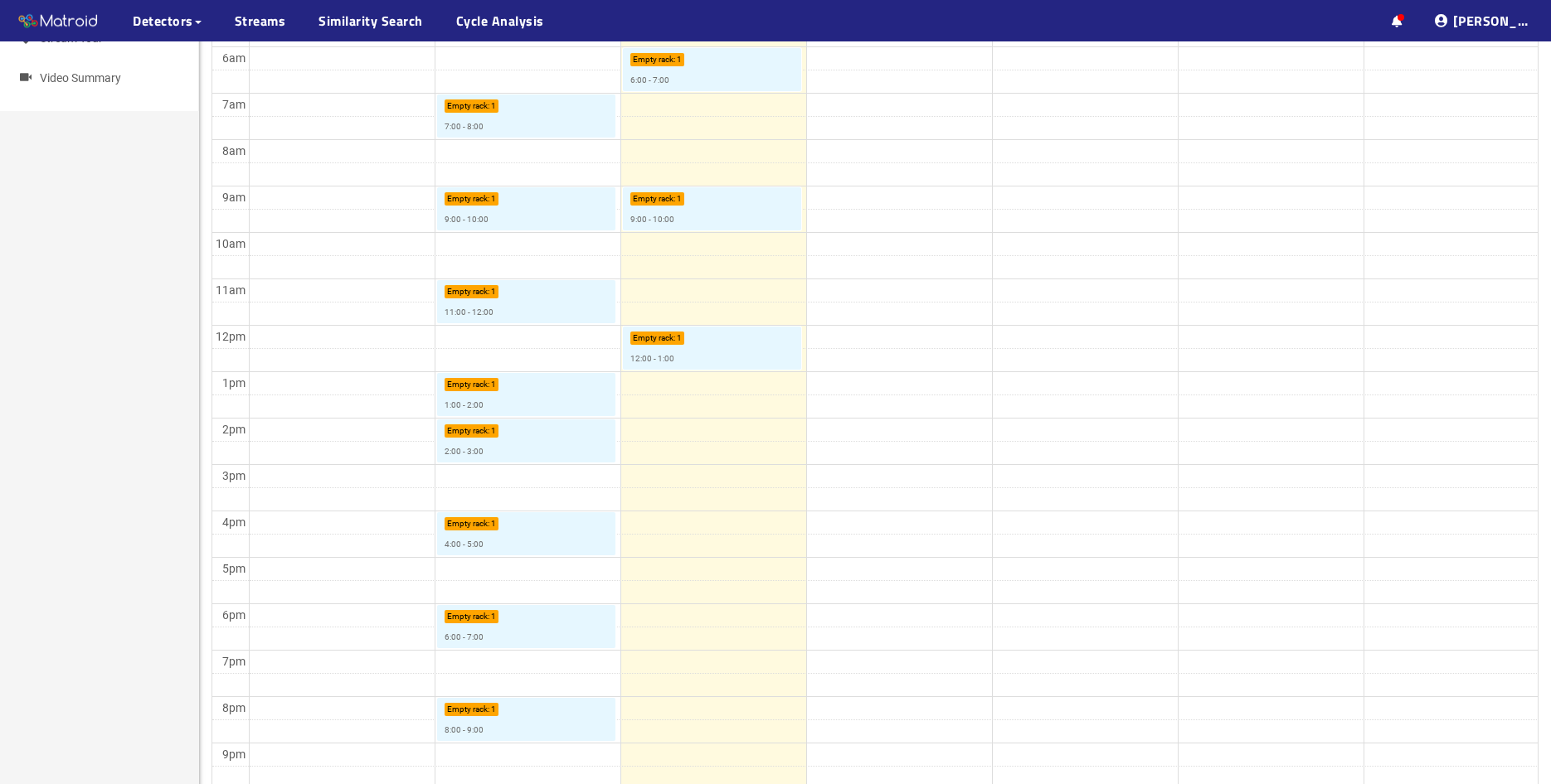
click at [721, 373] on td at bounding box center [899, 383] width 1301 height 23
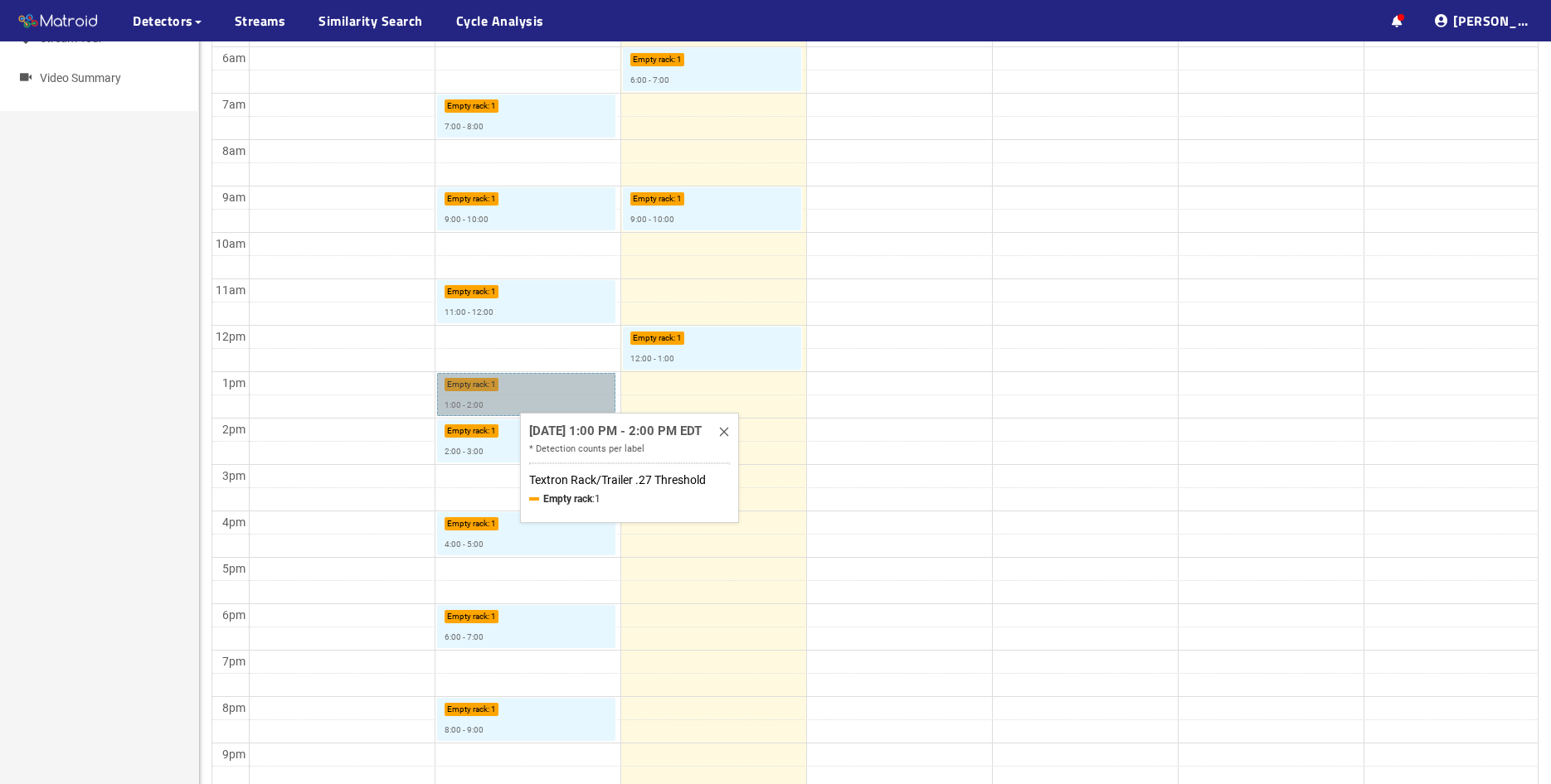
click at [522, 404] on link "Empty rack : 1 1:00 - 2:00" at bounding box center [527, 394] width 179 height 43
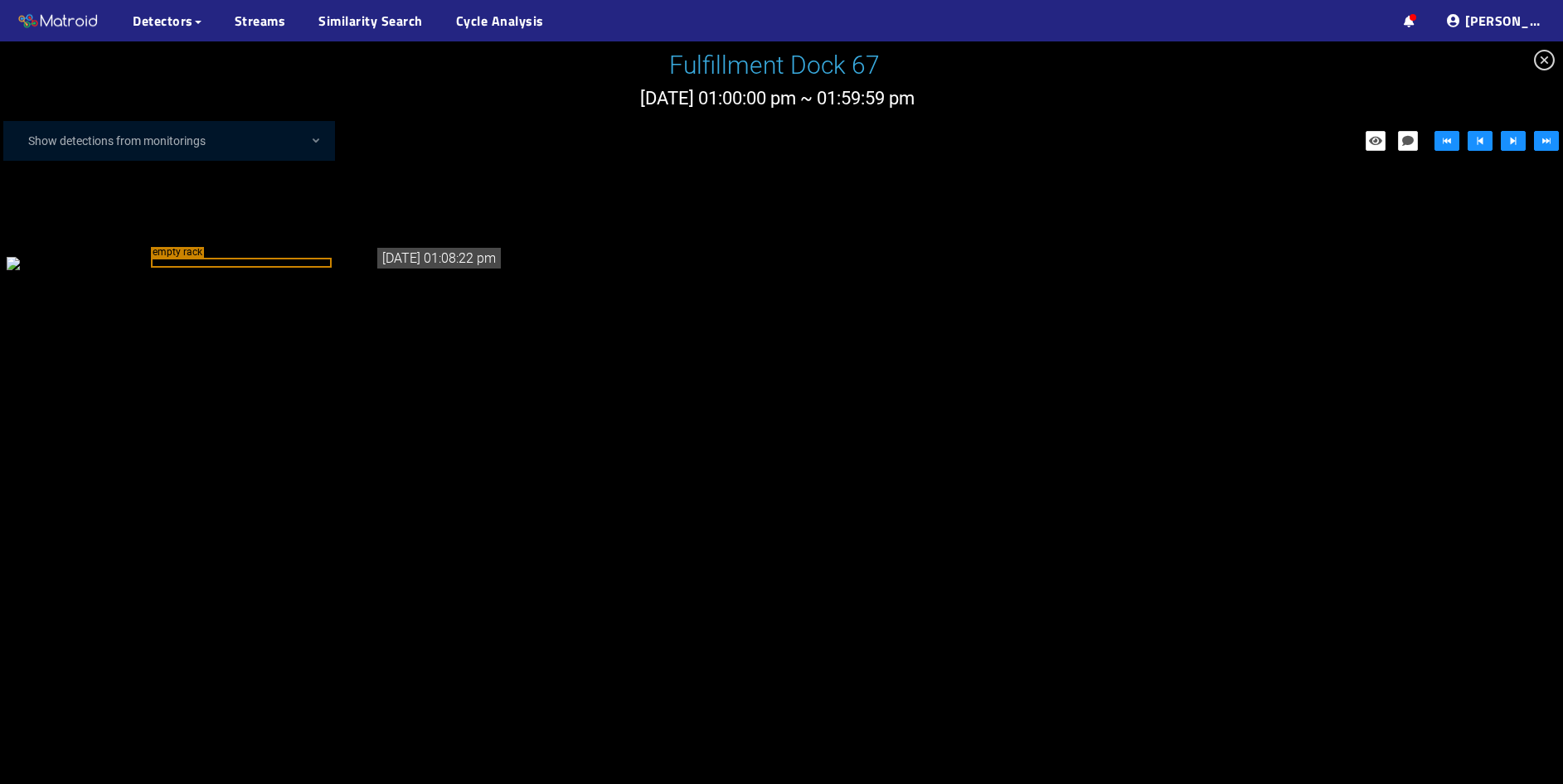
click at [1545, 59] on icon "close-circle" at bounding box center [1544, 59] width 21 height 21
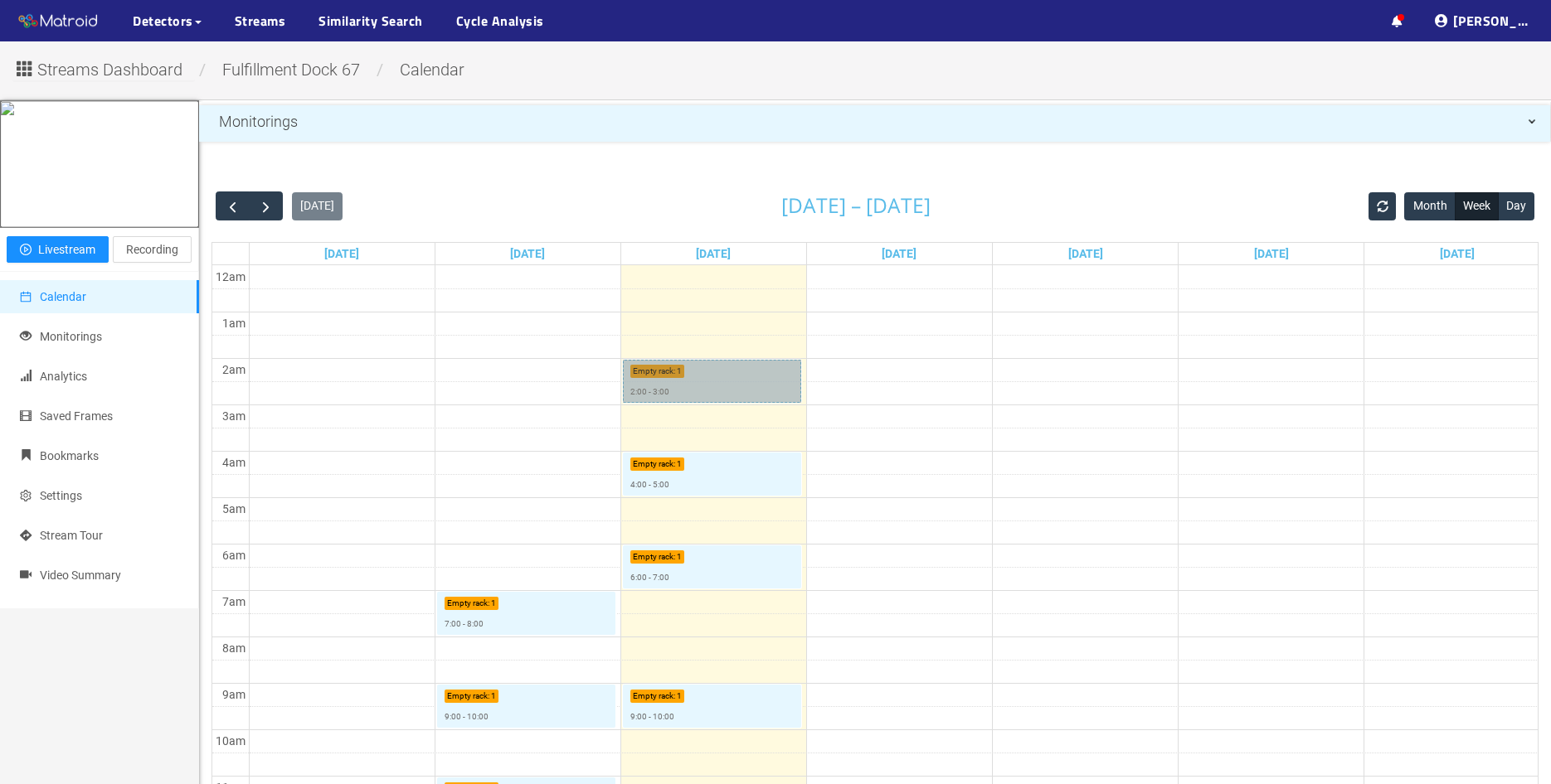
click at [706, 382] on link "Empty rack : 1 2:00 - 3:00" at bounding box center [712, 381] width 179 height 43
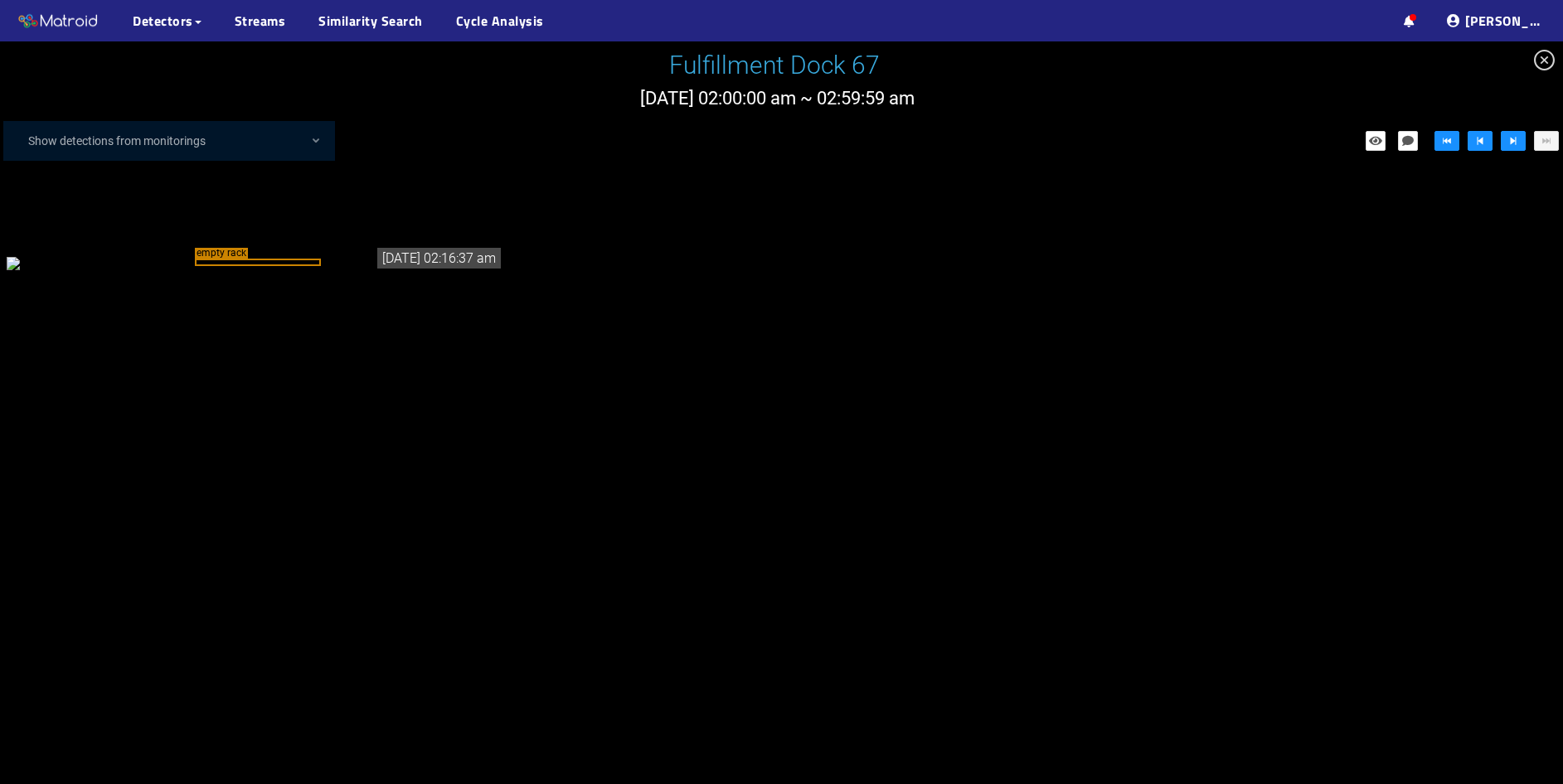
click at [1550, 61] on icon "close-circle" at bounding box center [1544, 59] width 21 height 21
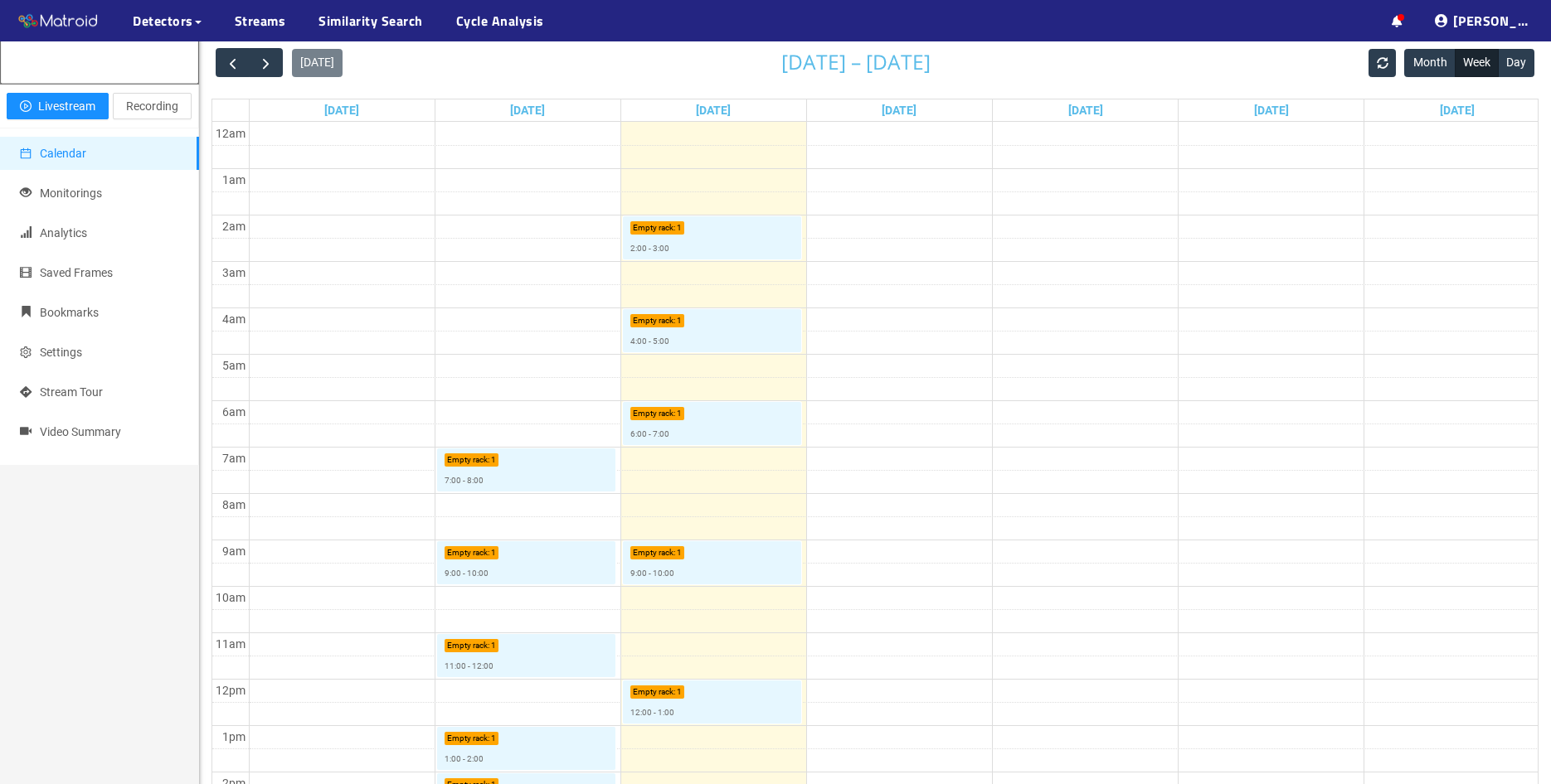
scroll to position [166, 0]
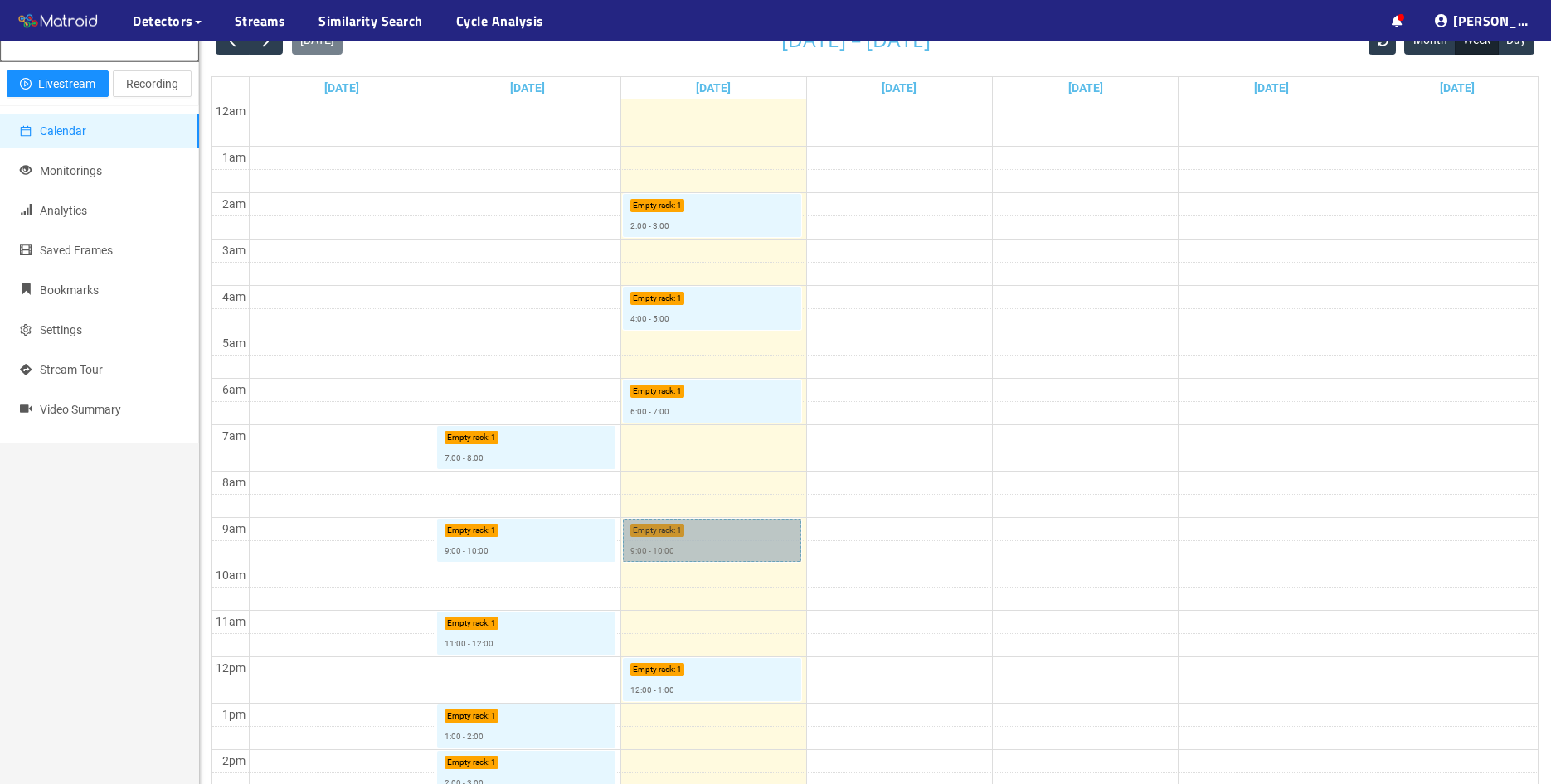
click at [708, 554] on link "Empty rack : 1 9:00 - 10:00" at bounding box center [712, 540] width 179 height 43
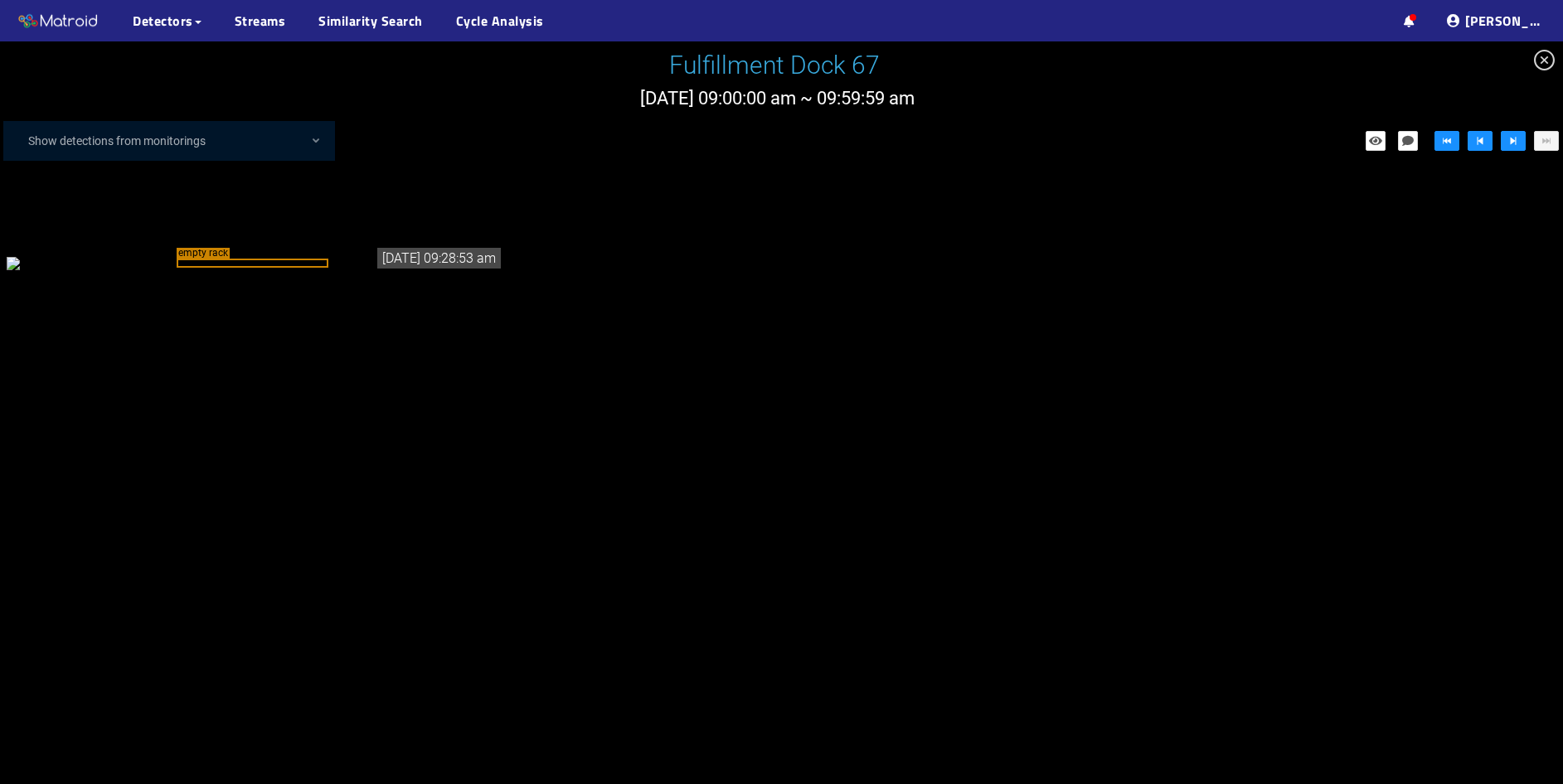
click at [292, 268] on div "empty rack" at bounding box center [252, 263] width 151 height 9
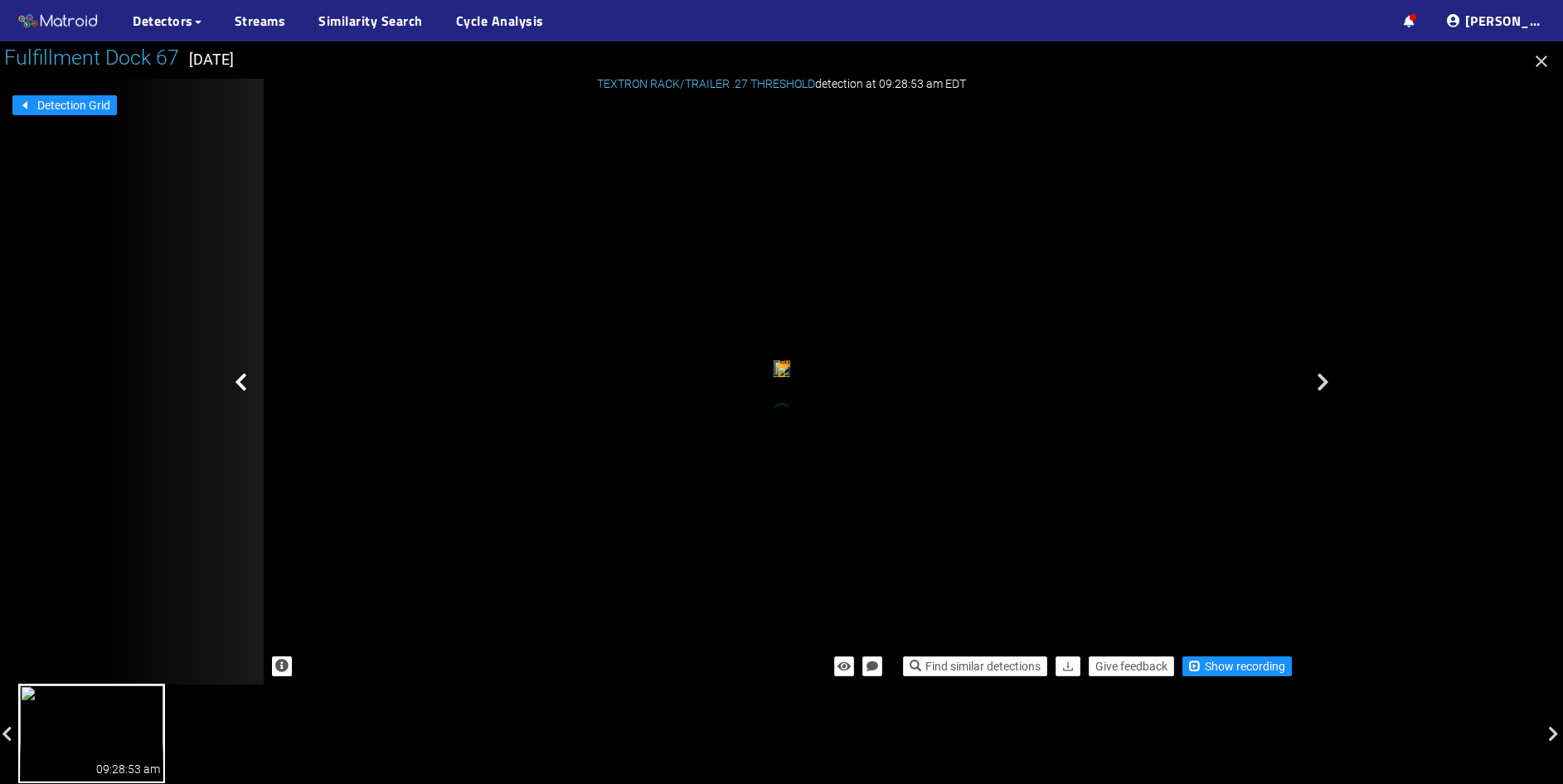
click at [236, 384] on icon at bounding box center [240, 382] width 13 height 20
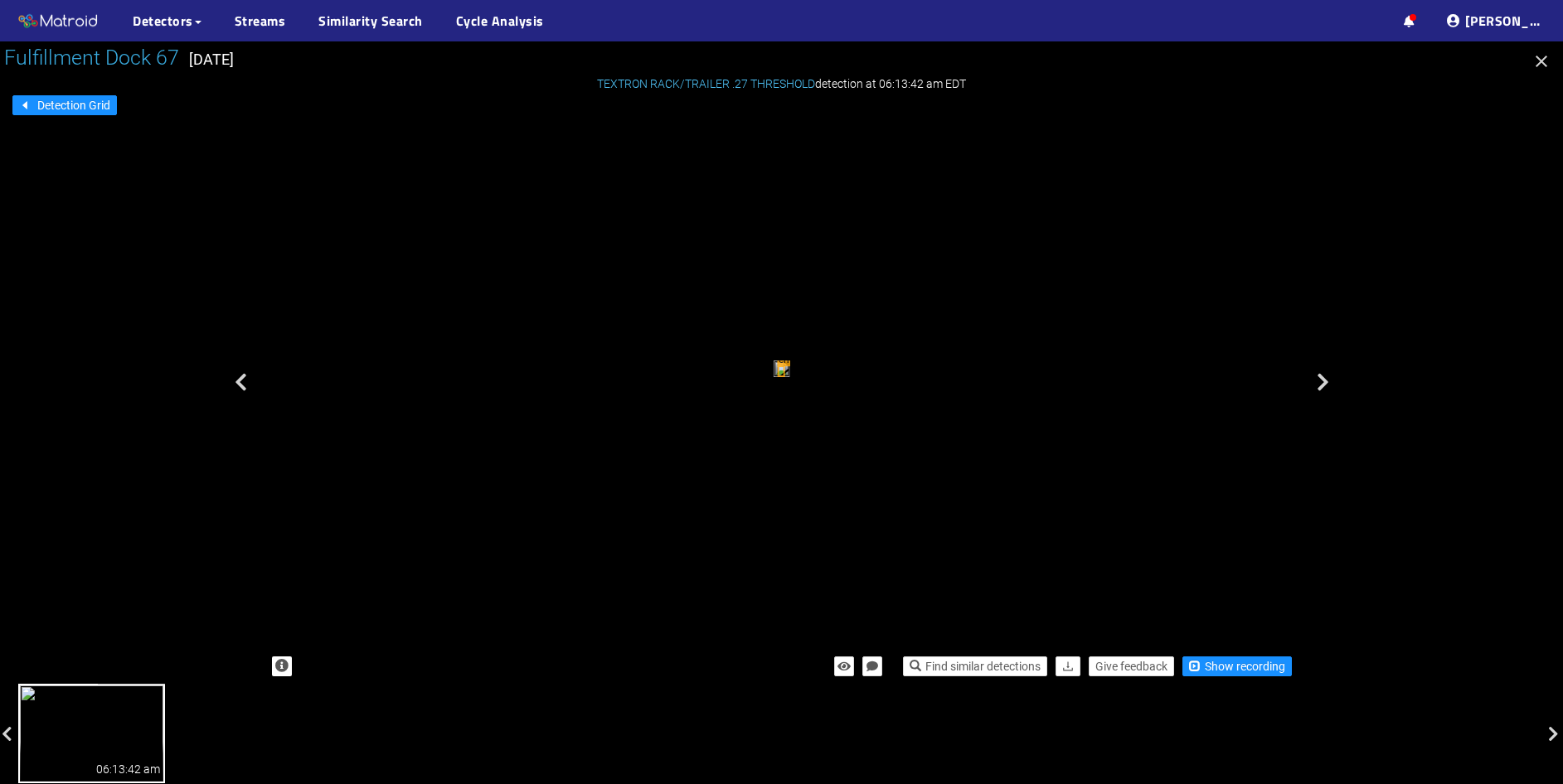
click at [1544, 61] on icon "button" at bounding box center [1541, 61] width 20 height 20
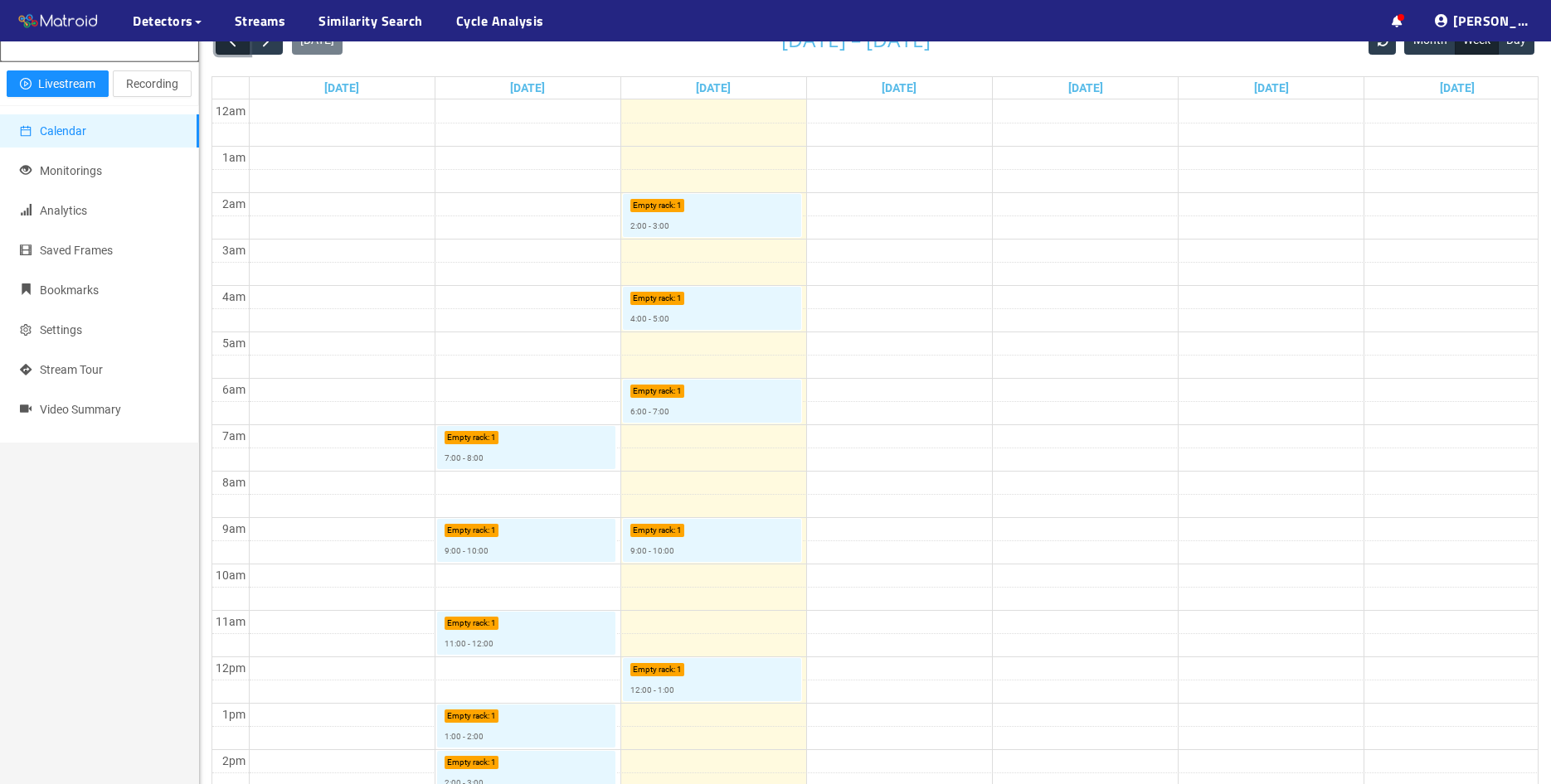
click at [229, 49] on span "button" at bounding box center [232, 41] width 18 height 18
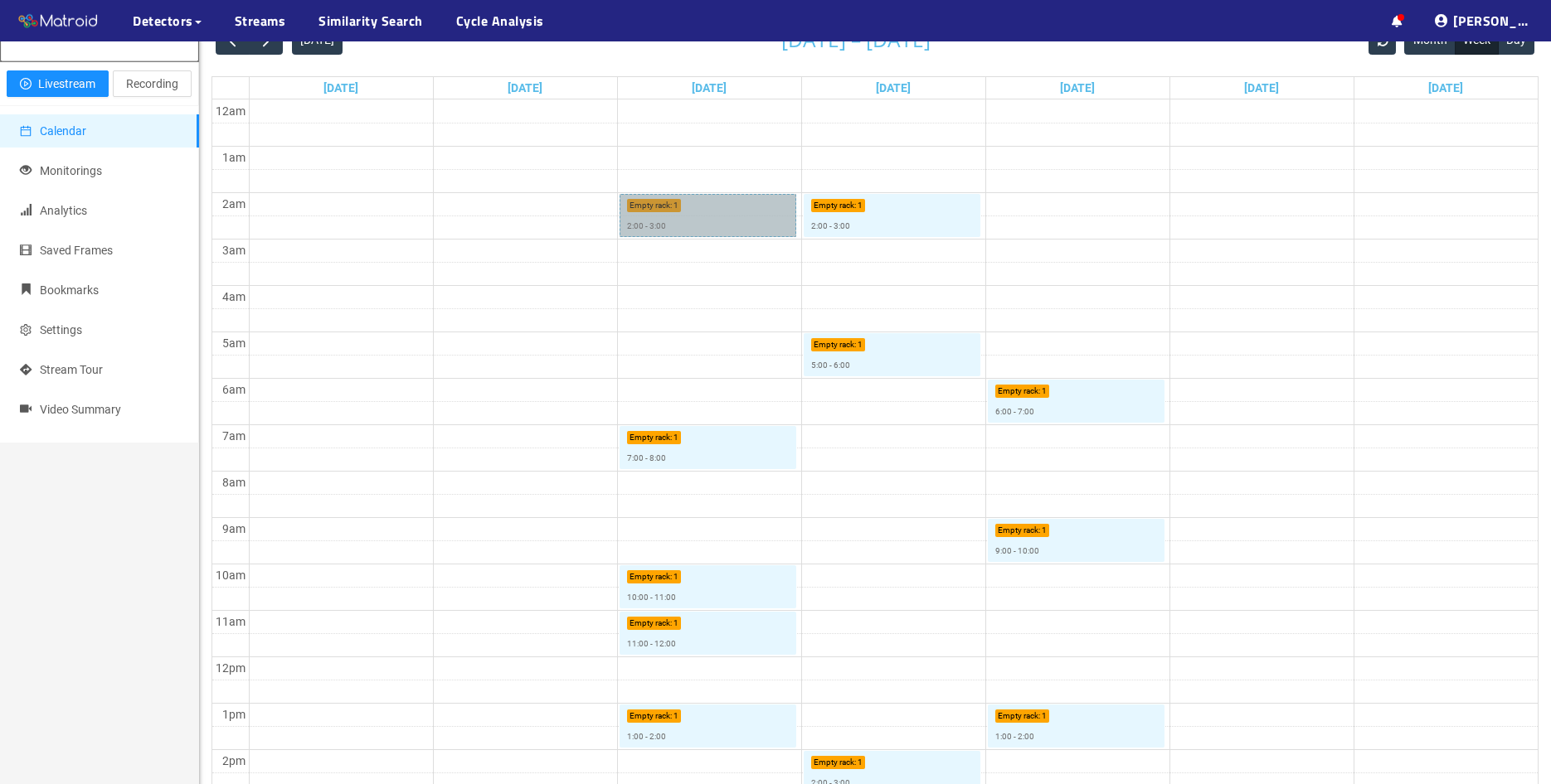
click at [712, 219] on link "Empty rack : 1 2:00 - 3:00" at bounding box center [707, 215] width 177 height 43
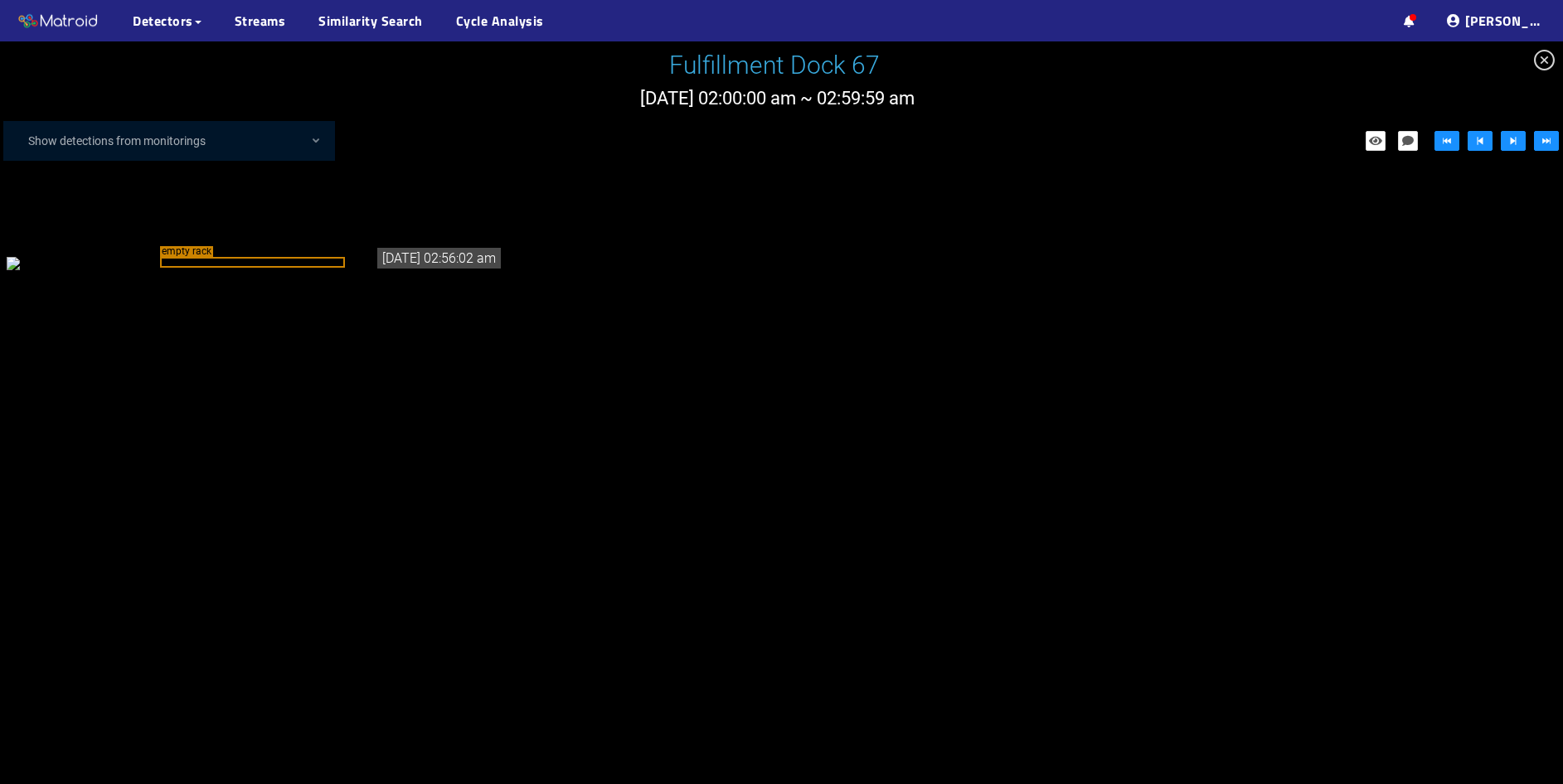
drag, startPoint x: 712, startPoint y: 219, endPoint x: 770, endPoint y: 378, distance: 169.2
click at [734, 287] on div "empty rack 09/23/2025 02:56:02 am" at bounding box center [782, 333] width 1563 height 283
click at [156, 272] on div "empty rack" at bounding box center [255, 263] width 498 height 18
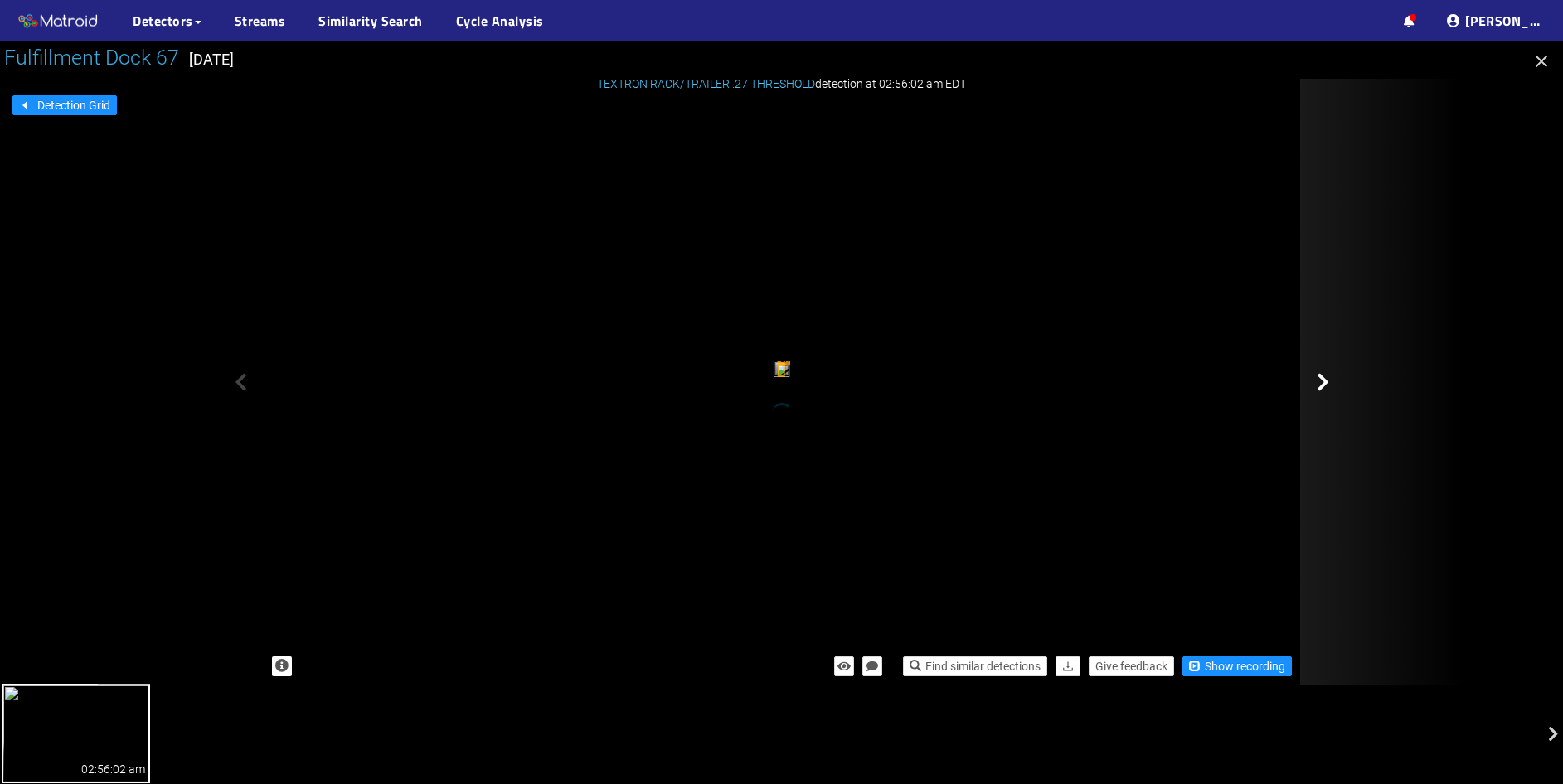
click at [1321, 382] on icon at bounding box center [1323, 382] width 13 height 20
click at [1322, 382] on icon at bounding box center [1323, 382] width 13 height 20
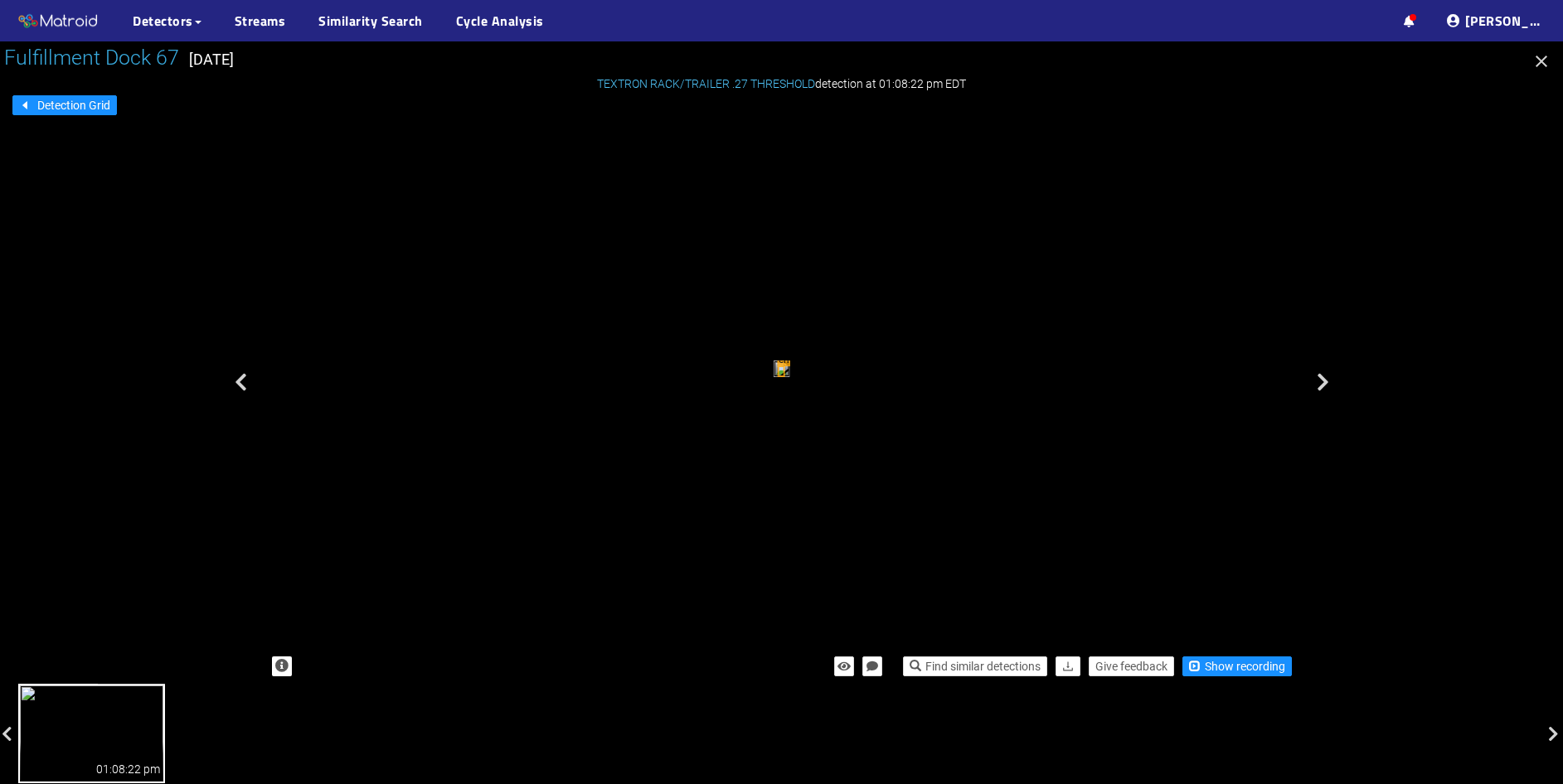
click at [1322, 382] on icon at bounding box center [1323, 382] width 13 height 20
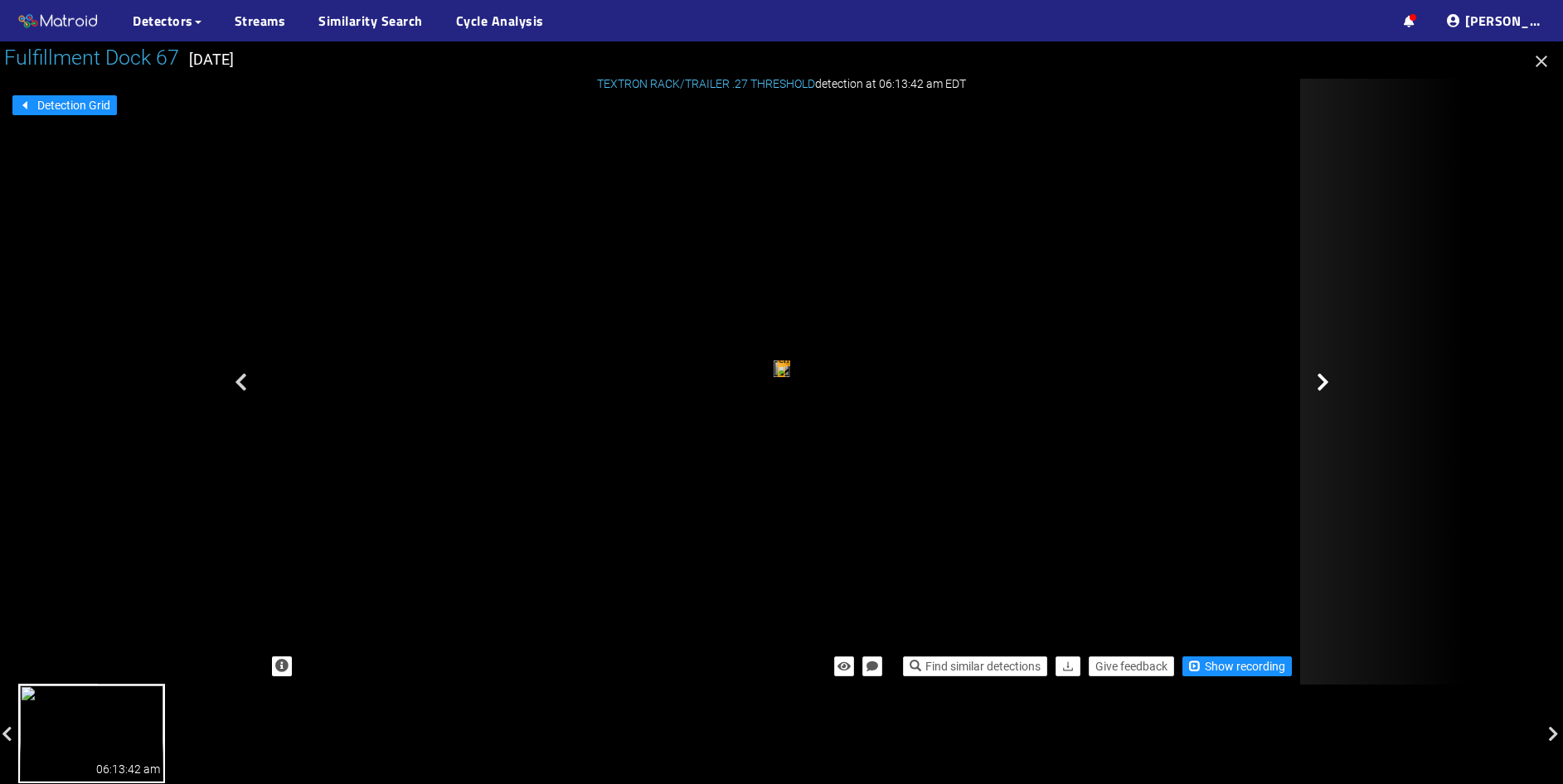
click at [1327, 387] on icon at bounding box center [1323, 382] width 13 height 20
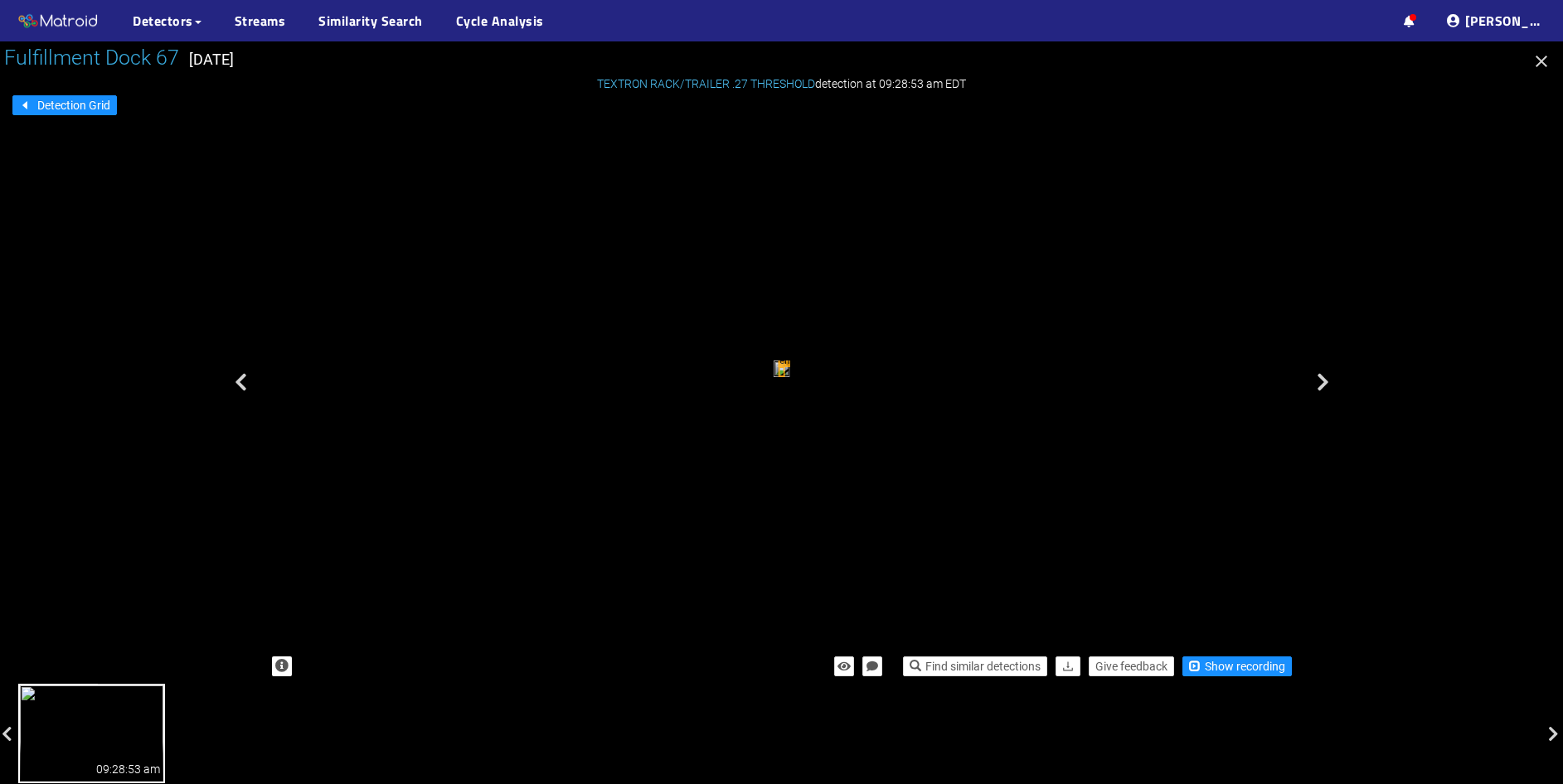
click at [1540, 58] on icon "button" at bounding box center [1541, 61] width 20 height 20
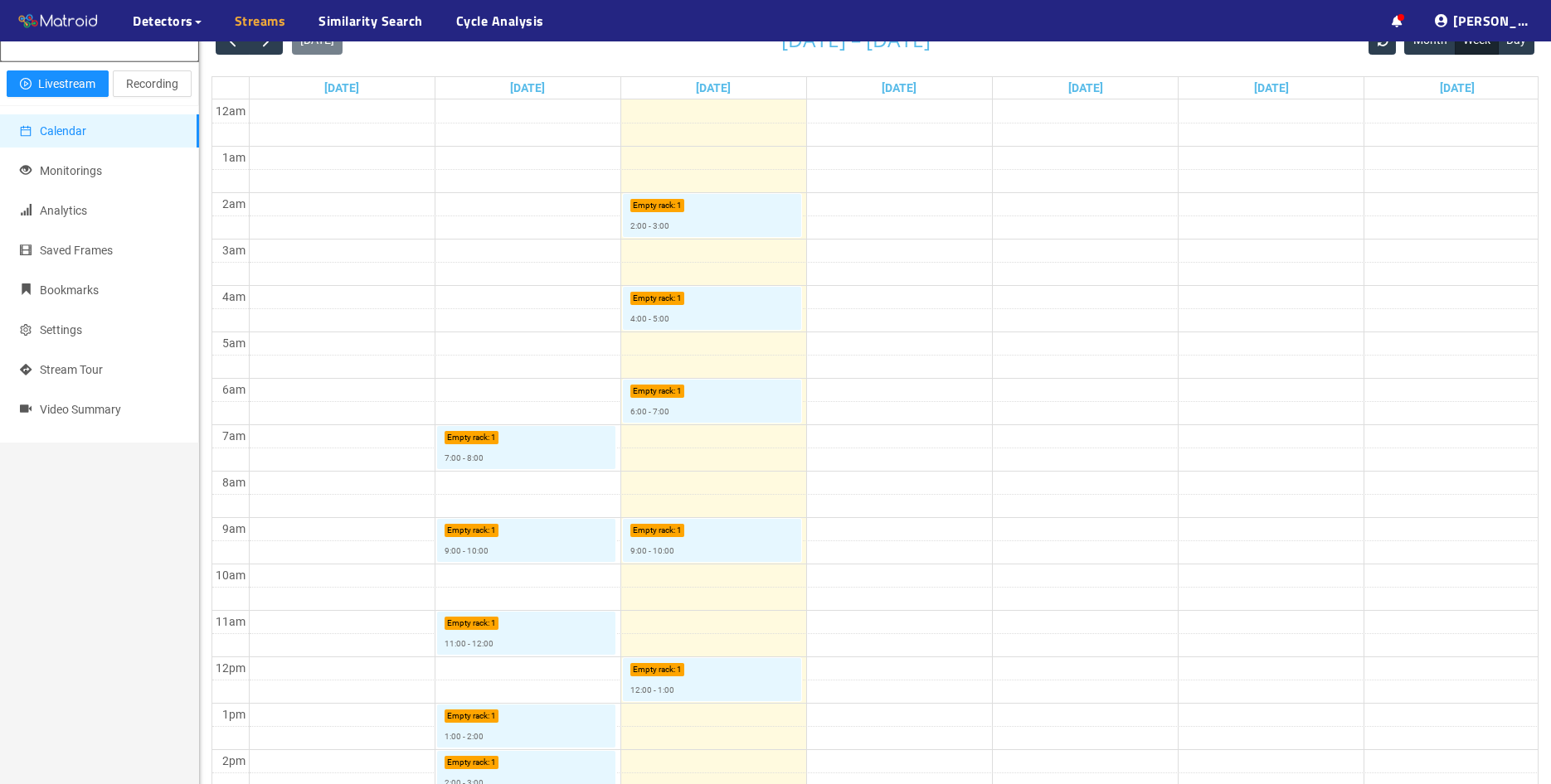
click at [248, 31] on link "Streams" at bounding box center [260, 21] width 51 height 20
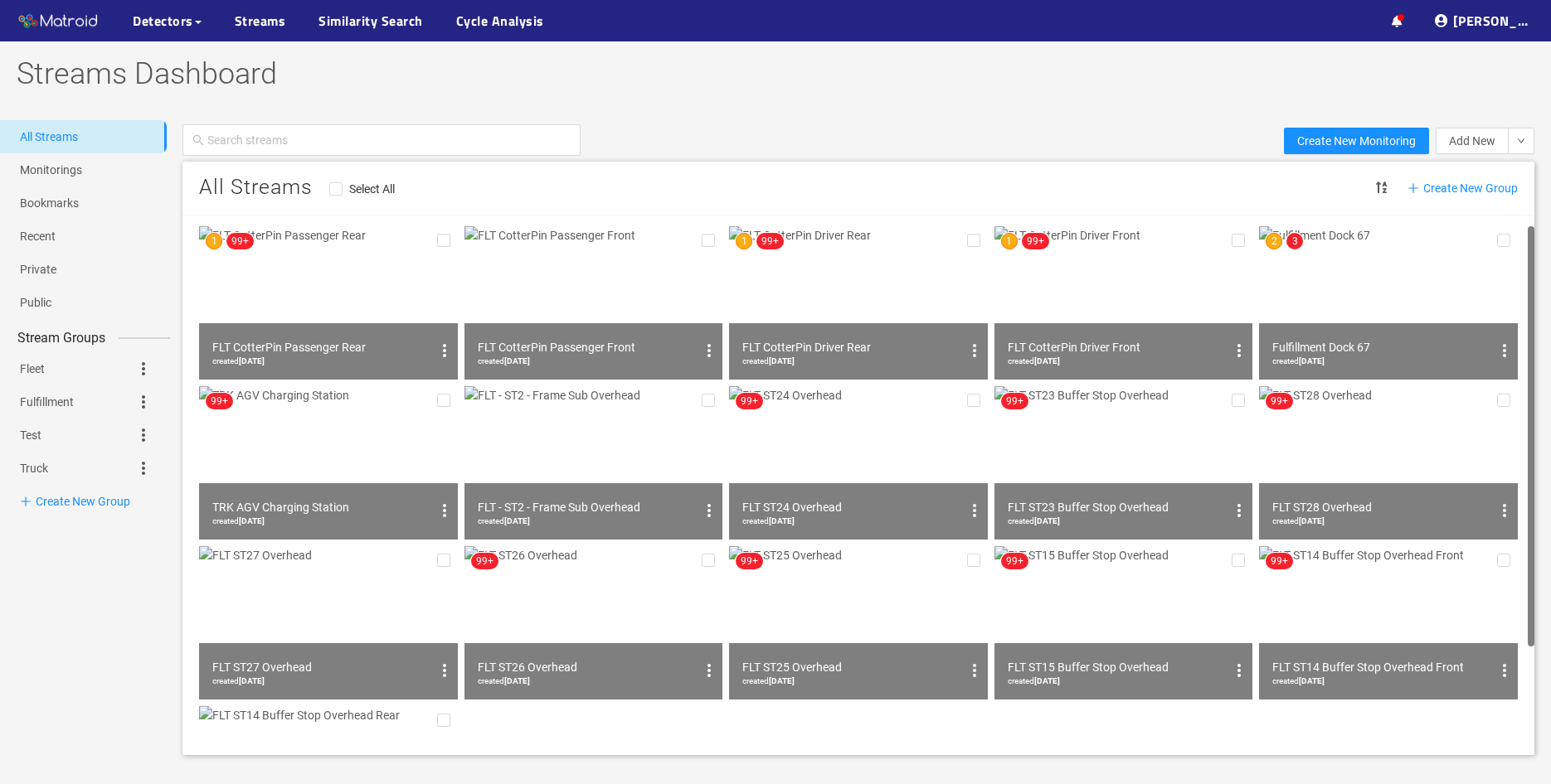
click at [1091, 289] on img at bounding box center [1124, 302] width 259 height 153
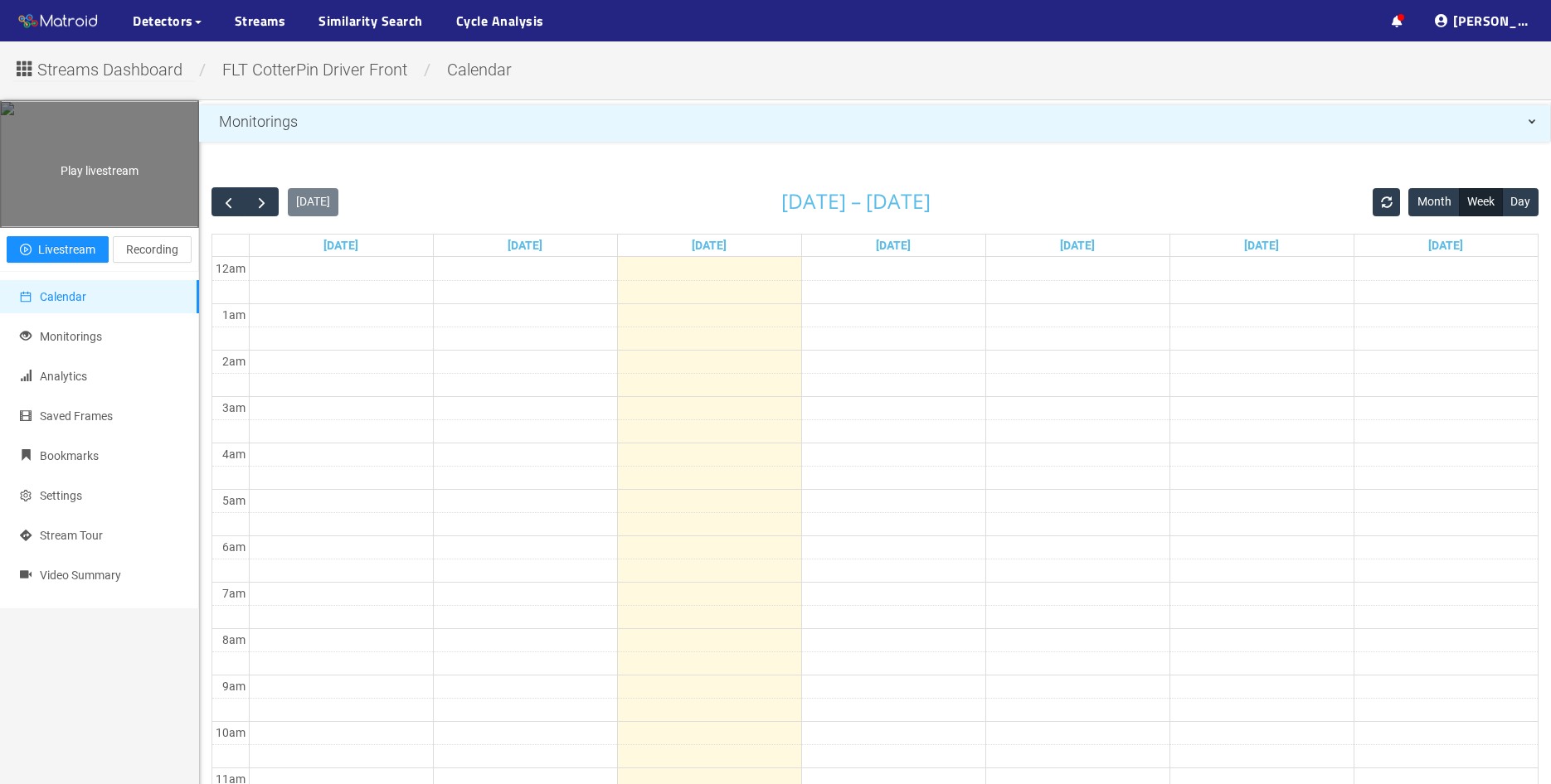
click at [100, 226] on div "Play livestream" at bounding box center [100, 164] width 198 height 124
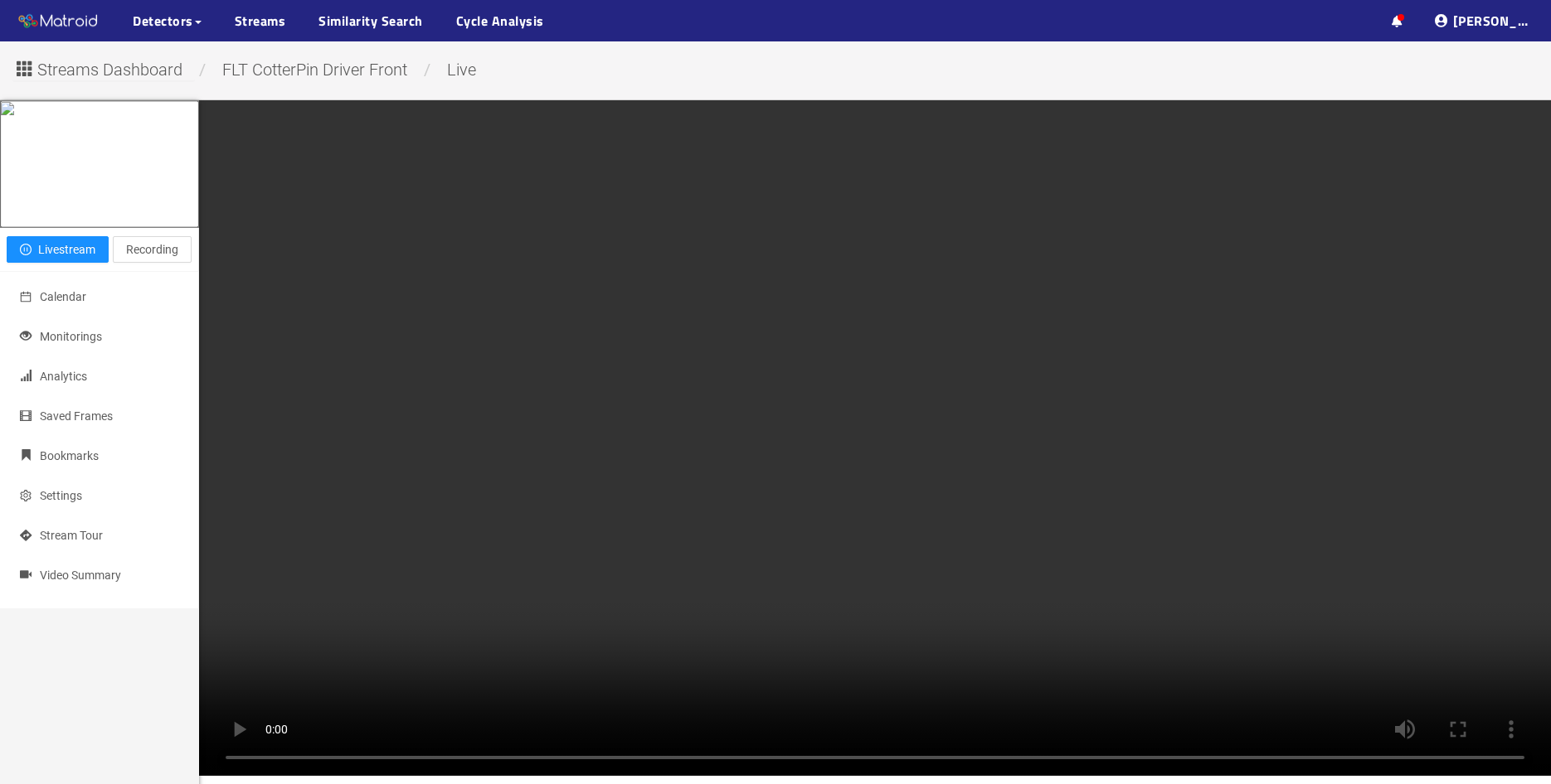
click at [287, 23] on ul "··· Detectors ··· Streams ··· Similarity Search ··· Cycle Analysis ···" at bounding box center [222, 20] width 444 height 41
click at [274, 28] on link "Streams" at bounding box center [260, 21] width 51 height 20
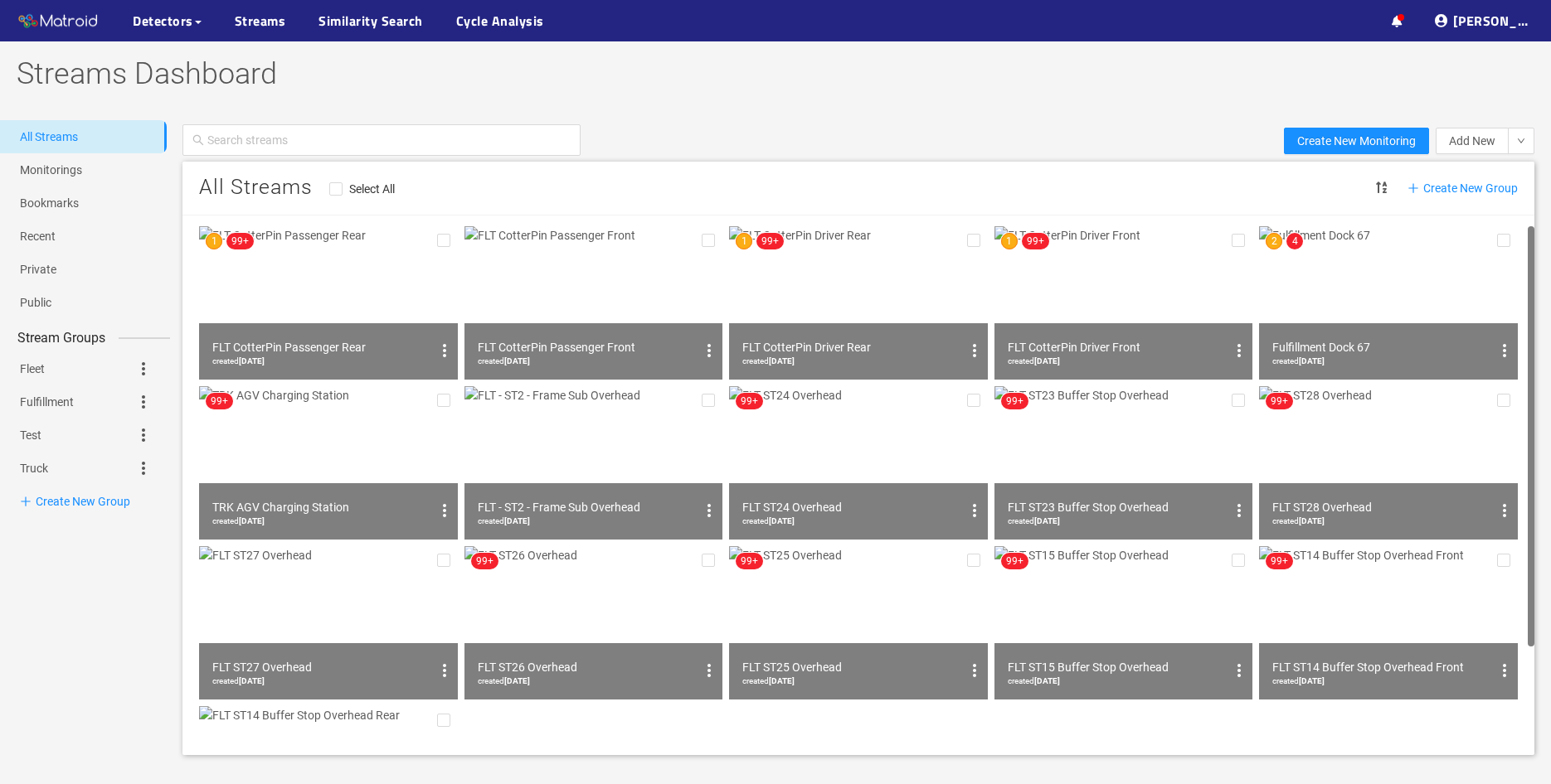
click at [612, 305] on img at bounding box center [593, 302] width 259 height 153
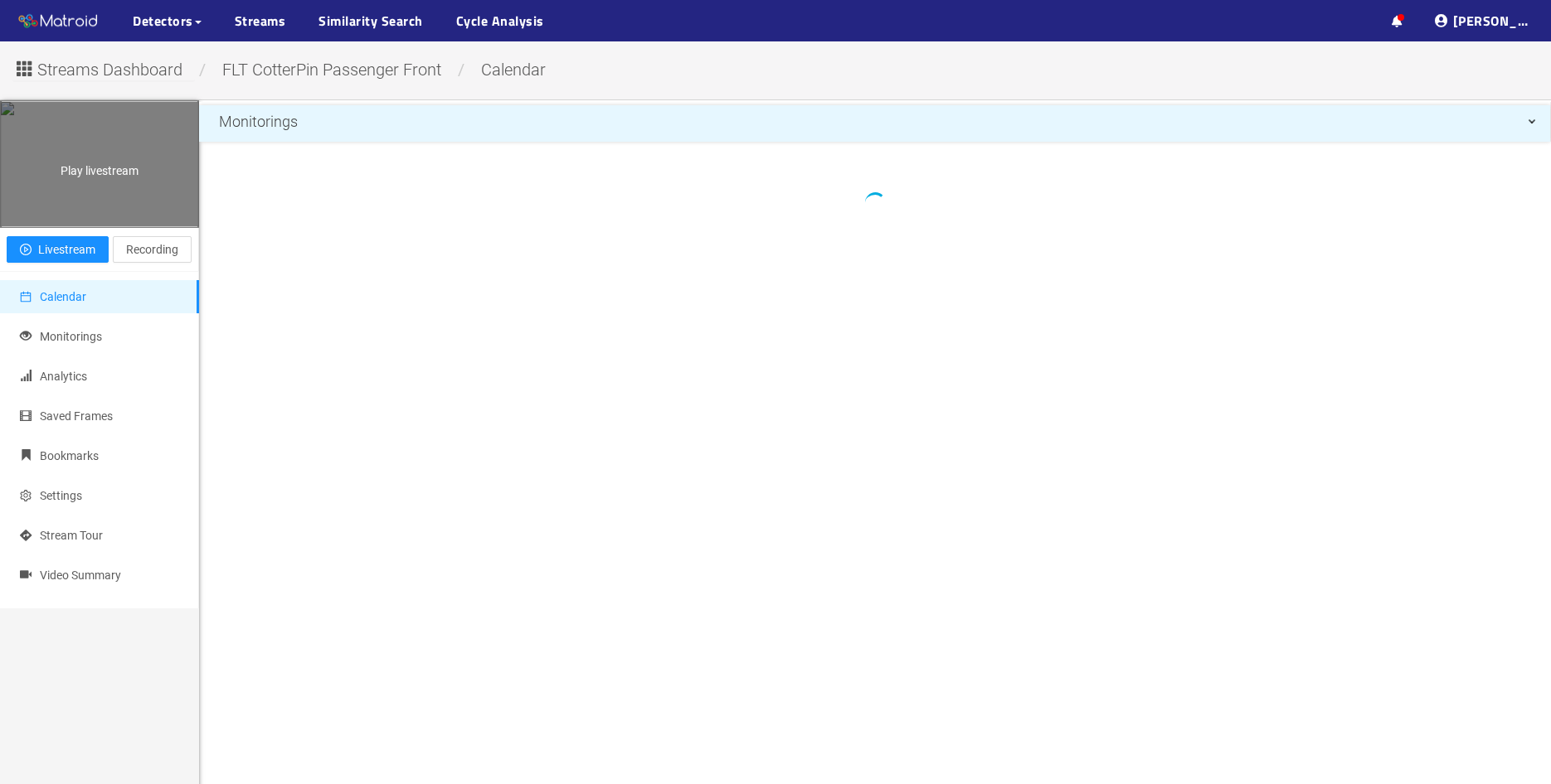
click at [111, 226] on div "Play livestream" at bounding box center [100, 164] width 198 height 124
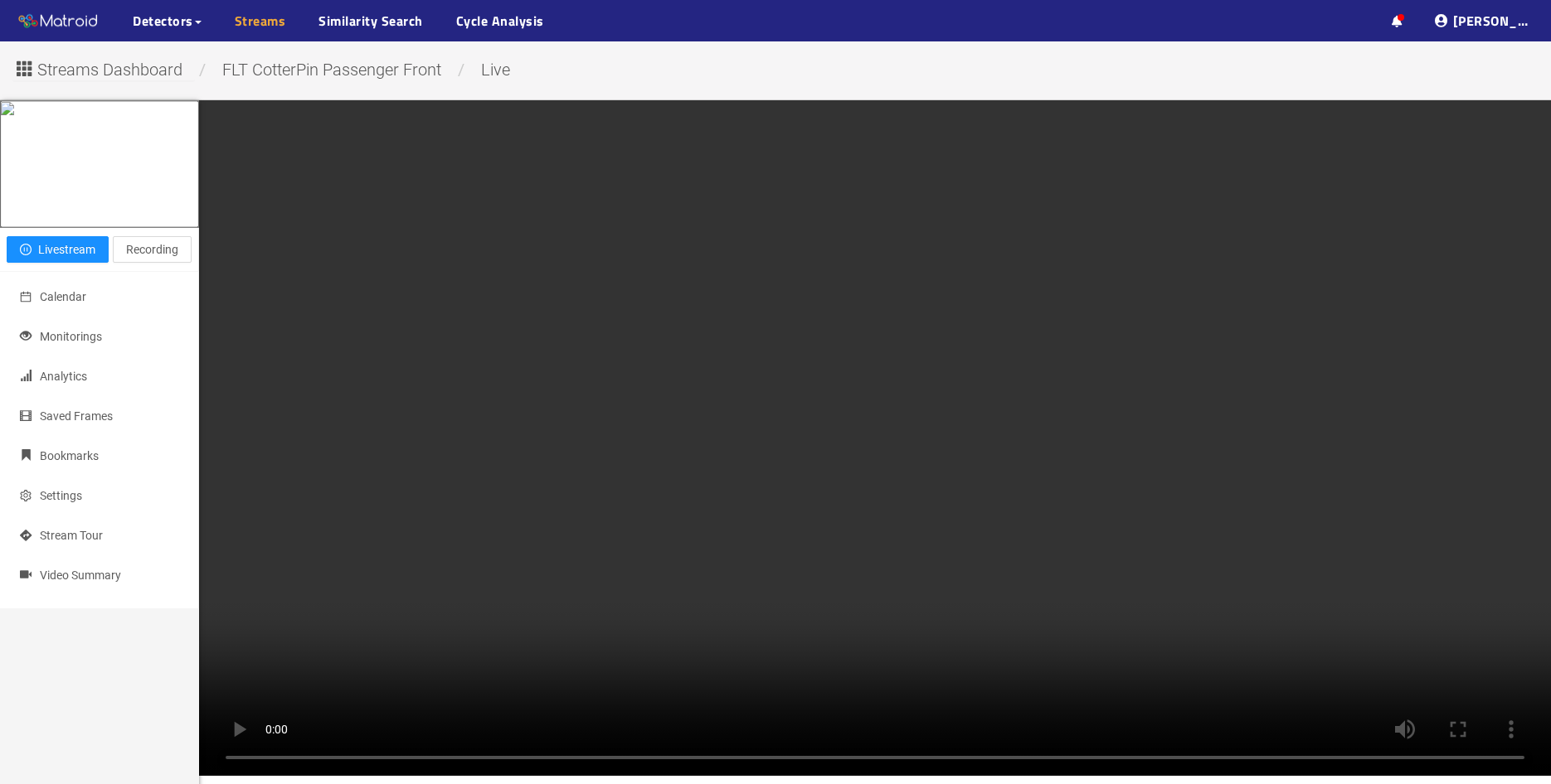
click at [251, 23] on link "Streams" at bounding box center [260, 21] width 51 height 20
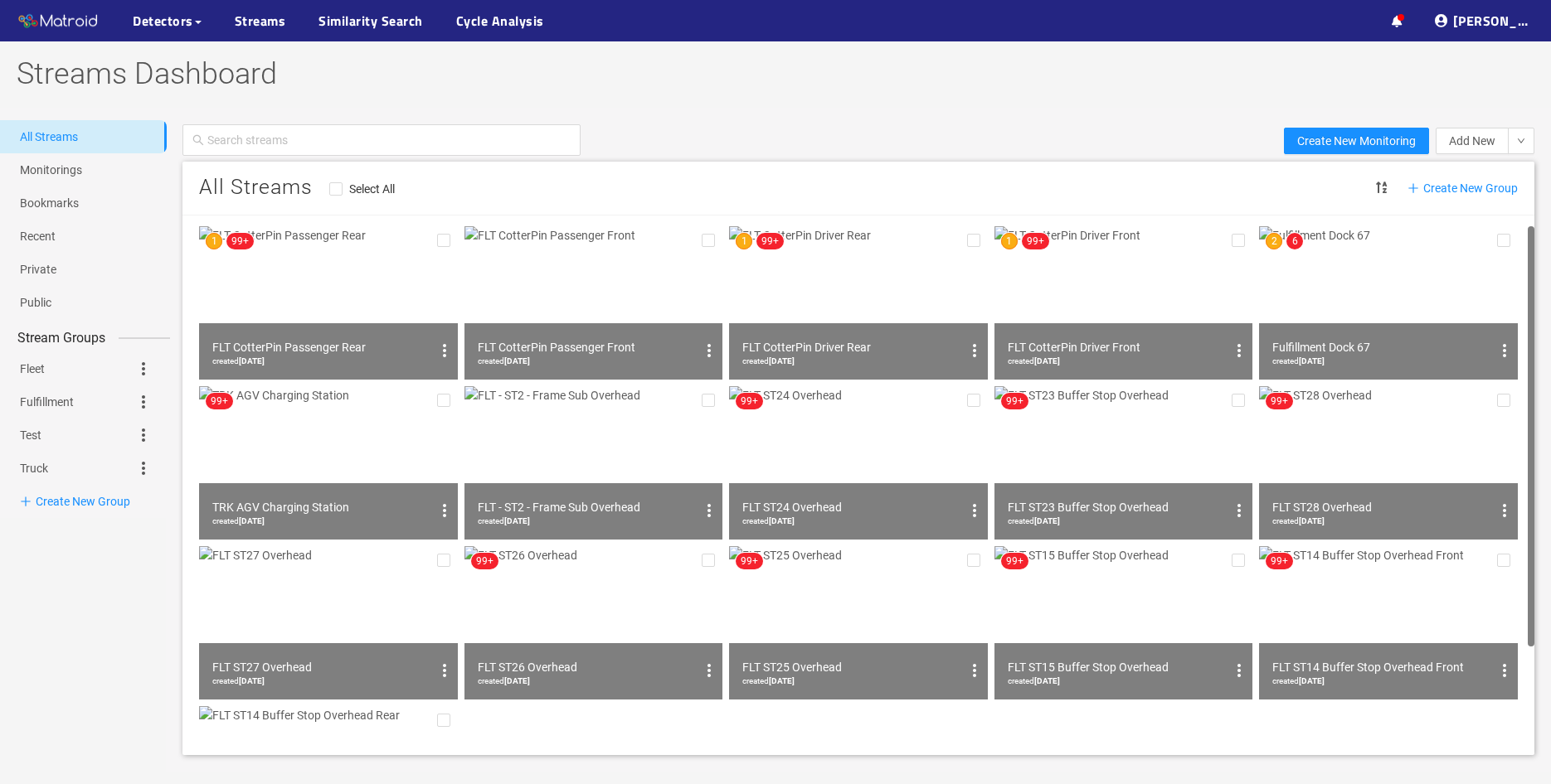
click at [652, 298] on img at bounding box center [593, 302] width 259 height 153
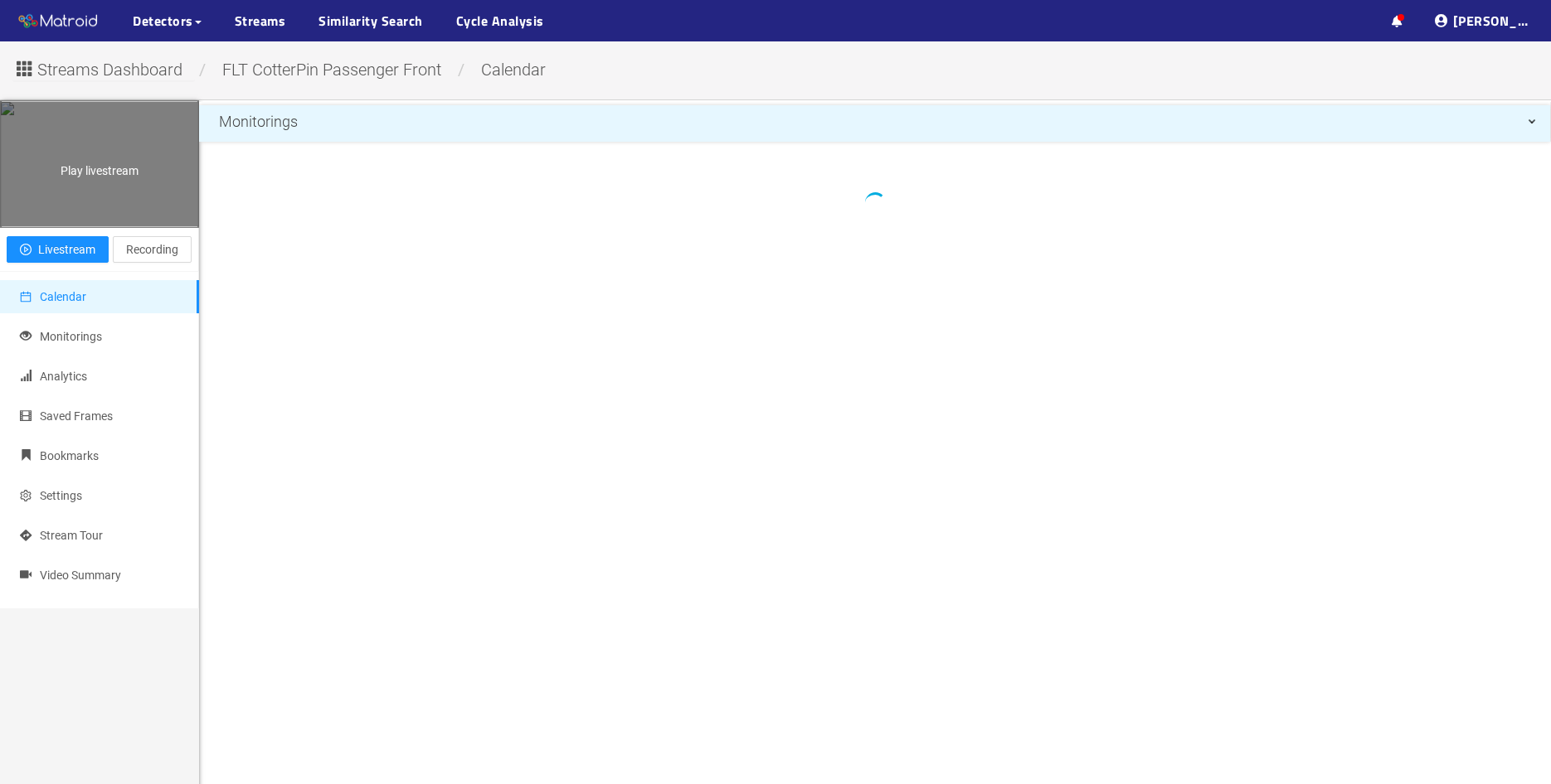
click at [115, 226] on div "Play livestream" at bounding box center [100, 164] width 198 height 124
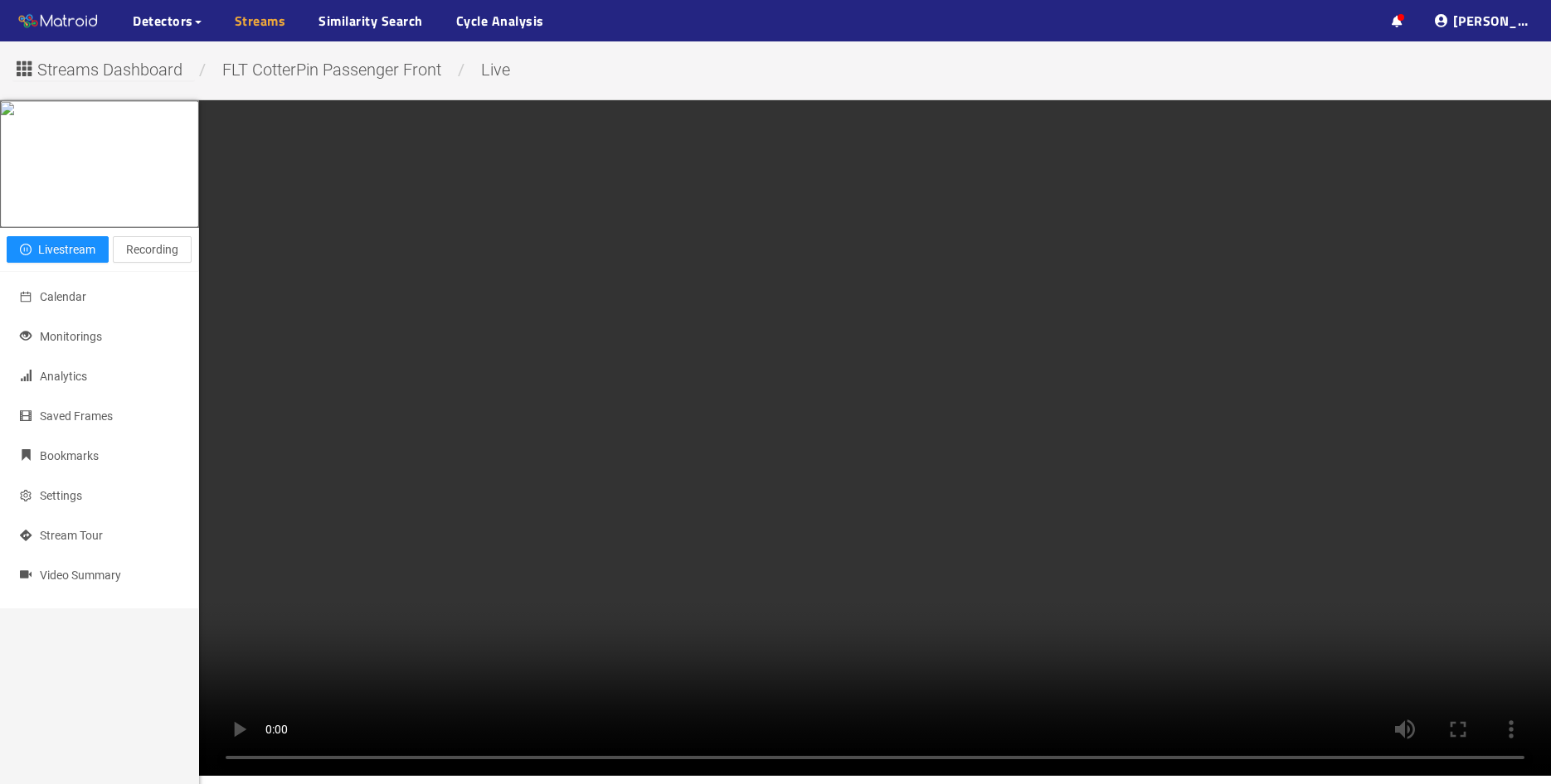
click at [256, 22] on link "Streams" at bounding box center [260, 21] width 51 height 20
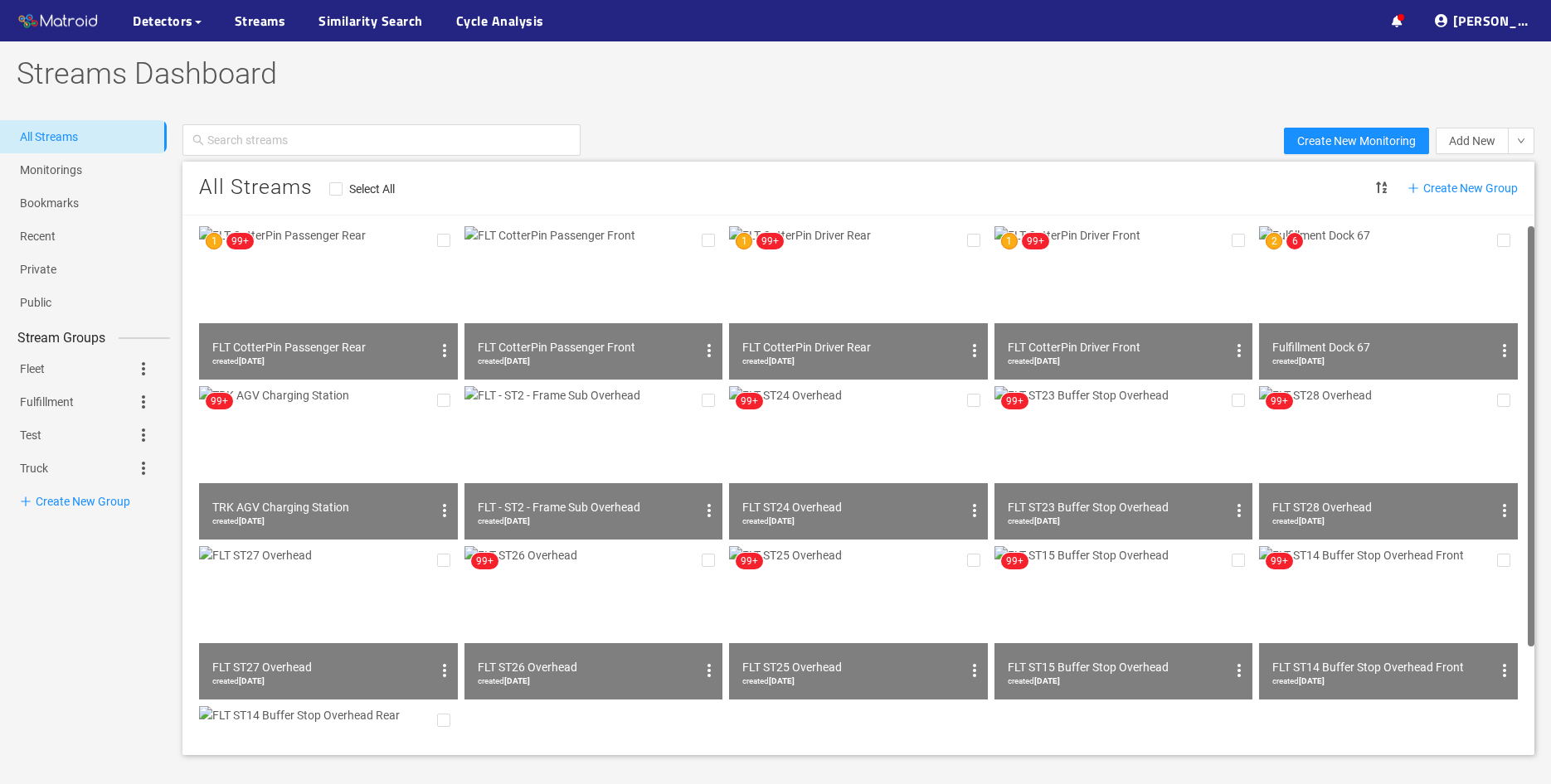
click at [613, 293] on img at bounding box center [593, 302] width 259 height 153
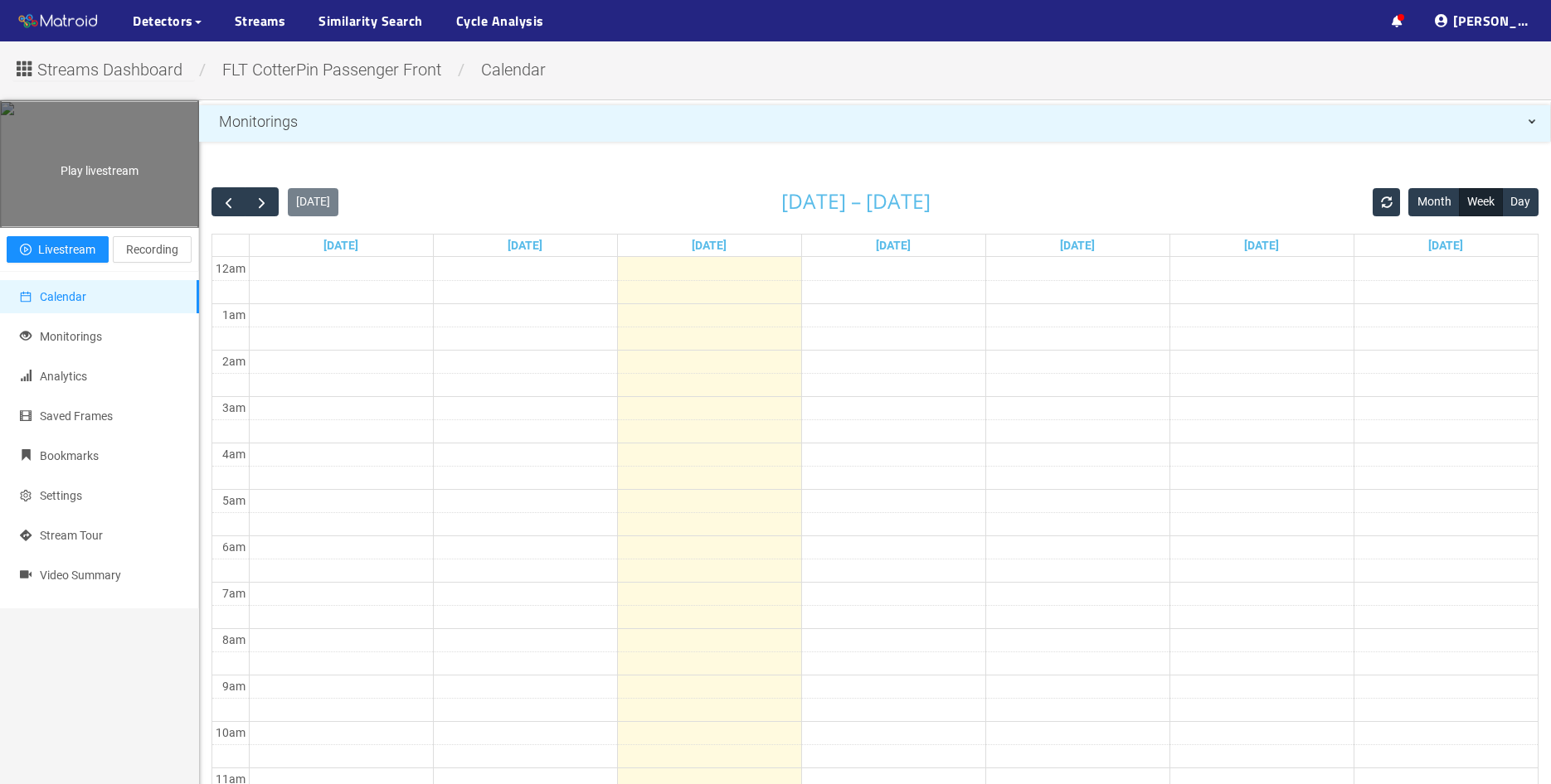
click at [121, 226] on div "Play livestream" at bounding box center [100, 164] width 198 height 124
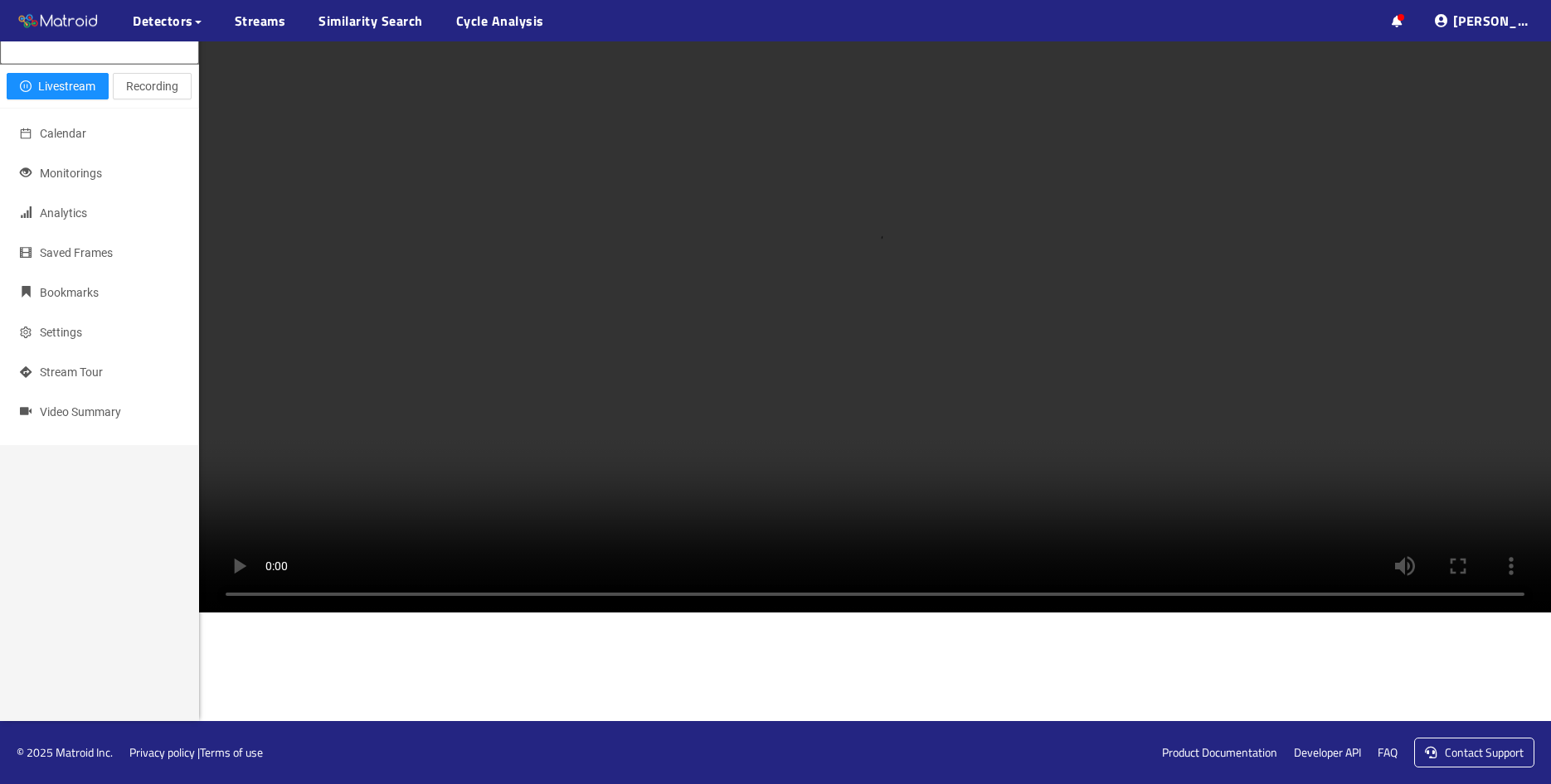
scroll to position [192, 0]
